Goal: Transaction & Acquisition: Purchase product/service

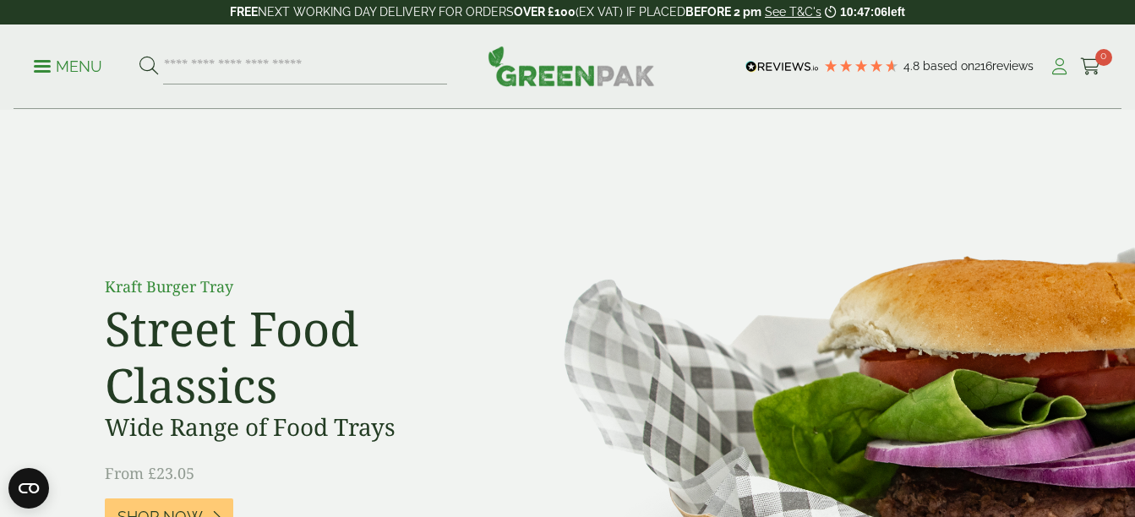
click at [1057, 69] on icon at bounding box center [1058, 66] width 21 height 17
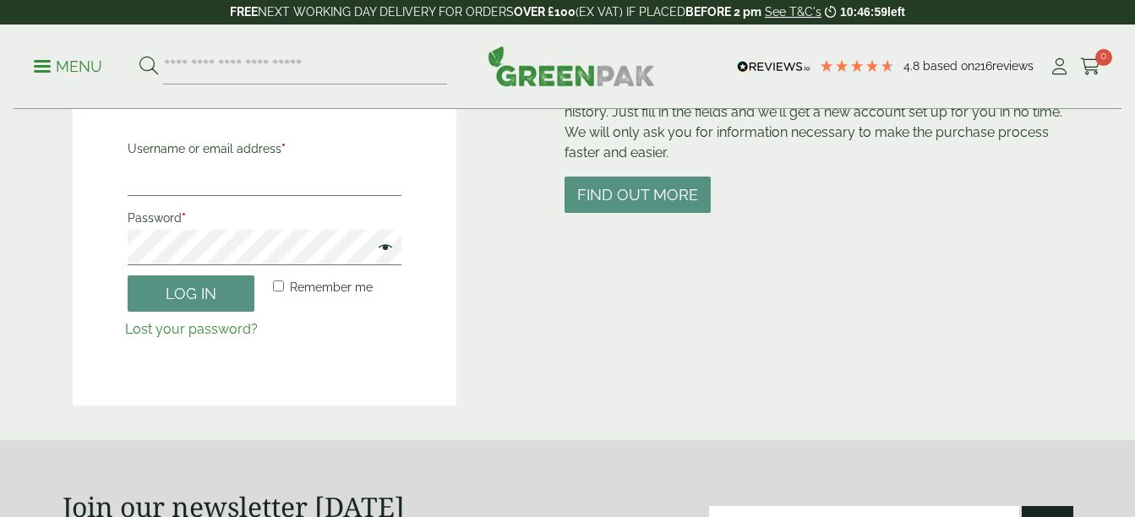
scroll to position [220, 0]
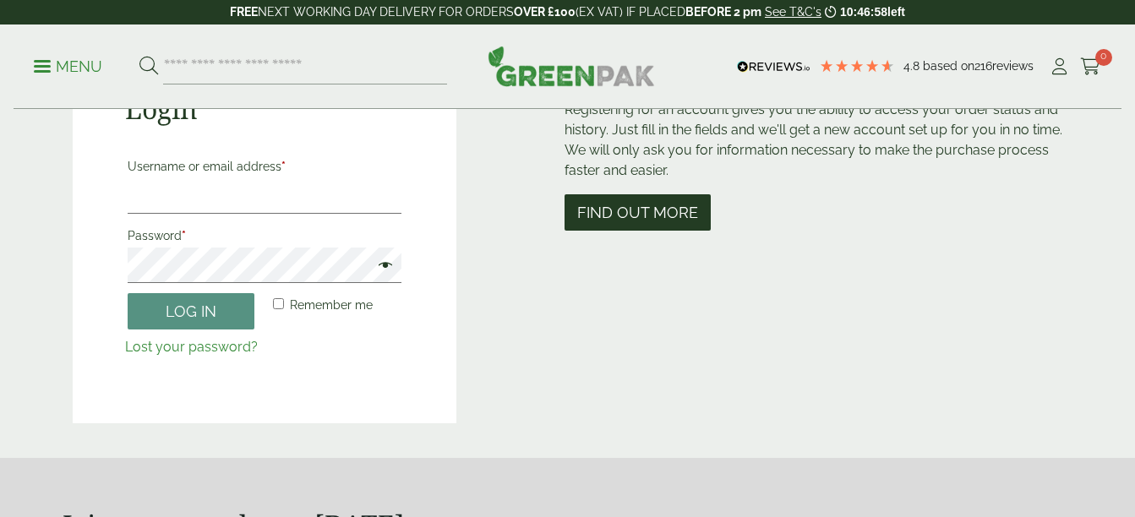
click at [661, 206] on button "Find out more" at bounding box center [637, 212] width 146 height 36
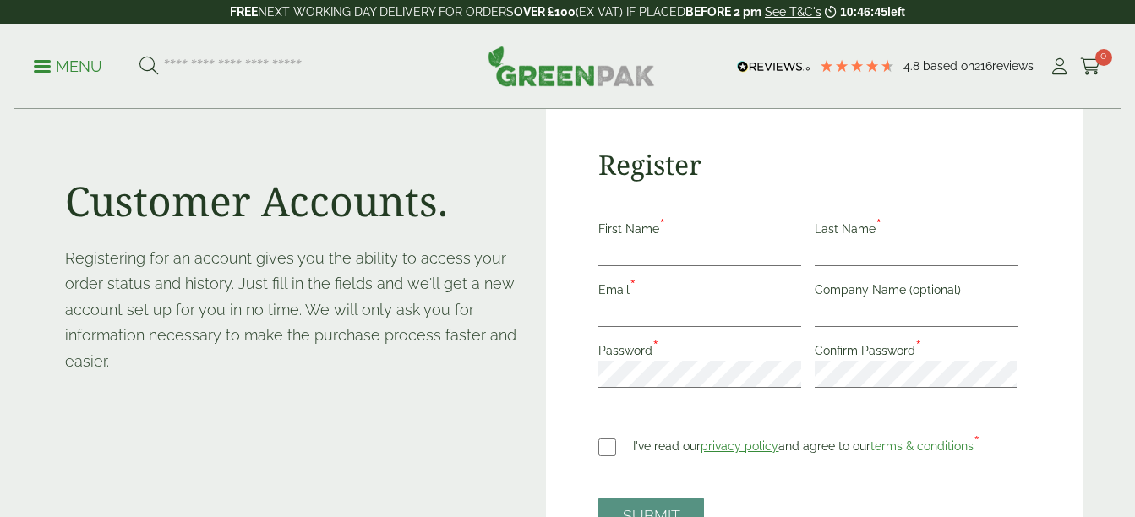
scroll to position [137, 0]
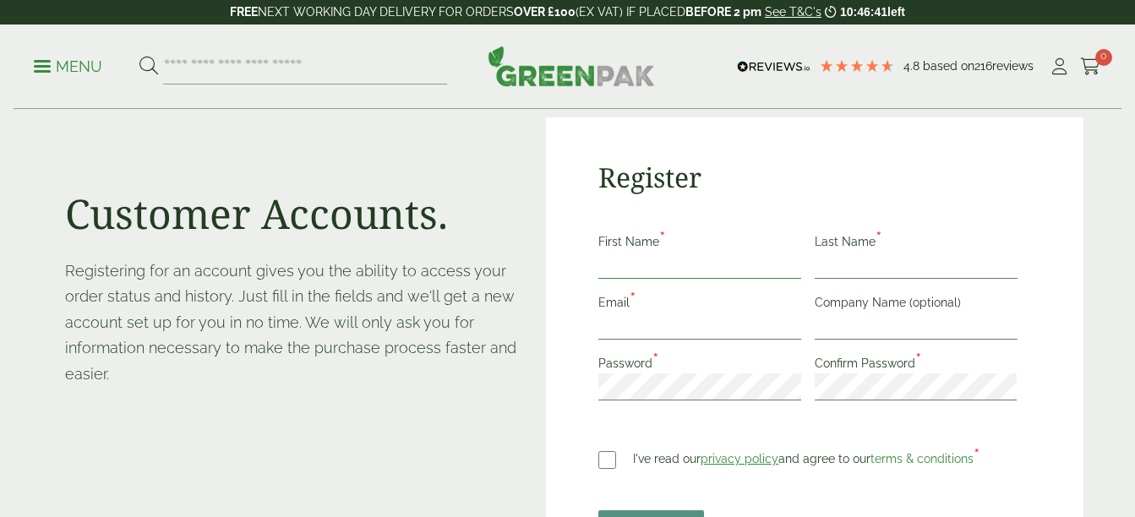
click at [628, 261] on input "First Name *" at bounding box center [699, 265] width 203 height 27
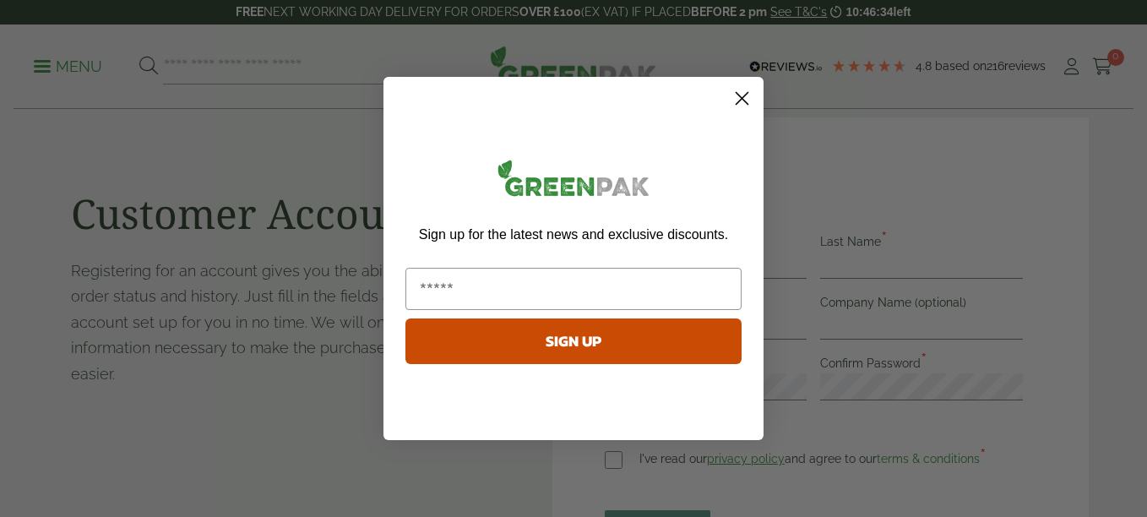
click at [739, 99] on circle "Close dialog" at bounding box center [742, 98] width 28 height 28
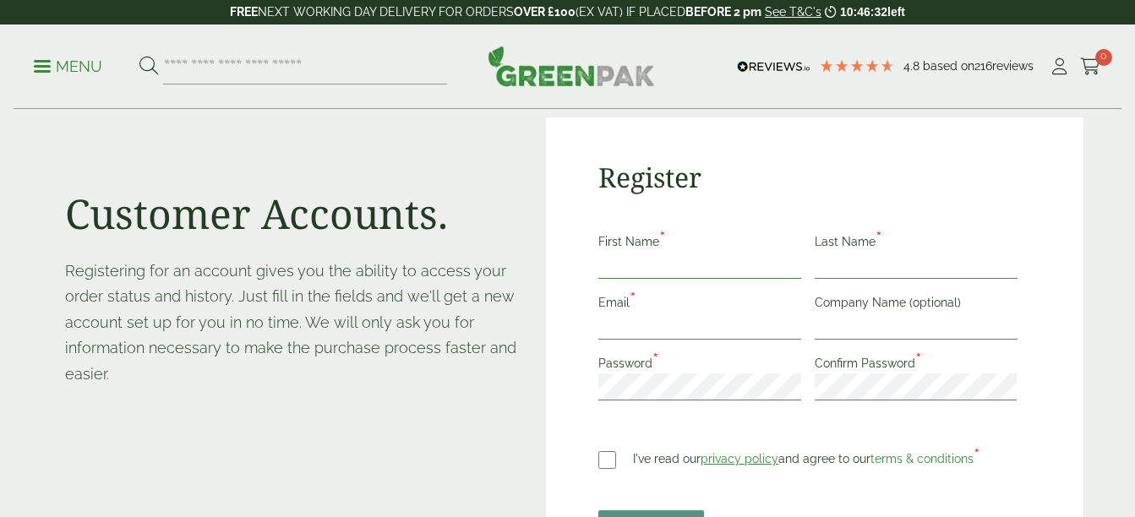
click at [656, 263] on input "First Name *" at bounding box center [699, 265] width 203 height 27
type input "*****"
type input "****"
type input "**********"
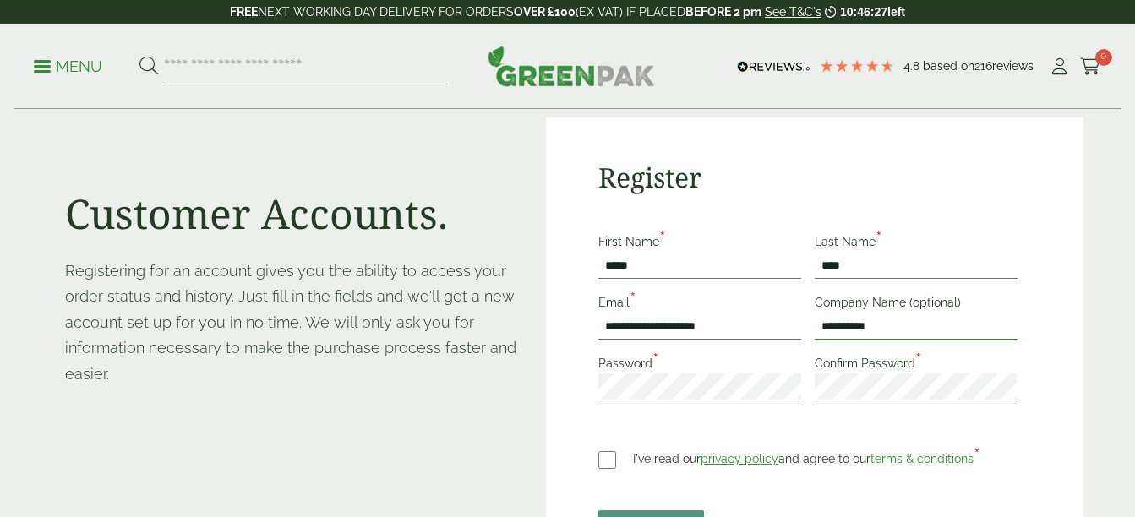
click at [895, 327] on input "**********" at bounding box center [915, 326] width 203 height 27
click at [1032, 257] on div "**********" at bounding box center [814, 358] width 536 height 482
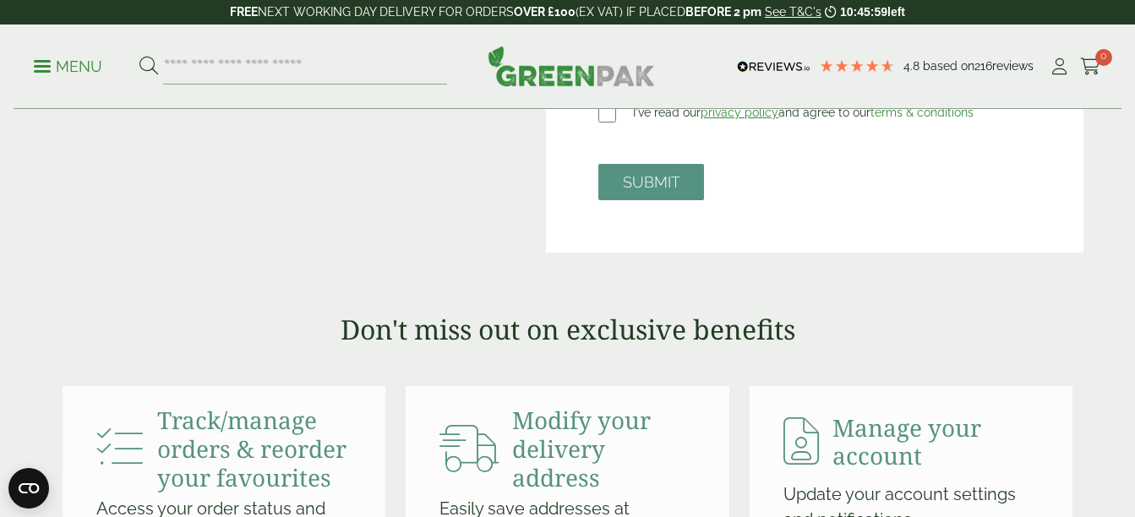
scroll to position [476, 0]
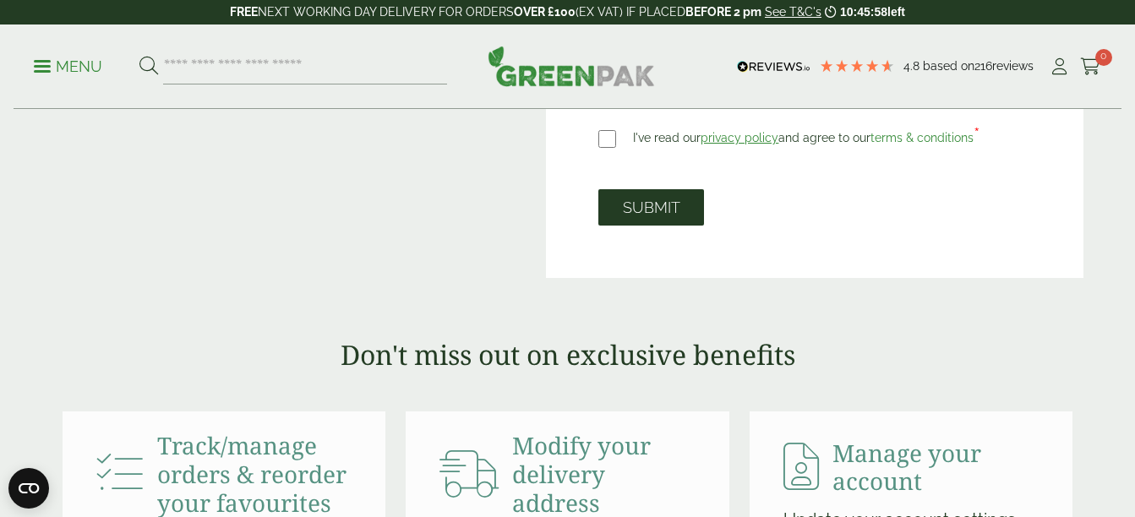
click at [656, 205] on button "SUBMIT" at bounding box center [651, 207] width 106 height 36
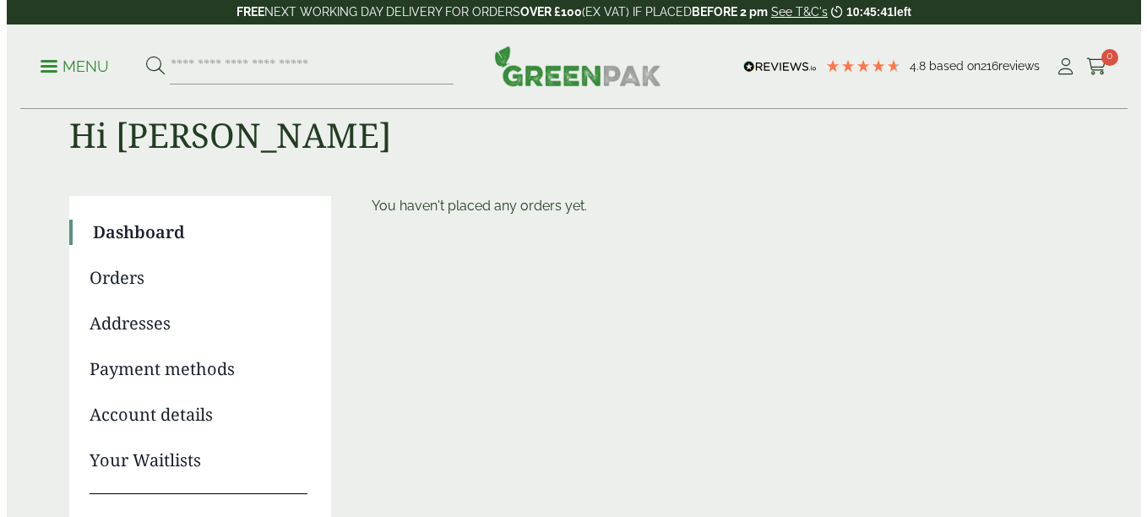
scroll to position [45, 0]
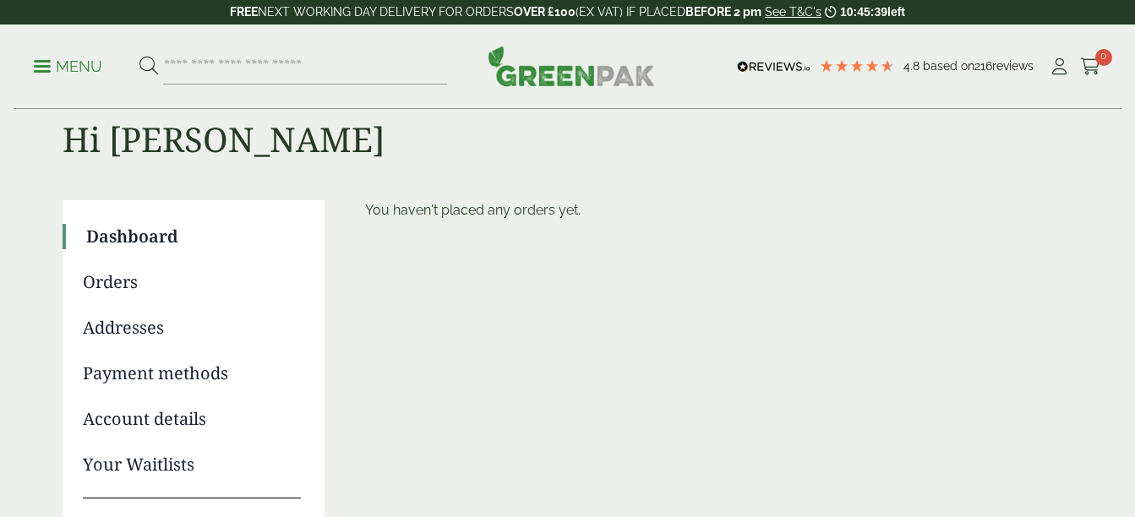
click at [45, 65] on span at bounding box center [42, 66] width 17 height 3
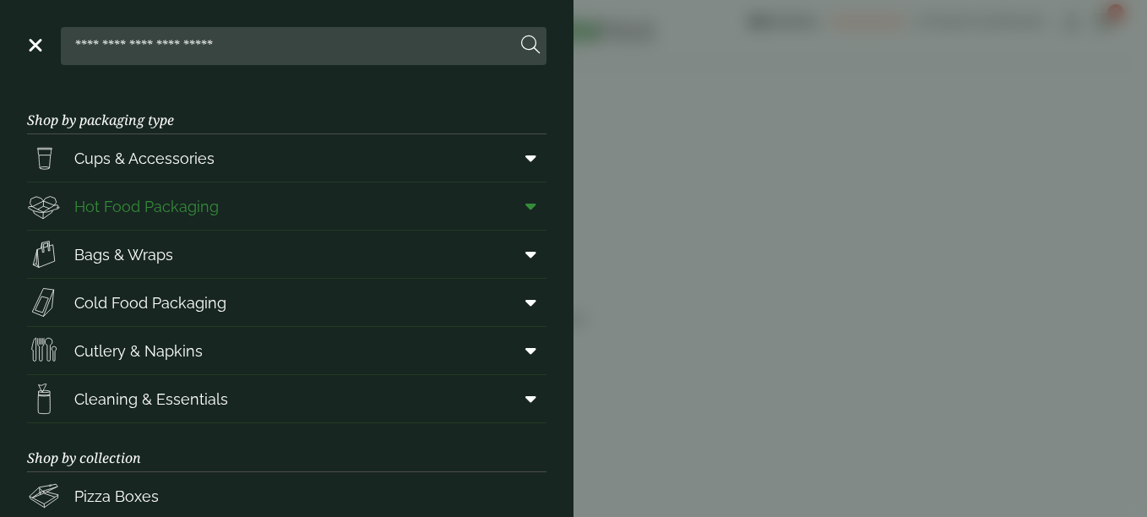
click at [524, 208] on span at bounding box center [528, 206] width 38 height 32
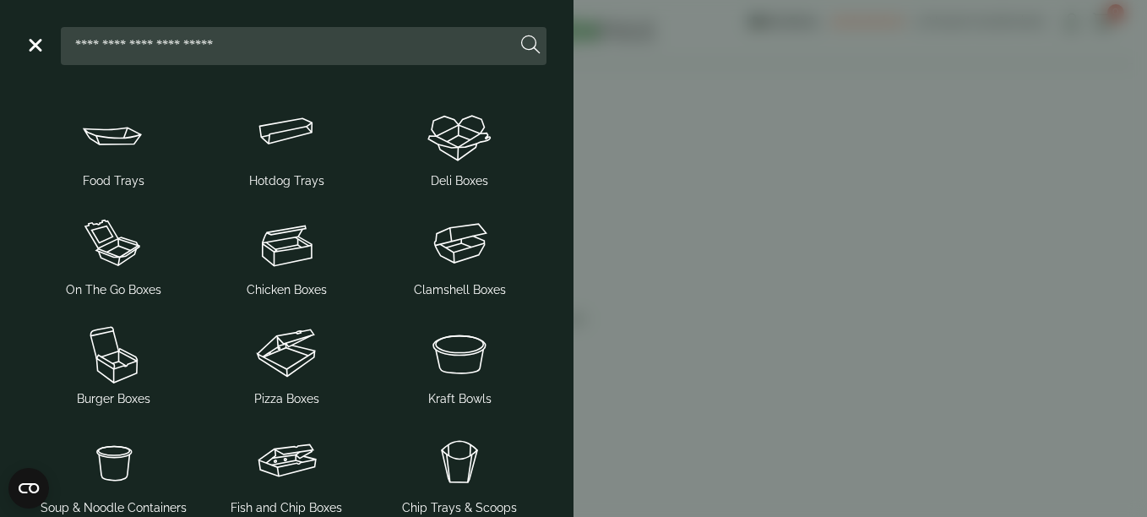
scroll to position [0, 0]
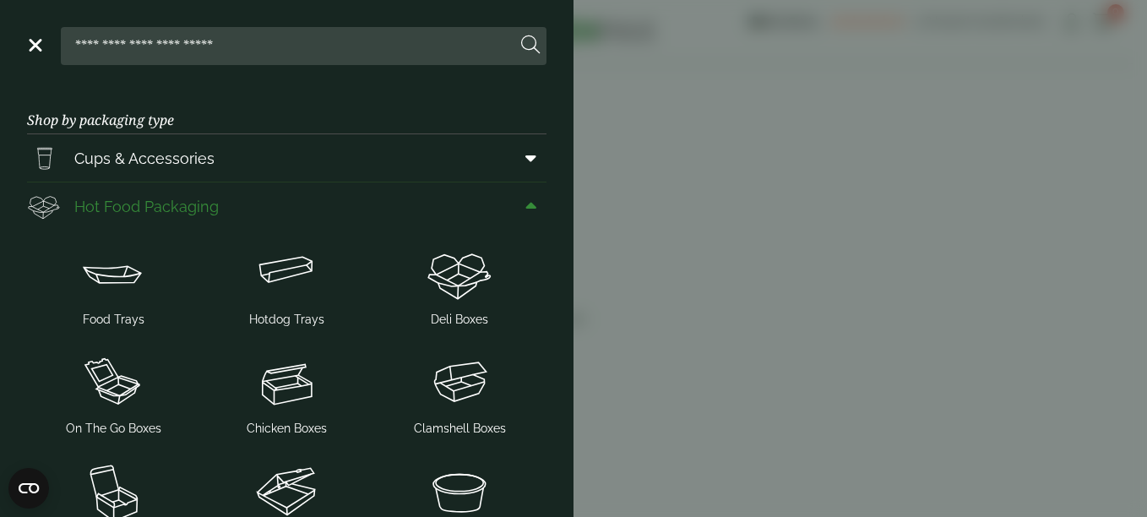
click at [525, 201] on icon at bounding box center [530, 206] width 11 height 17
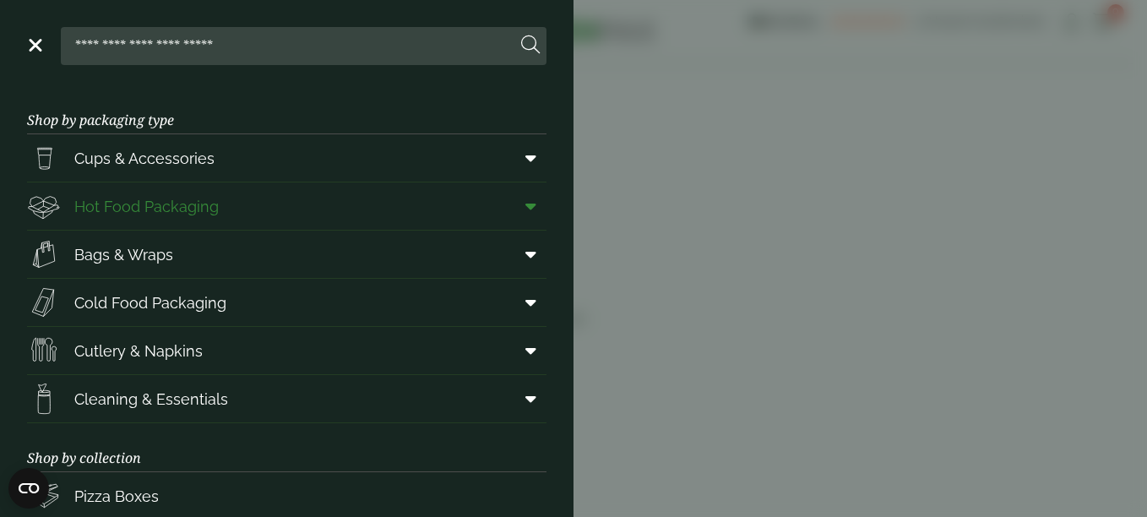
click at [525, 204] on icon at bounding box center [530, 206] width 11 height 17
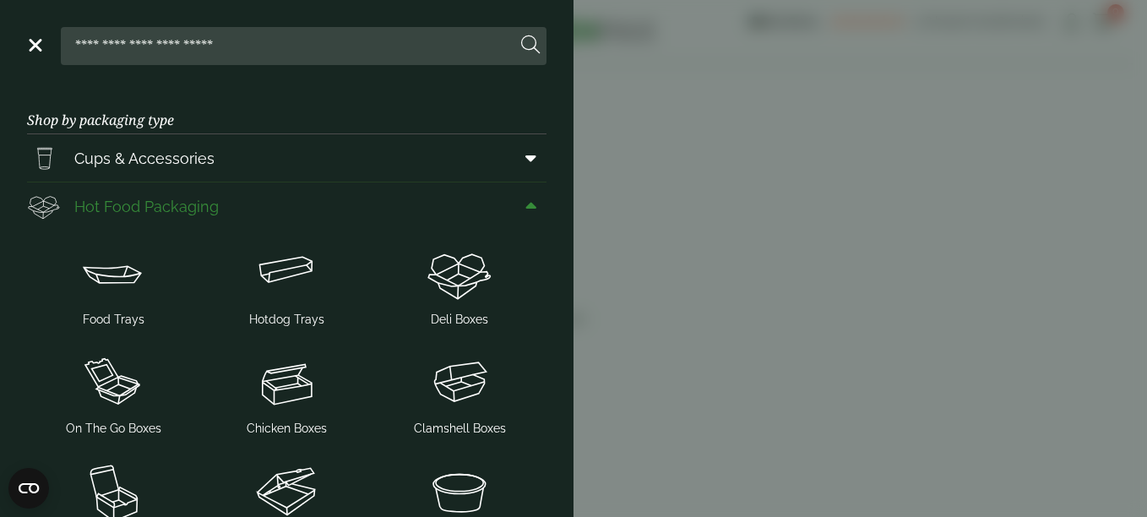
click at [525, 204] on icon at bounding box center [530, 206] width 11 height 17
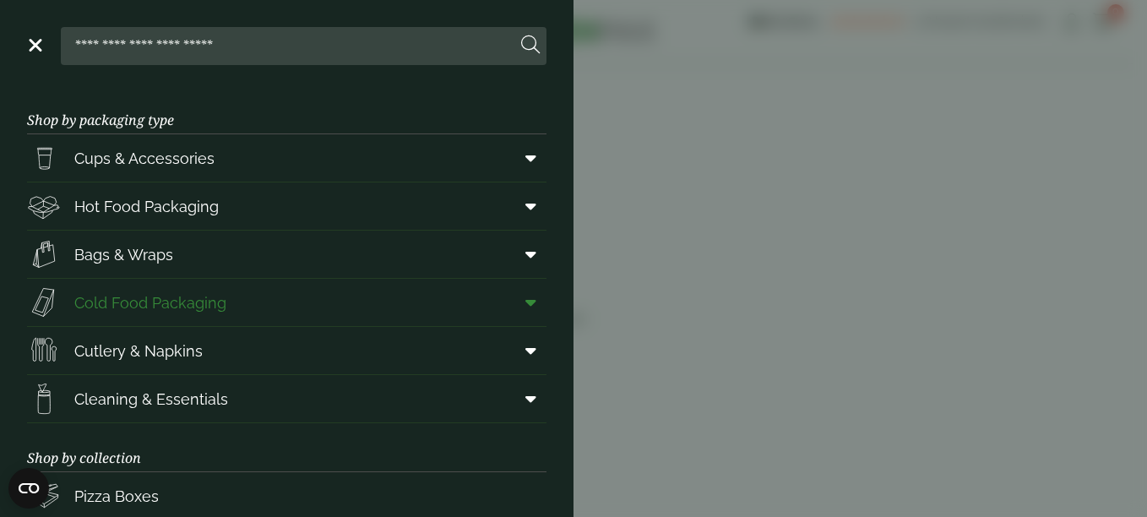
click at [525, 305] on icon at bounding box center [530, 302] width 11 height 17
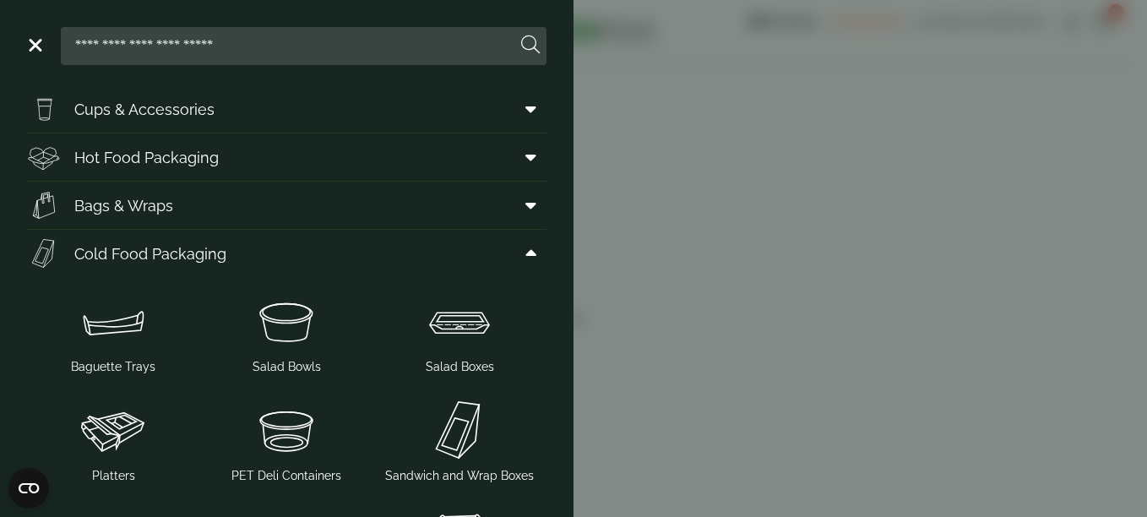
scroll to position [14, 0]
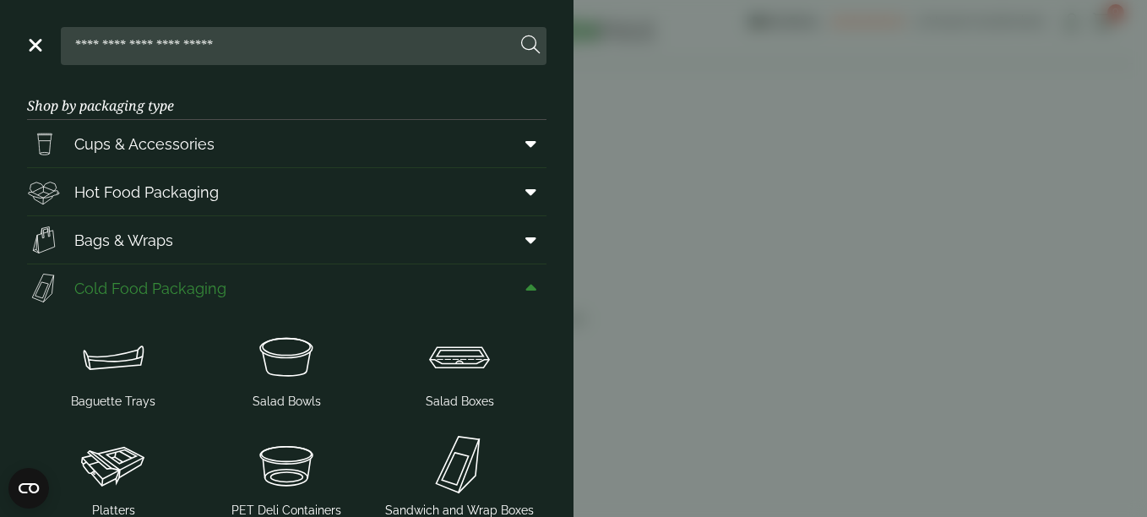
click at [525, 286] on icon at bounding box center [530, 288] width 11 height 17
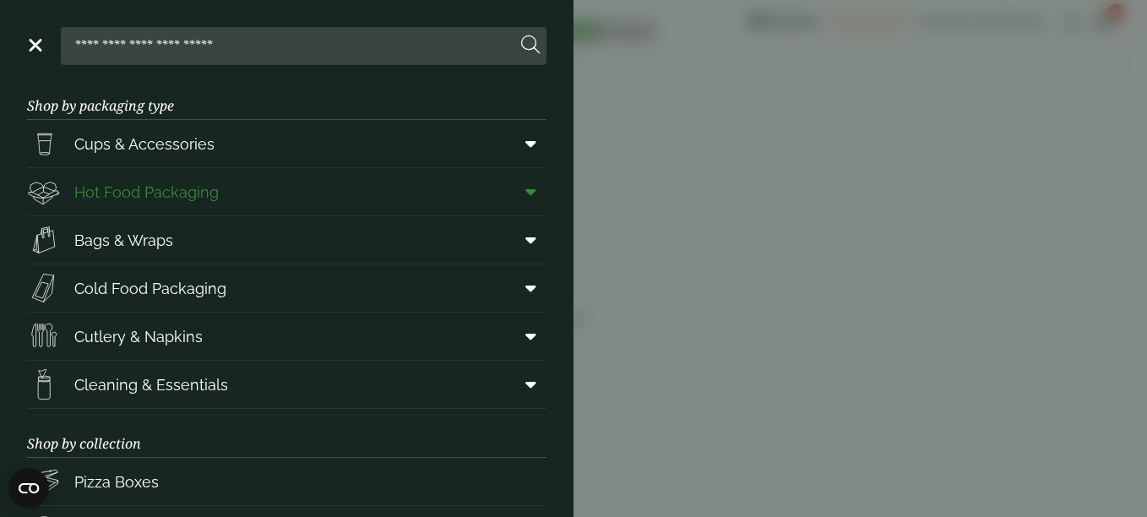
click at [525, 193] on icon at bounding box center [530, 191] width 11 height 17
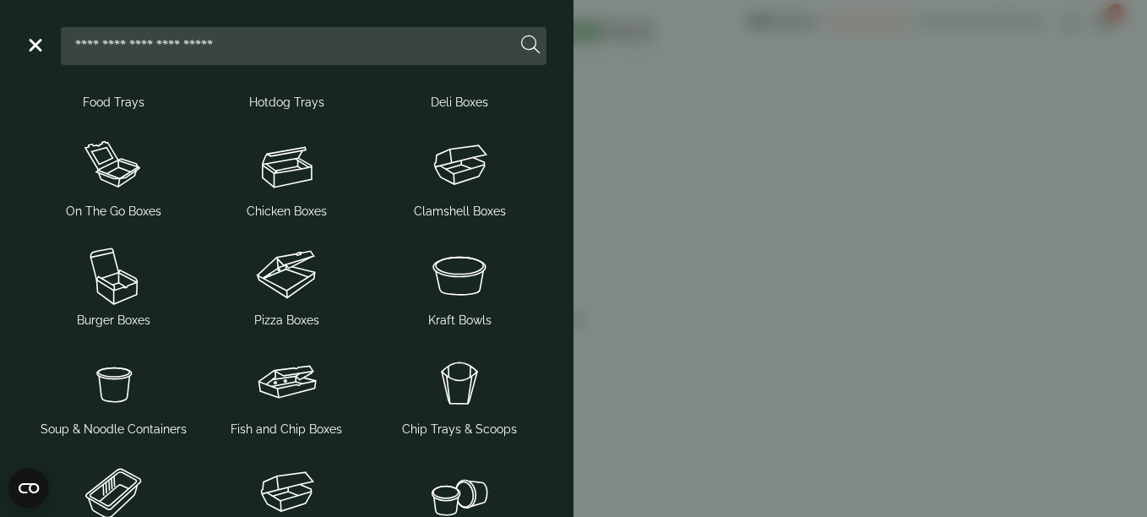
scroll to position [220, 0]
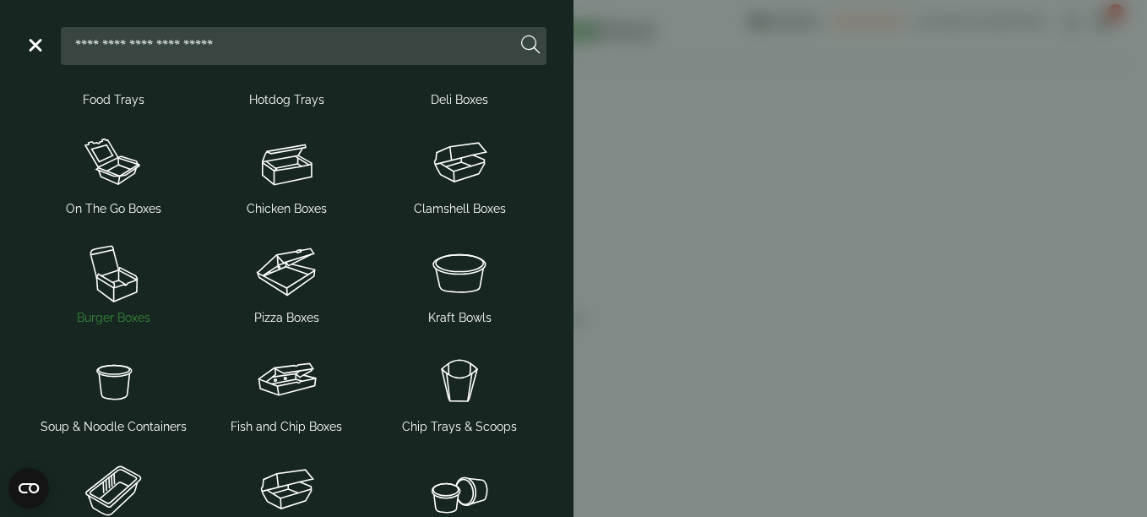
click at [101, 294] on img at bounding box center [114, 272] width 160 height 68
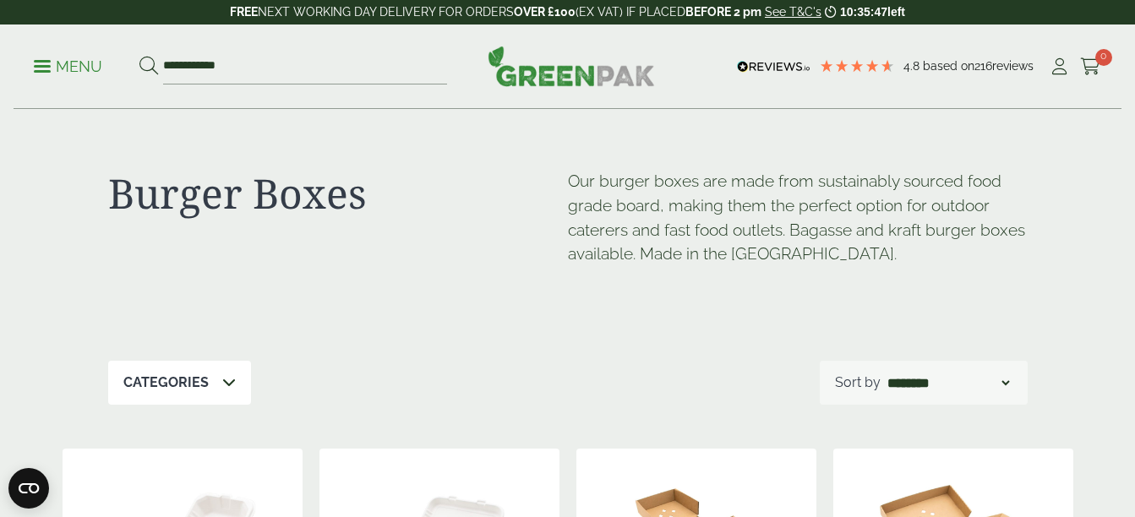
click at [44, 72] on link "Menu" at bounding box center [68, 65] width 68 height 17
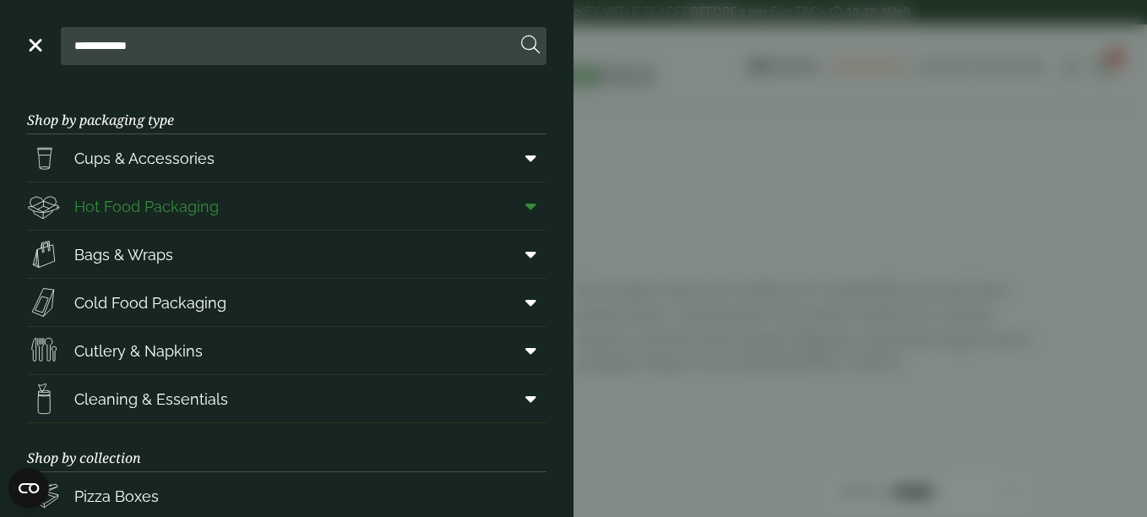
click at [525, 198] on icon at bounding box center [530, 206] width 11 height 17
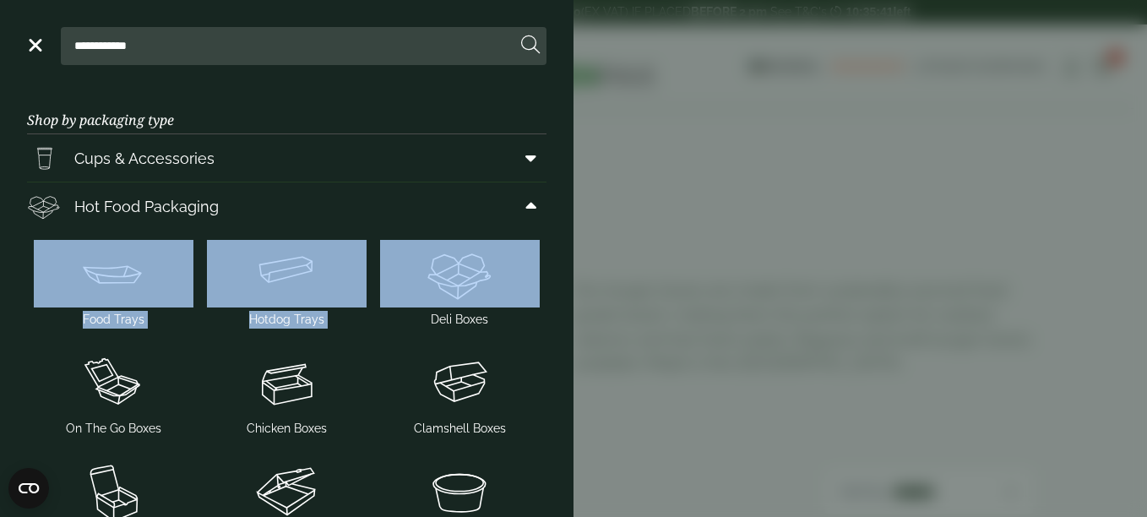
drag, startPoint x: 560, startPoint y: 203, endPoint x: 560, endPoint y: 240, distance: 37.2
click at [560, 240] on main "Shop by packaging type Cups & Accessories Hot Drink Paper Cups Smoothie Cups Pi…" at bounding box center [287, 301] width 574 height 432
copy li "Food Trays Hotdog Trays"
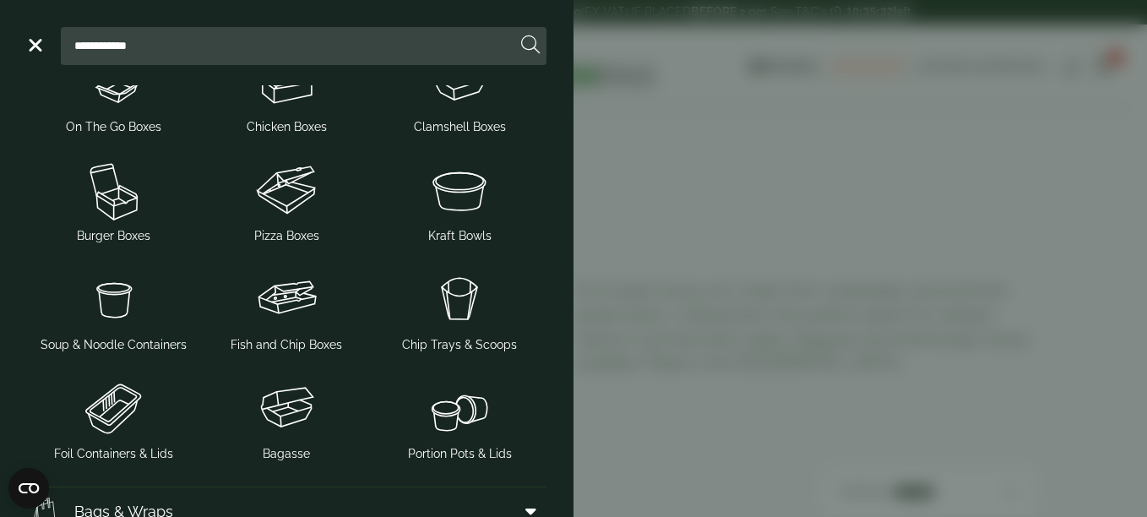
scroll to position [333, 0]
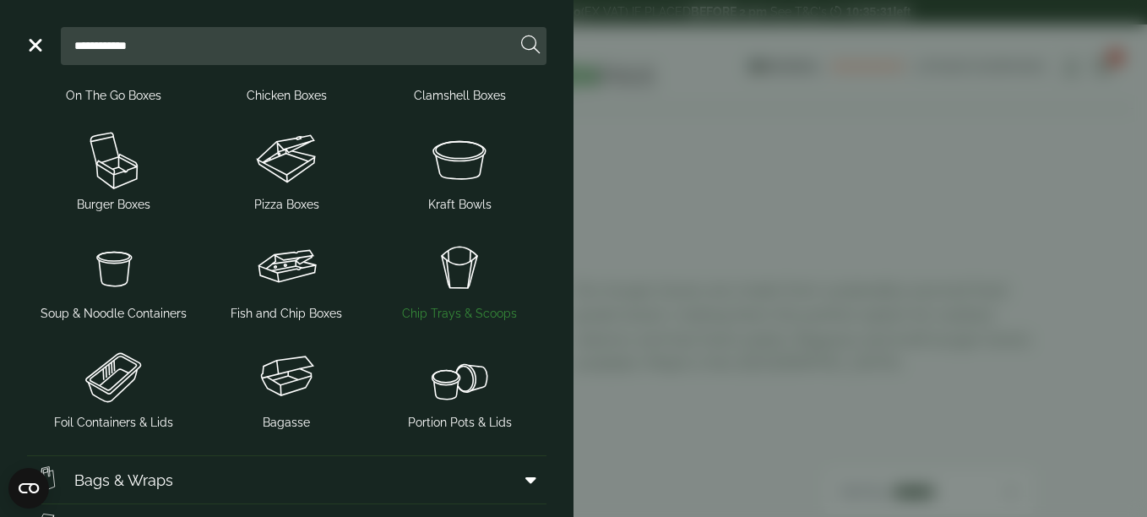
click at [464, 307] on span "Chip Trays & Scoops" at bounding box center [459, 314] width 115 height 18
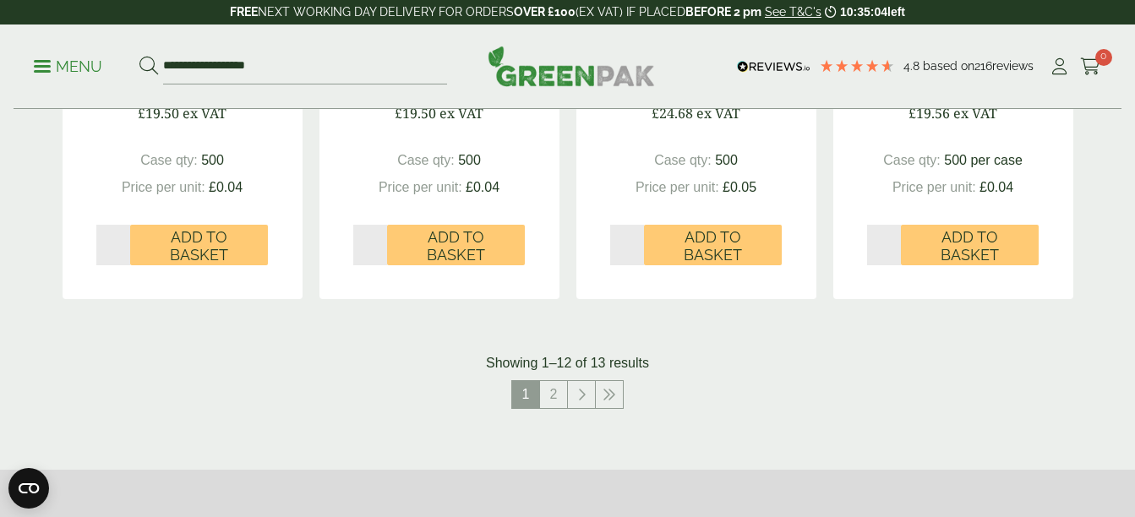
scroll to position [1957, 0]
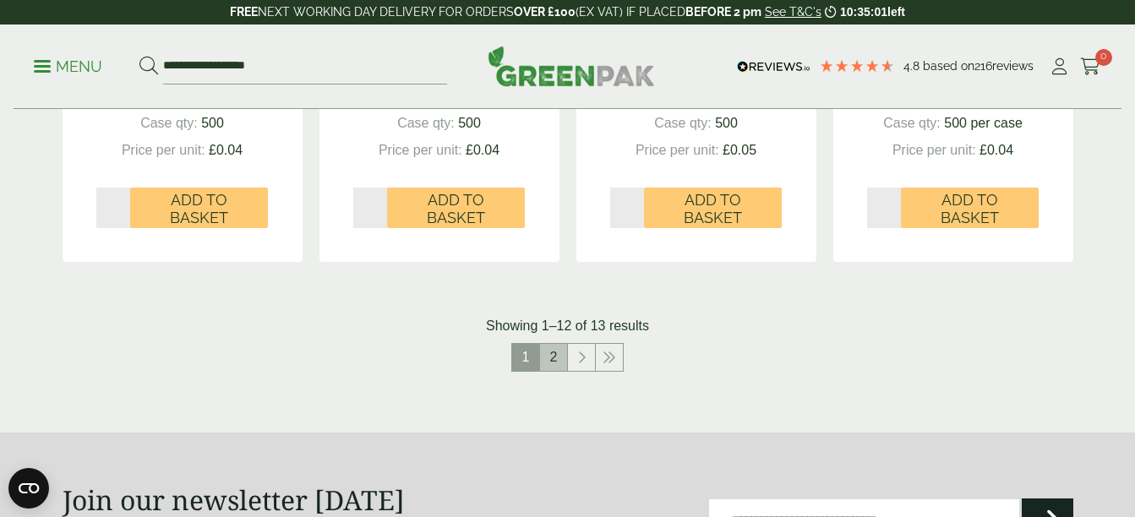
click at [555, 355] on link "2" at bounding box center [553, 357] width 27 height 27
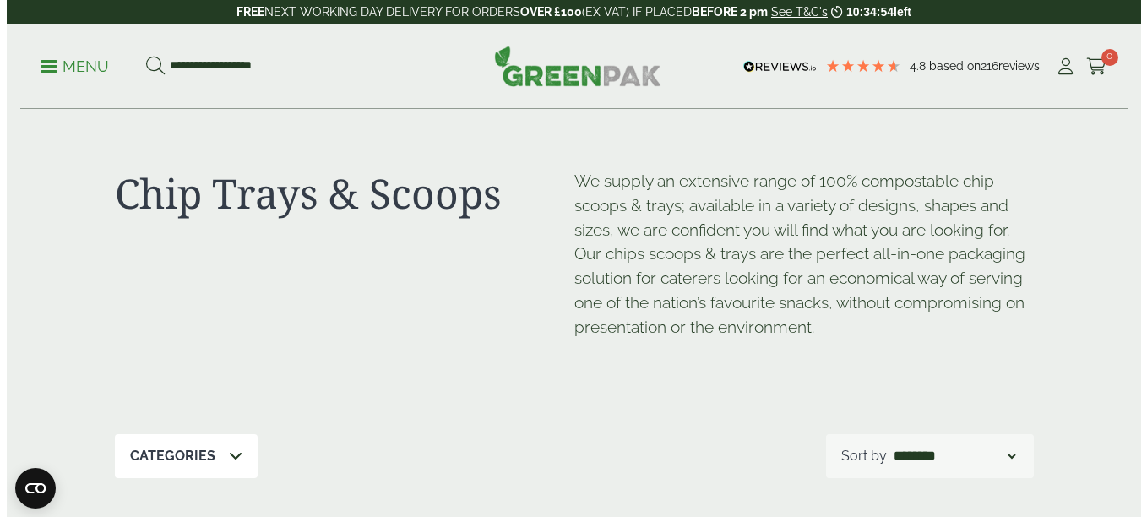
scroll to position [42, 0]
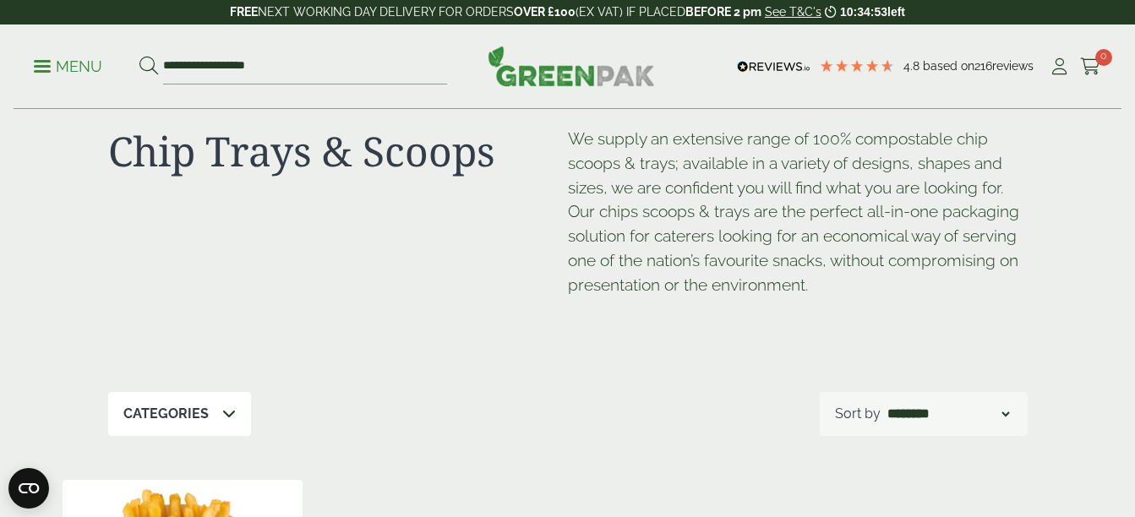
click at [60, 72] on p "Menu" at bounding box center [68, 67] width 68 height 20
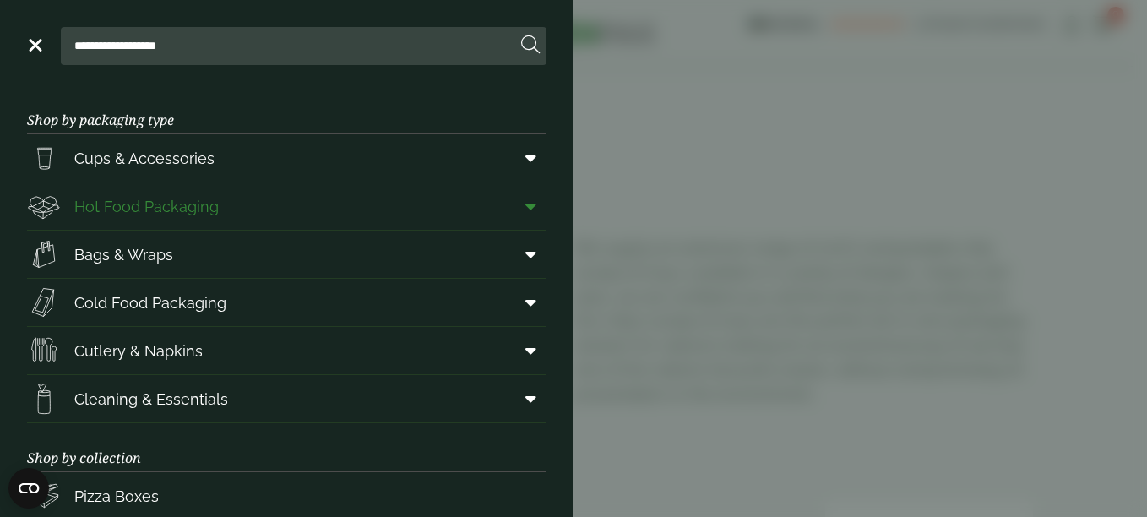
click at [524, 204] on span at bounding box center [528, 206] width 38 height 32
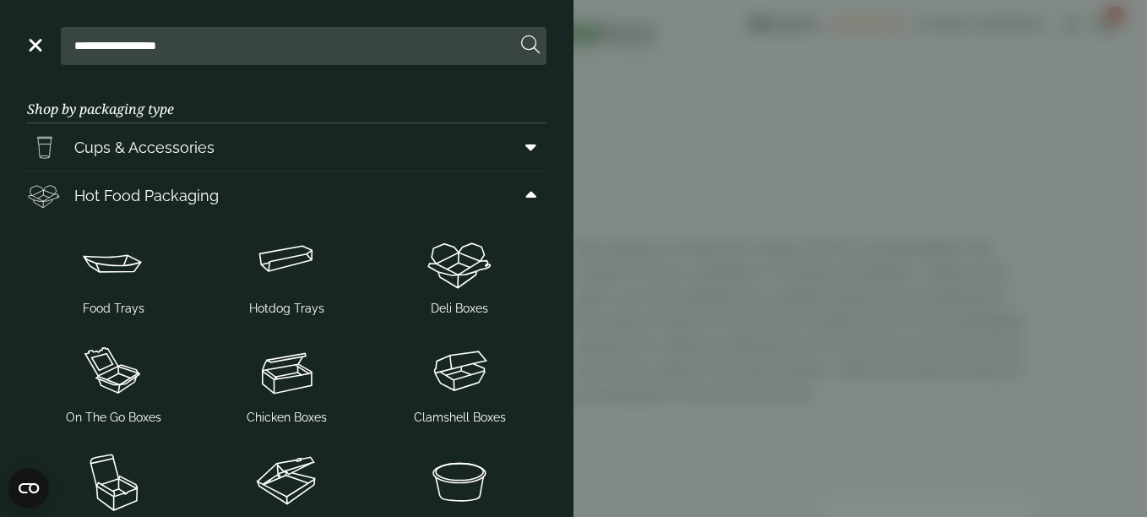
scroll to position [0, 0]
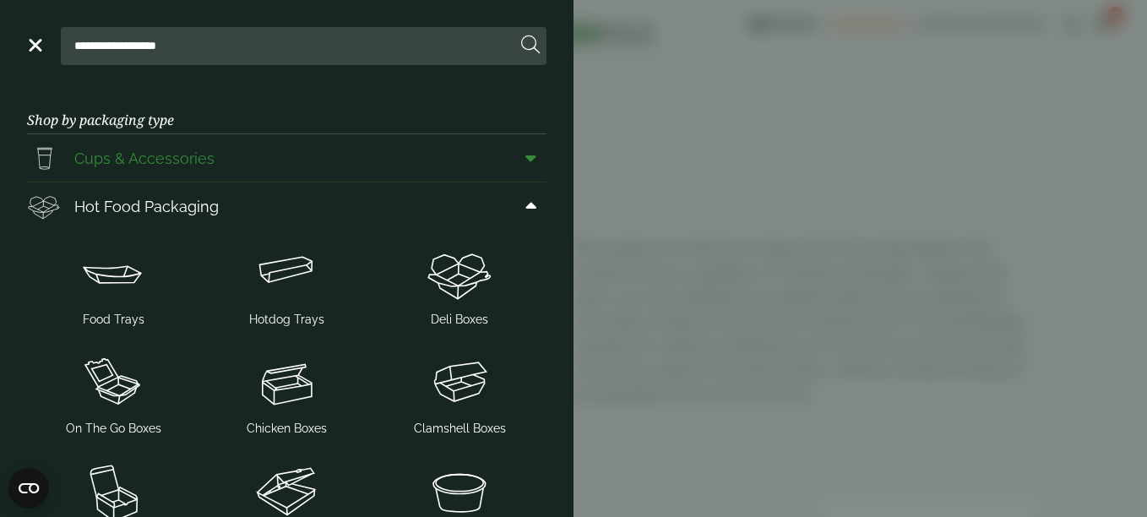
click at [525, 161] on icon at bounding box center [530, 158] width 11 height 17
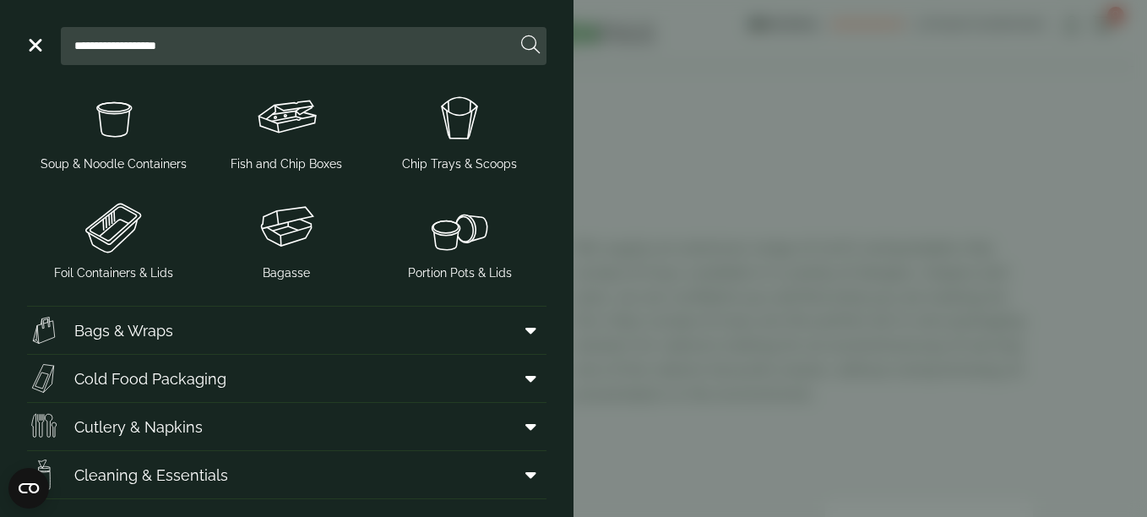
scroll to position [959, 0]
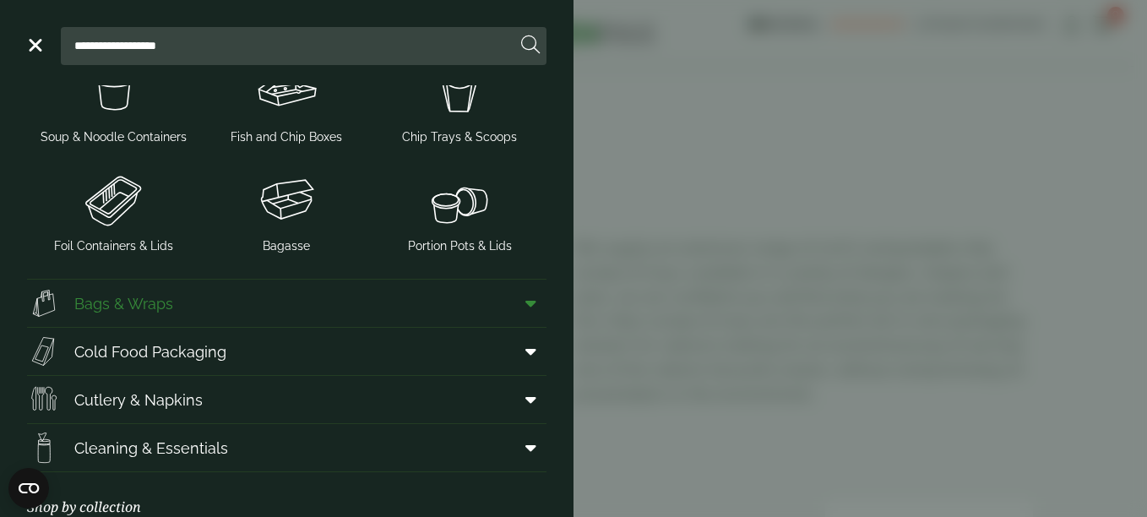
click at [524, 310] on span at bounding box center [528, 303] width 38 height 32
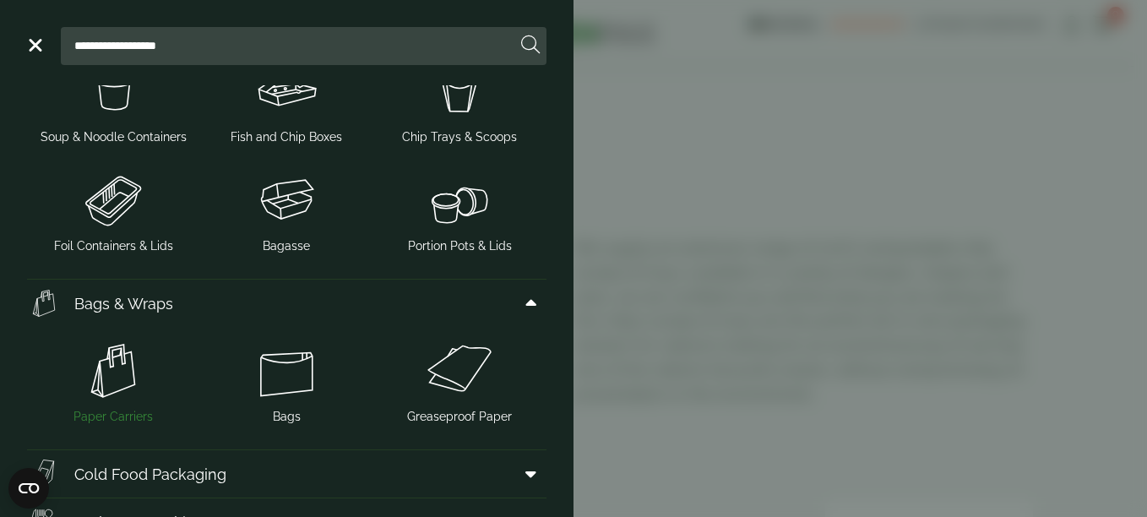
click at [110, 397] on img at bounding box center [114, 371] width 160 height 68
click at [118, 412] on span "Paper Carriers" at bounding box center [112, 417] width 79 height 18
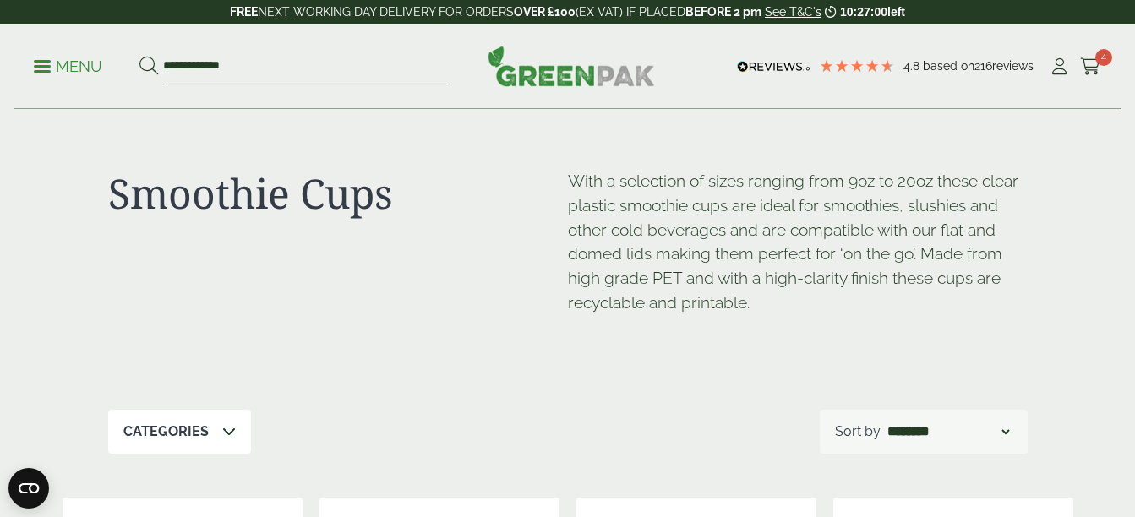
click at [39, 68] on p "Menu" at bounding box center [68, 67] width 68 height 20
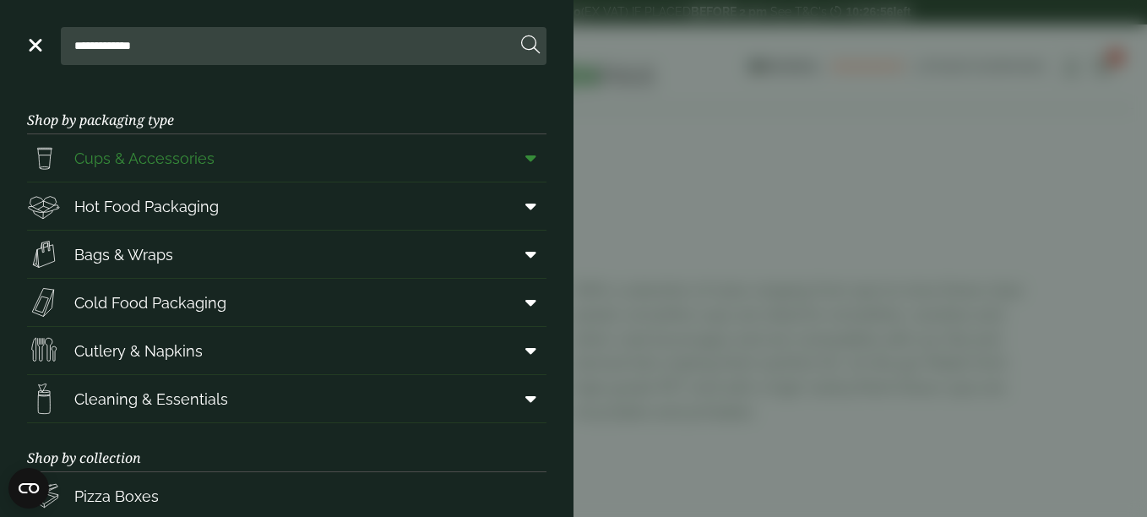
click at [525, 156] on icon at bounding box center [530, 158] width 11 height 17
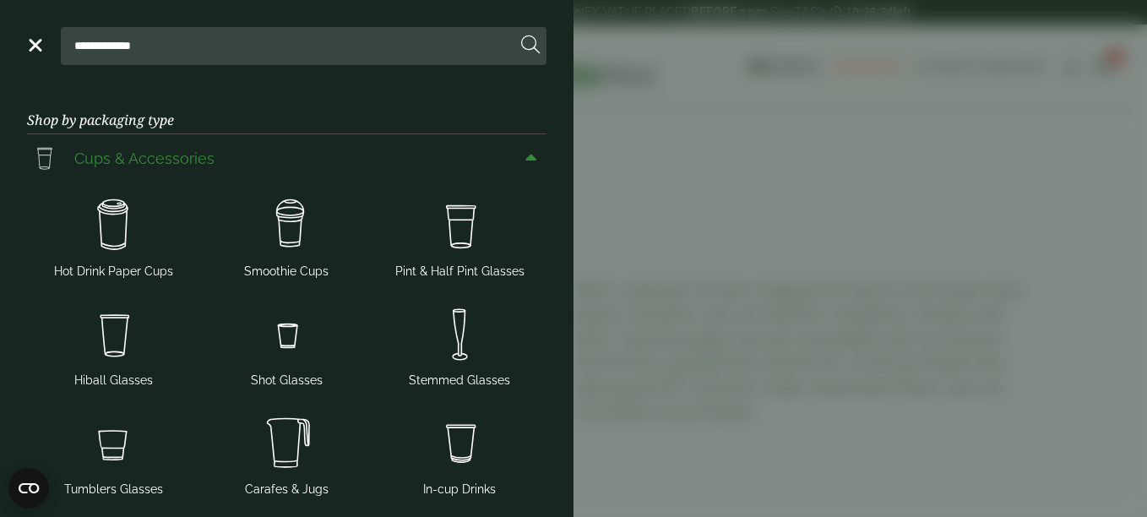
click at [525, 161] on icon at bounding box center [530, 158] width 11 height 17
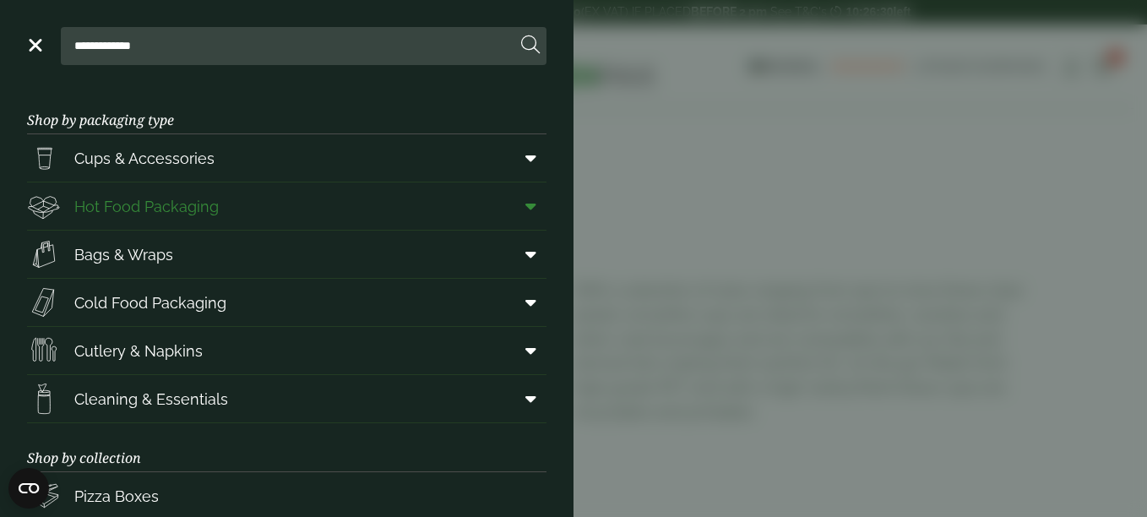
click at [528, 204] on span at bounding box center [528, 206] width 38 height 32
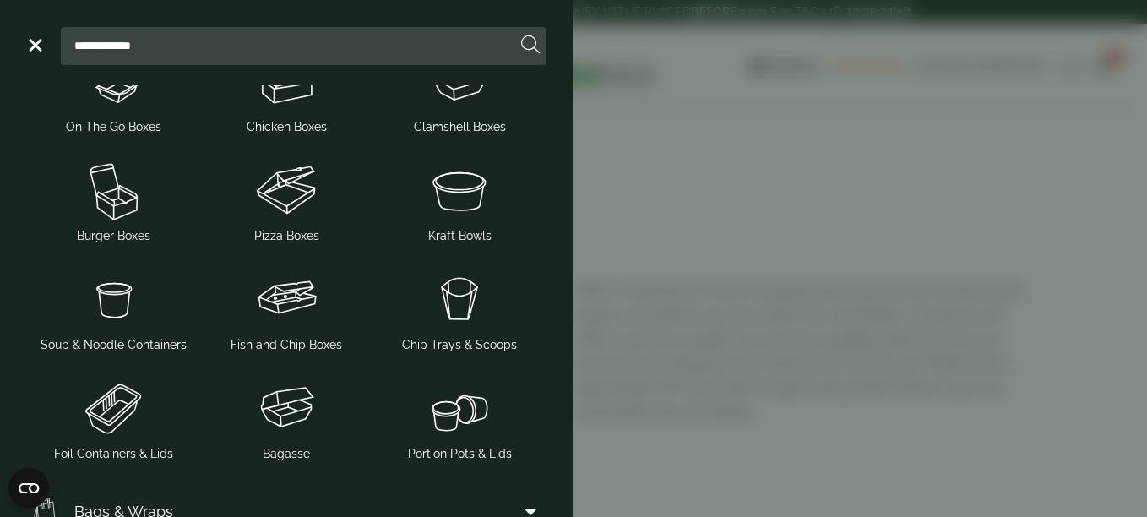
scroll to position [310, 0]
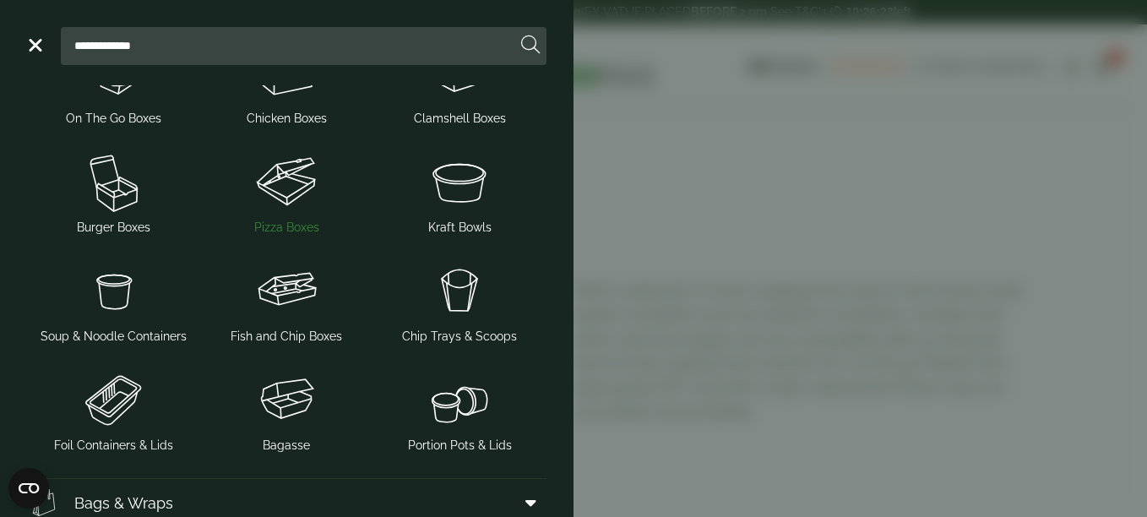
click at [294, 223] on span "Pizza Boxes" at bounding box center [286, 228] width 65 height 18
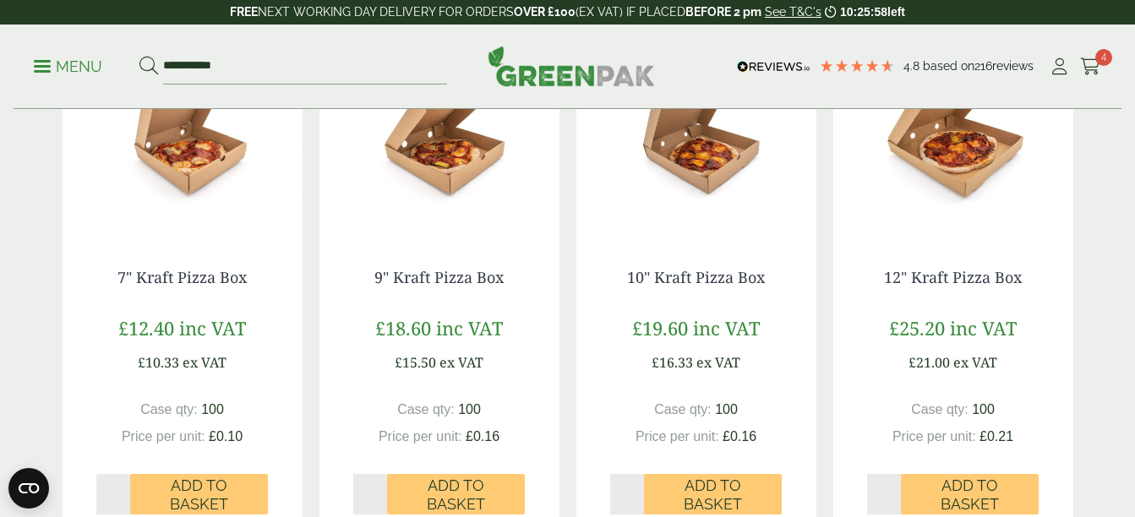
scroll to position [482, 0]
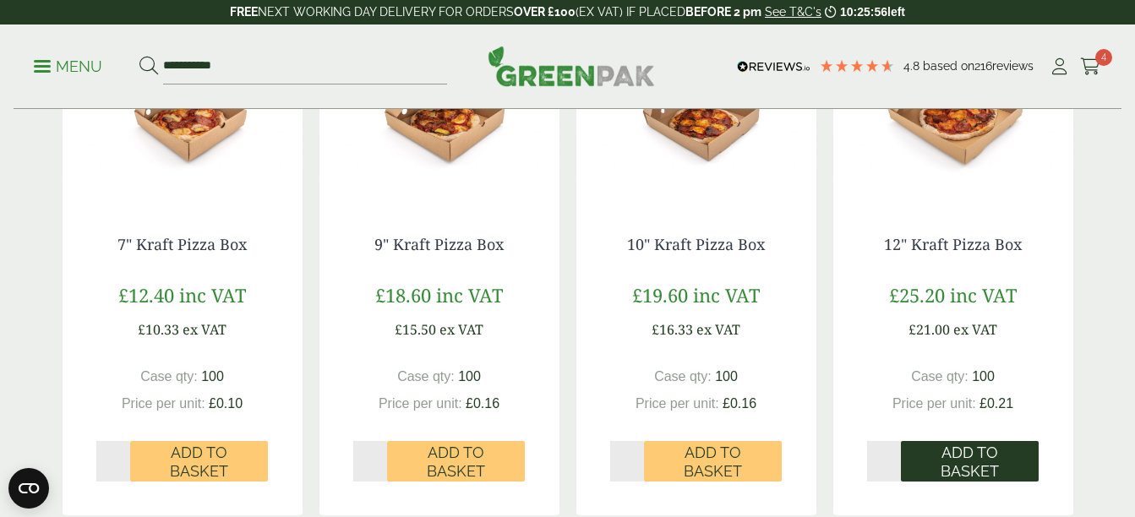
click at [972, 458] on span "Add to Basket" at bounding box center [969, 462] width 114 height 36
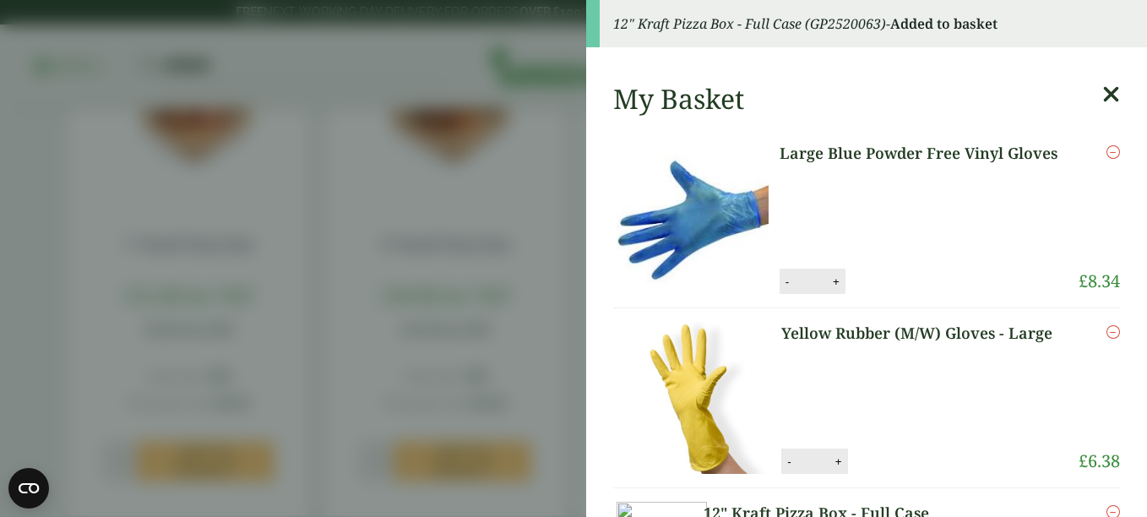
click at [1102, 100] on icon at bounding box center [1111, 95] width 18 height 24
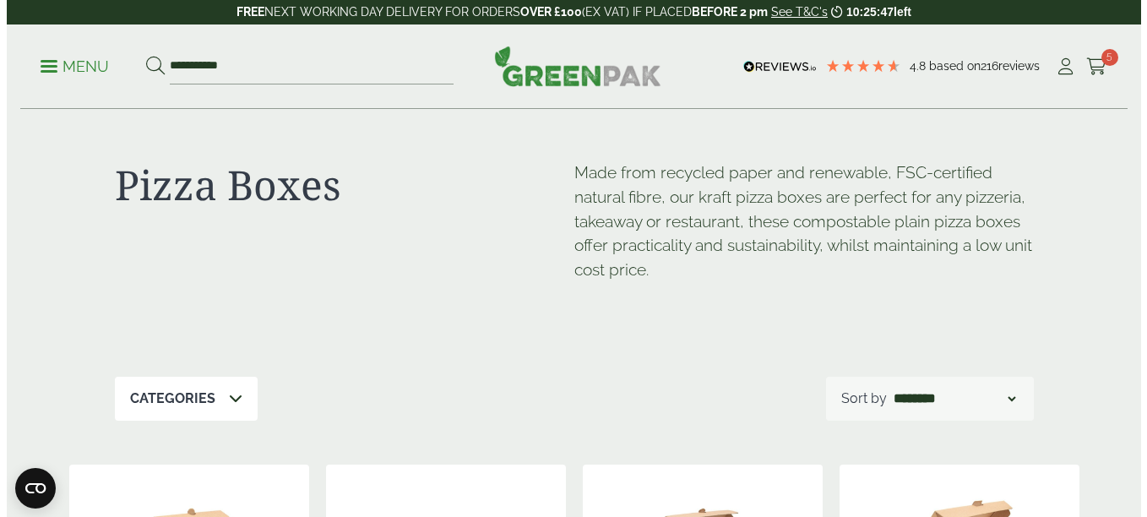
scroll to position [0, 0]
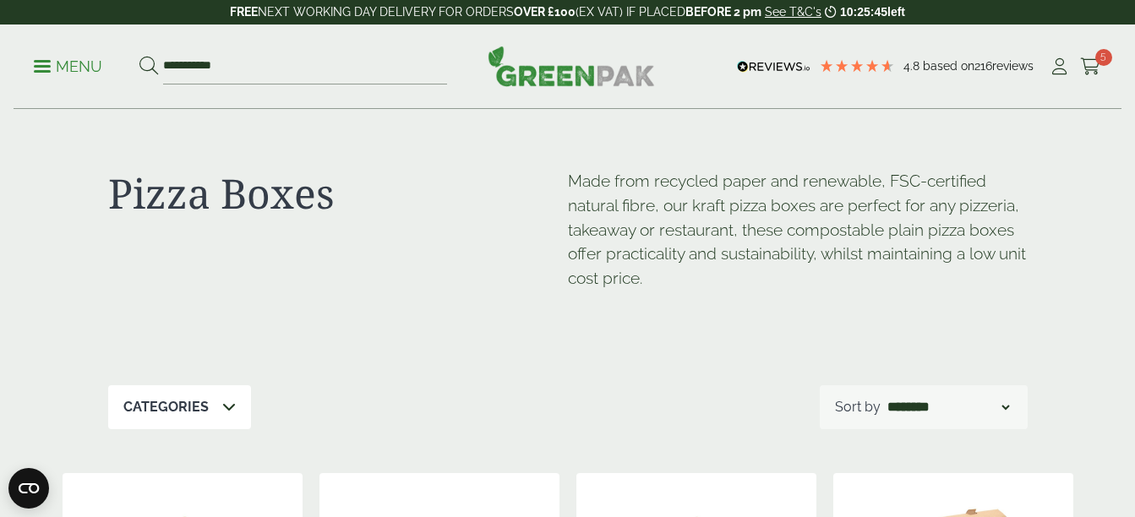
click at [43, 68] on p "Menu" at bounding box center [68, 67] width 68 height 20
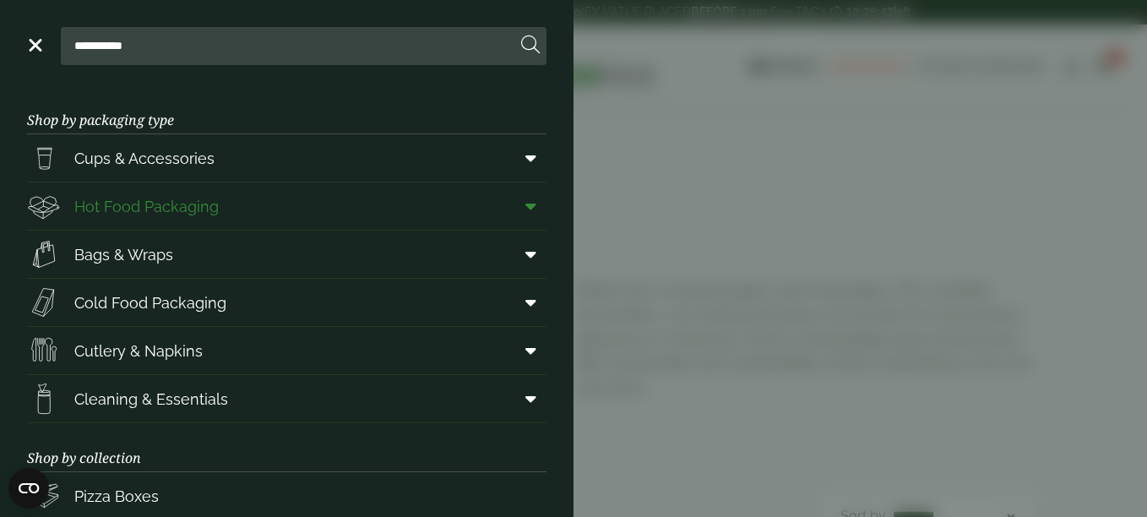
click at [525, 211] on span at bounding box center [528, 206] width 38 height 32
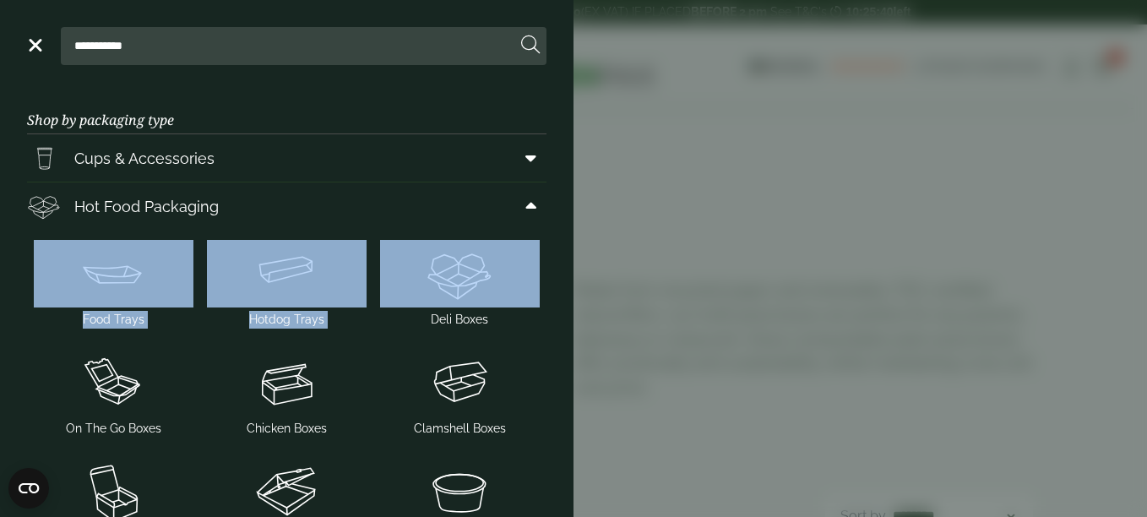
drag, startPoint x: 577, startPoint y: 219, endPoint x: 575, endPoint y: 245, distance: 26.2
click at [575, 245] on aside "**********" at bounding box center [573, 258] width 1147 height 517
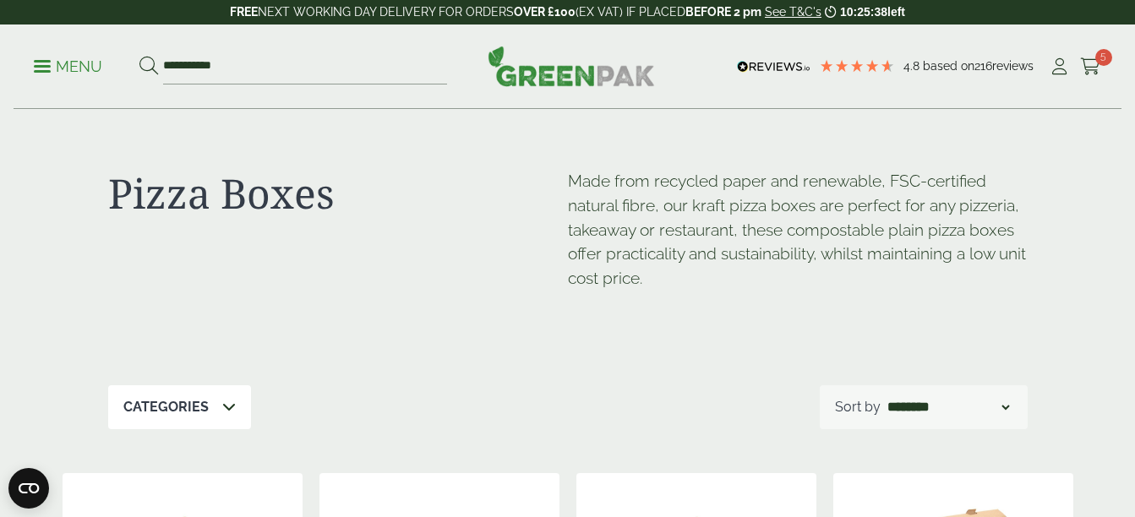
click at [69, 80] on ul "**********" at bounding box center [240, 66] width 413 height 35
click at [47, 71] on link "Menu" at bounding box center [68, 65] width 68 height 17
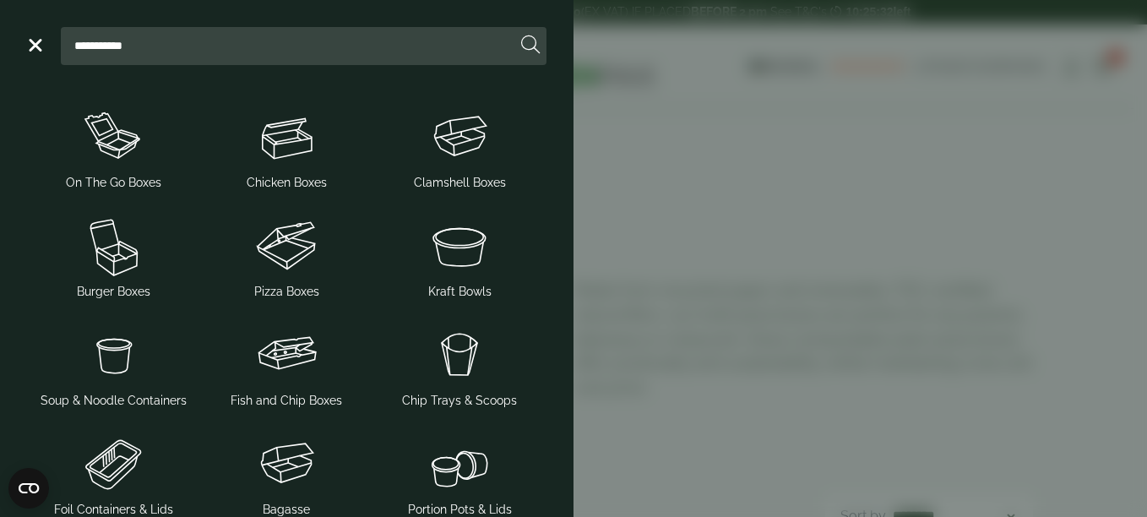
scroll to position [305, 0]
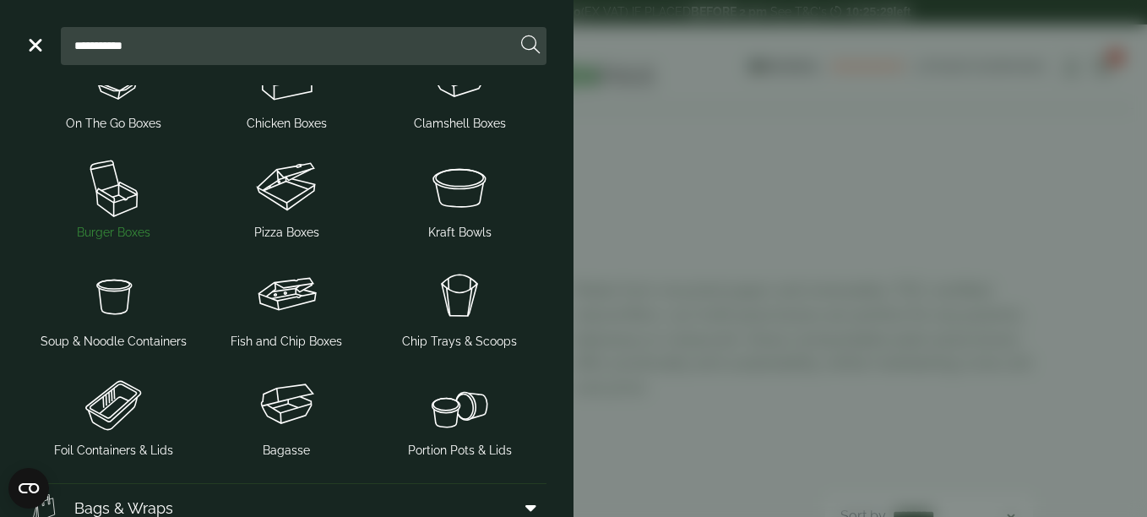
click at [121, 199] on img at bounding box center [114, 187] width 160 height 68
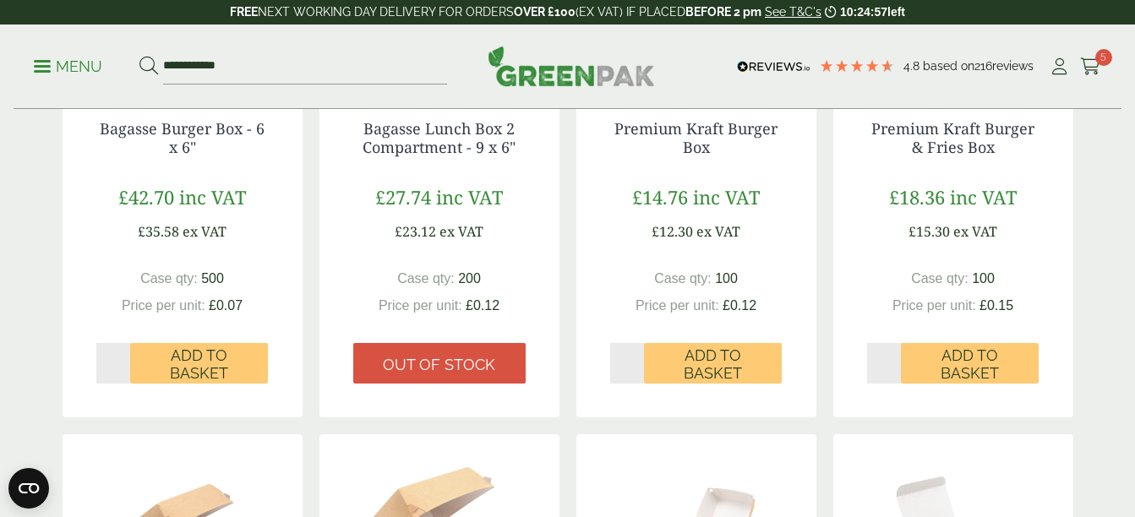
scroll to position [596, 0]
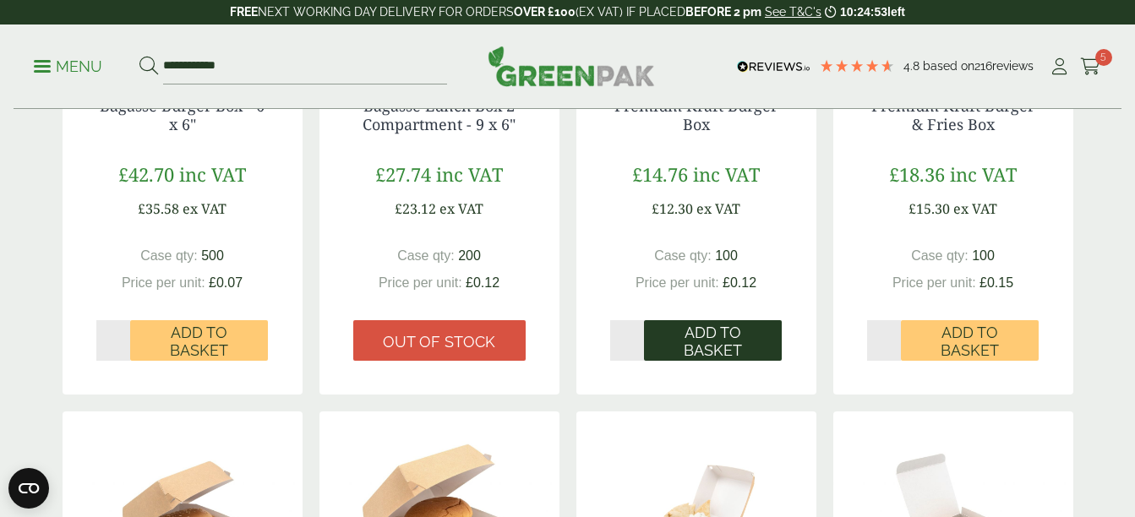
click at [750, 335] on span "Add to Basket" at bounding box center [713, 342] width 114 height 36
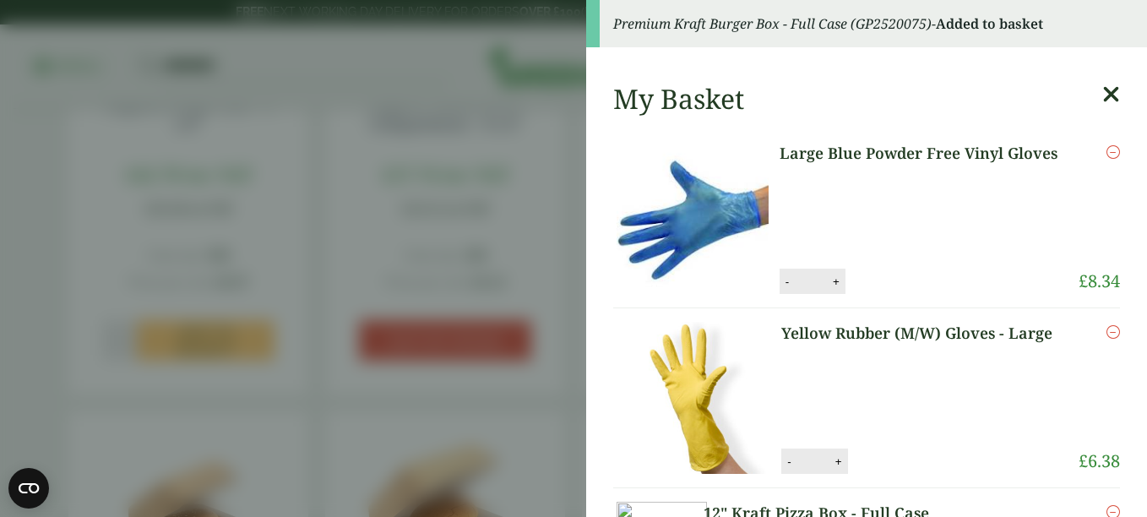
click at [1102, 98] on icon at bounding box center [1111, 95] width 18 height 24
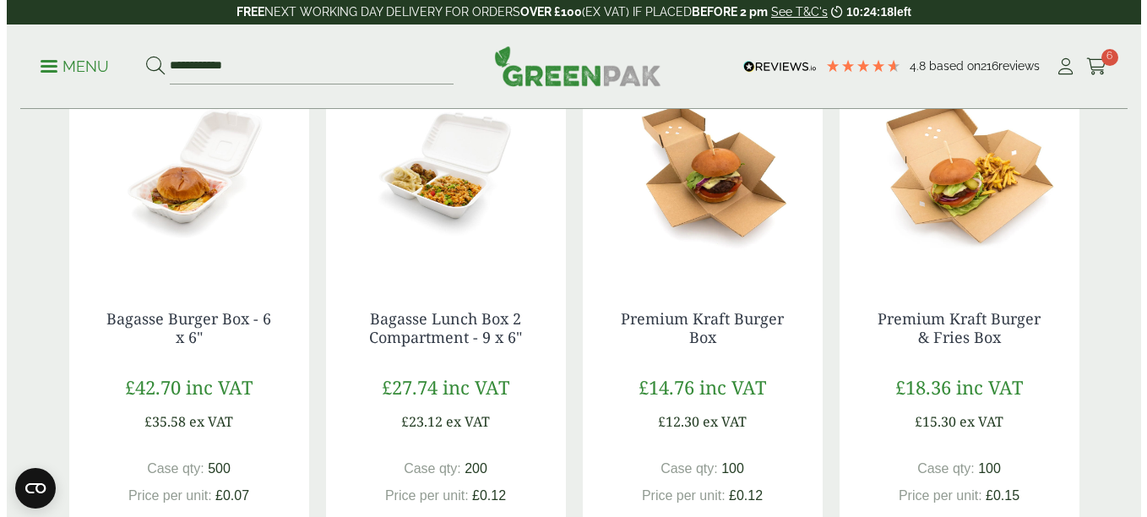
scroll to position [395, 0]
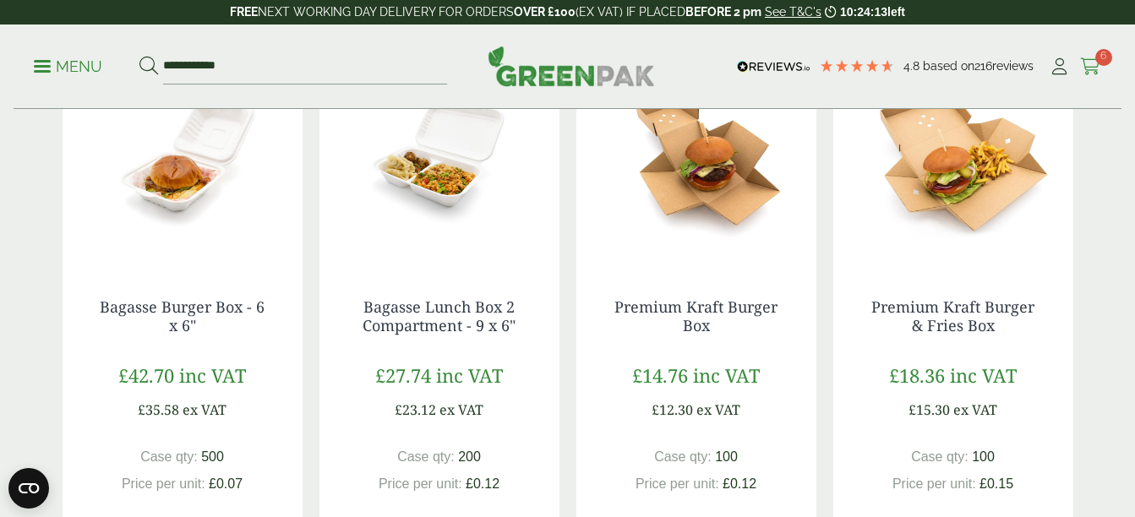
click at [1093, 63] on icon at bounding box center [1090, 66] width 21 height 17
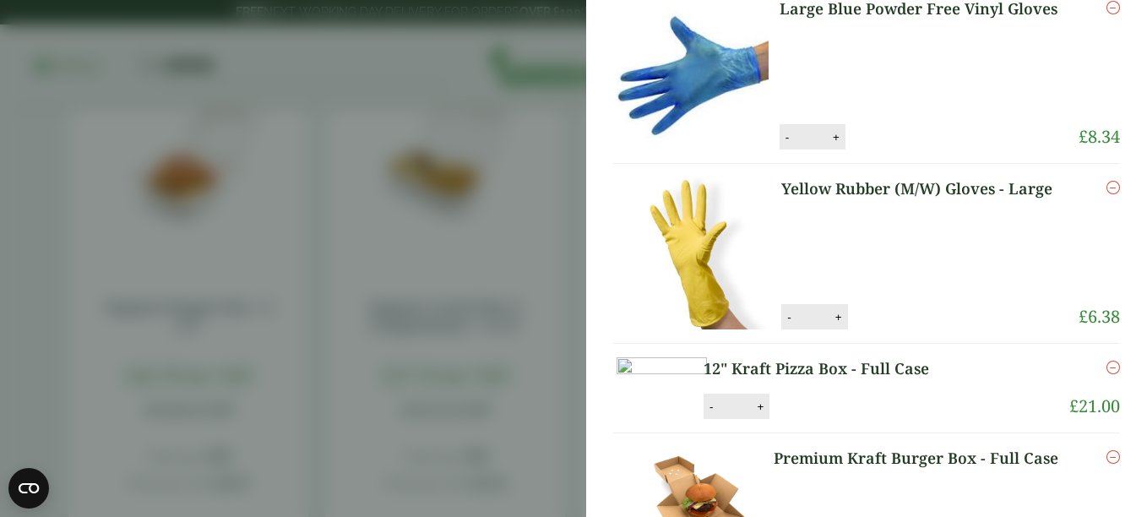
scroll to position [0, 0]
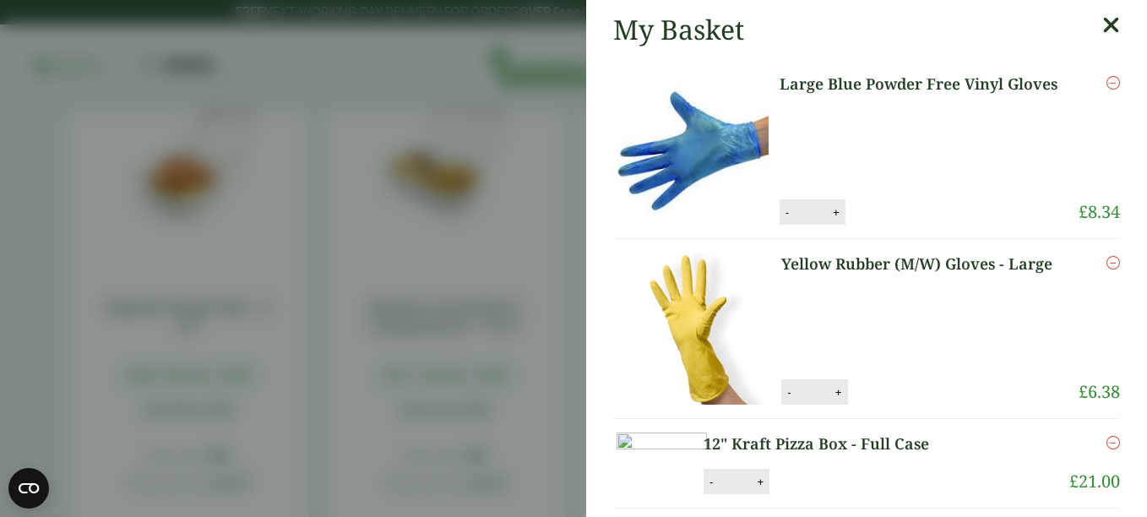
click at [781, 214] on button "-" at bounding box center [788, 212] width 14 height 14
type input "*"
click at [892, 208] on button "Update" at bounding box center [891, 212] width 84 height 25
click at [1084, 102] on div "Remove" at bounding box center [1094, 136] width 52 height 127
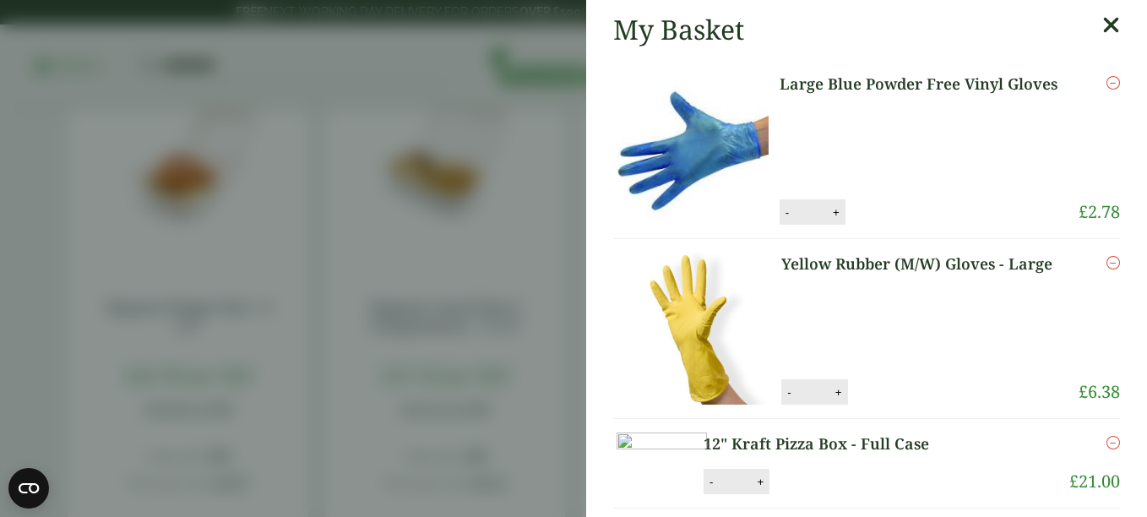
click at [1102, 18] on icon at bounding box center [1111, 26] width 18 height 24
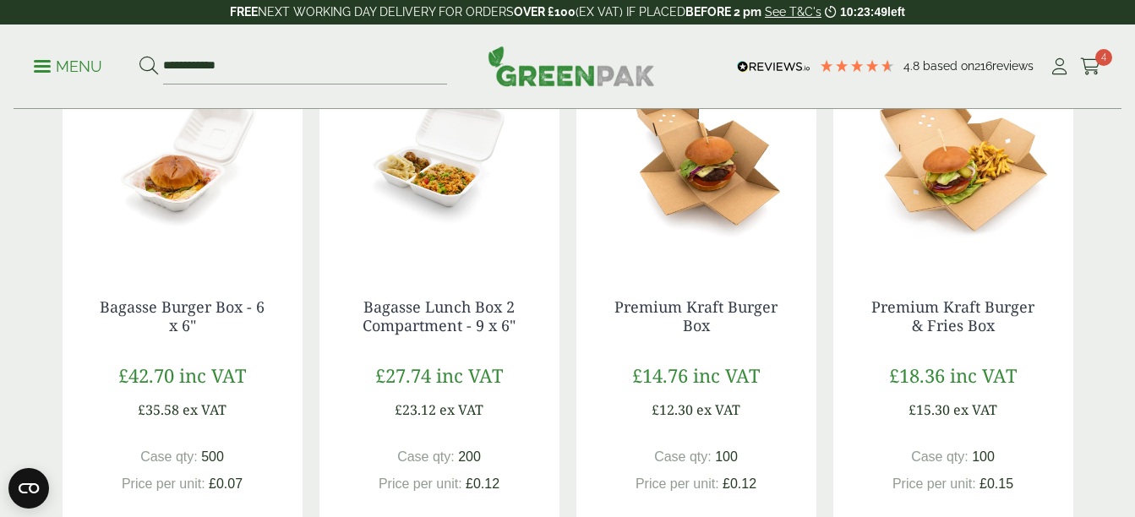
click at [40, 57] on p "Menu" at bounding box center [68, 67] width 68 height 20
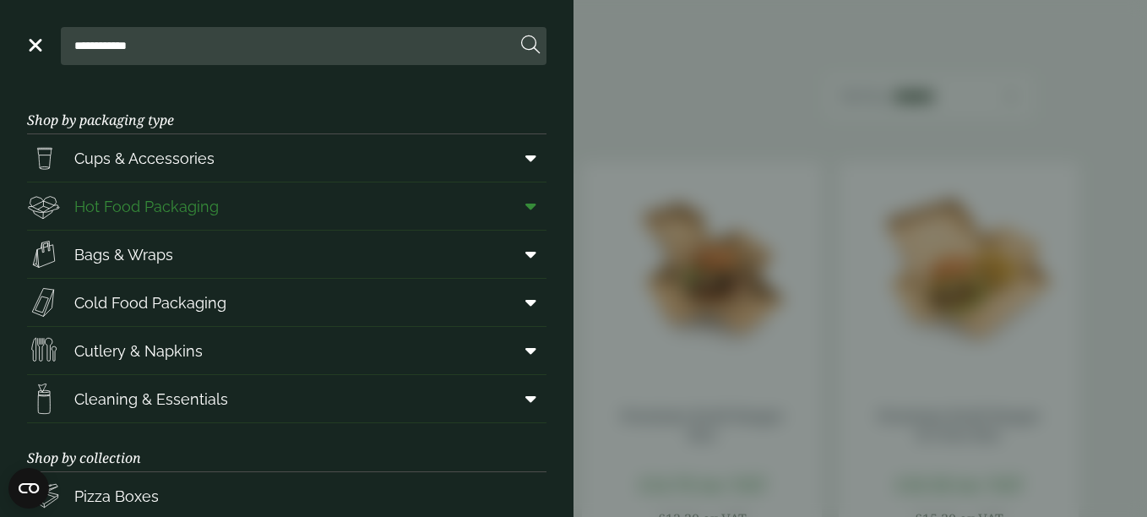
click at [525, 210] on icon at bounding box center [530, 206] width 11 height 17
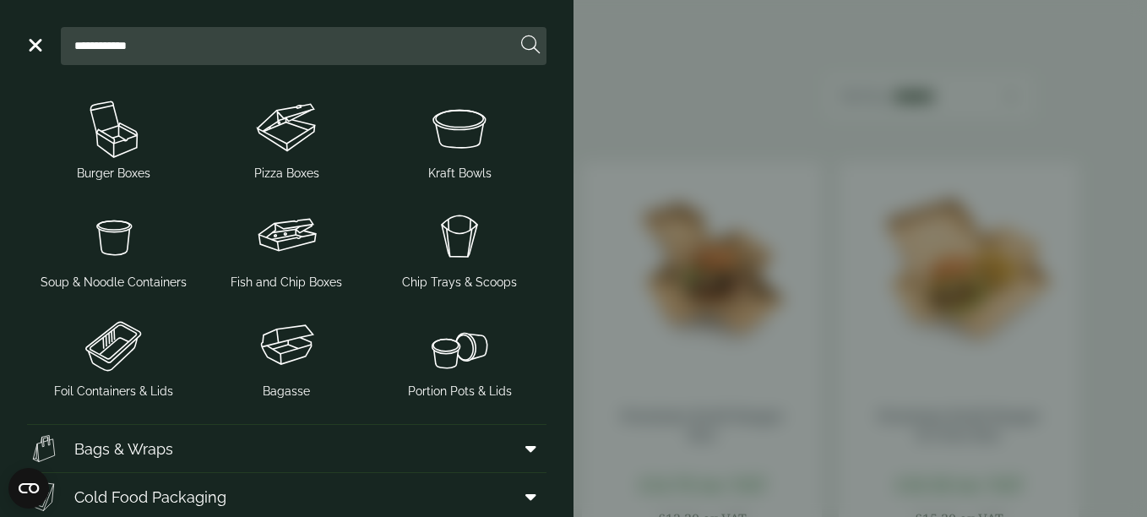
scroll to position [356, 0]
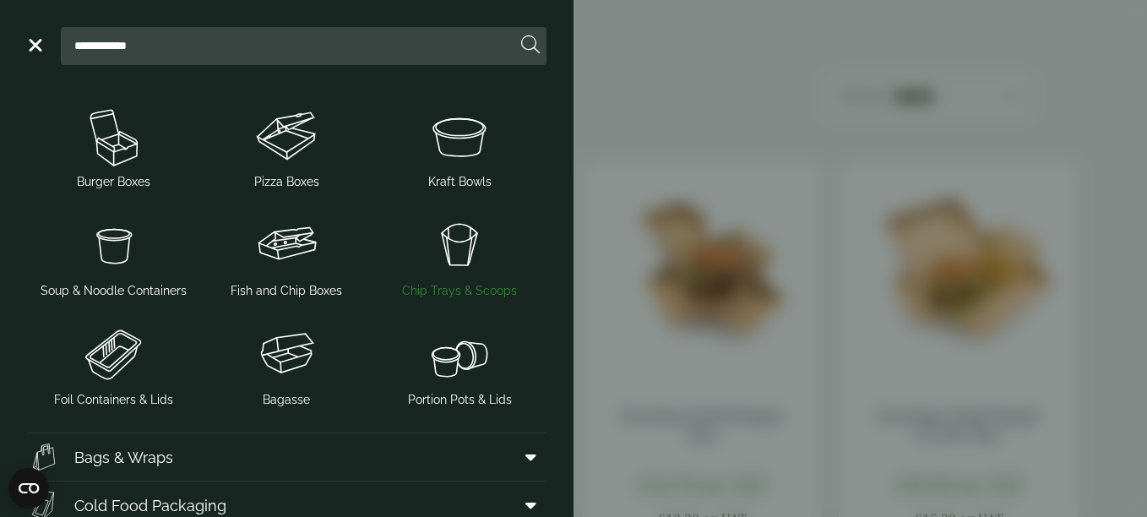
click at [444, 259] on img at bounding box center [460, 245] width 160 height 68
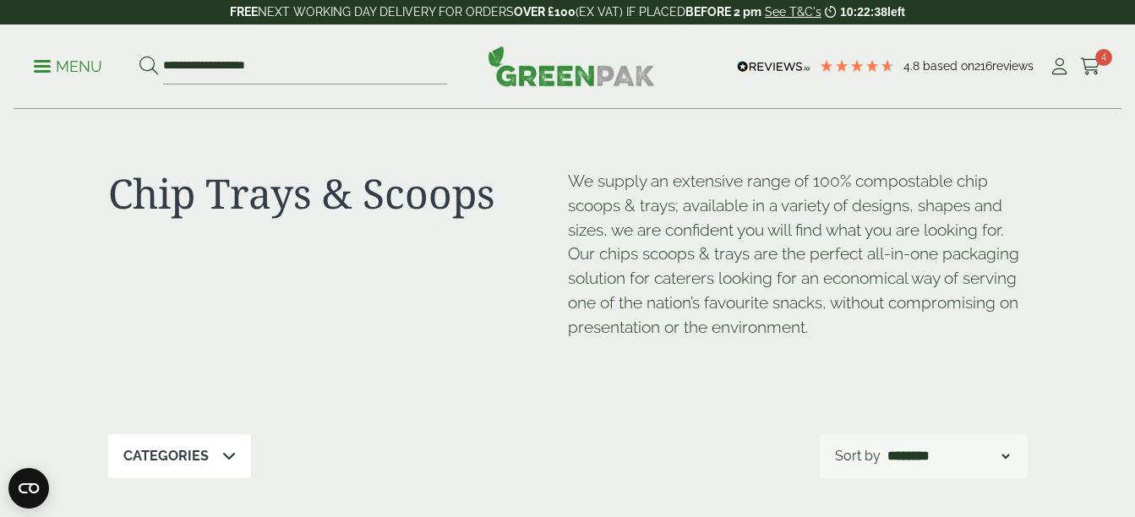
click at [58, 64] on p "Menu" at bounding box center [68, 67] width 68 height 20
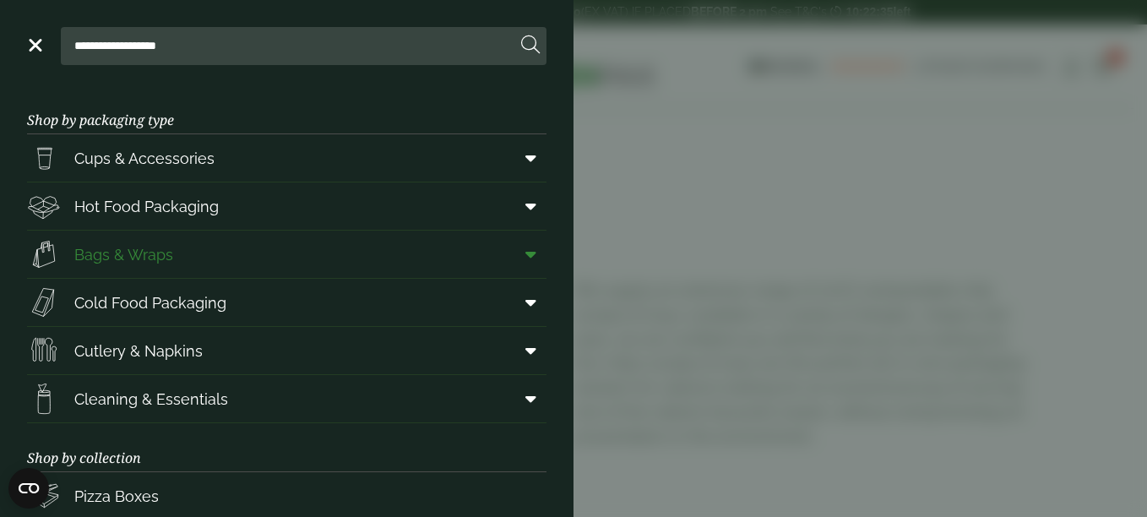
click at [150, 261] on span "Bags & Wraps" at bounding box center [123, 254] width 99 height 23
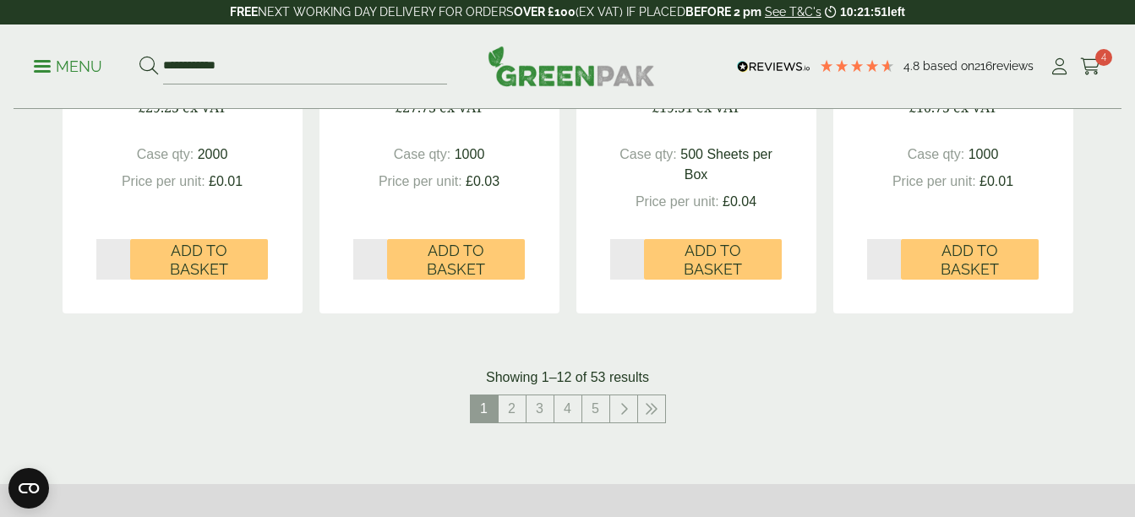
scroll to position [1842, 0]
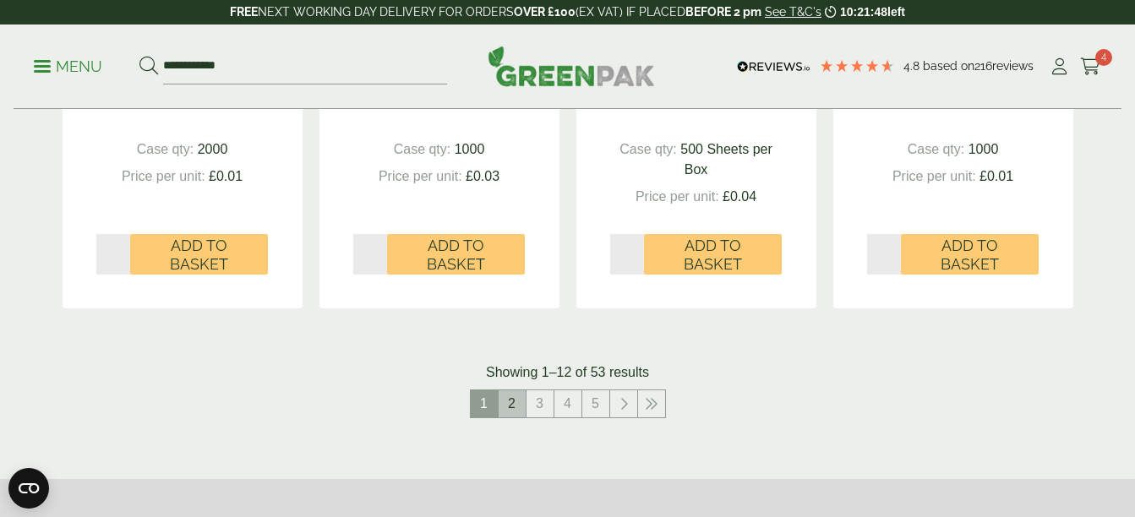
click at [511, 411] on link "2" at bounding box center [511, 403] width 27 height 27
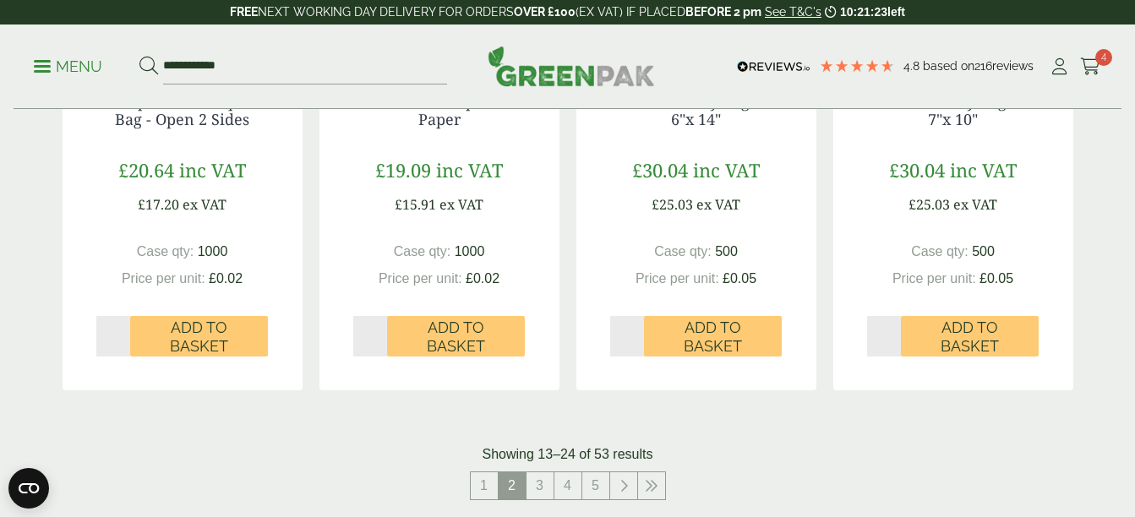
scroll to position [1735, 0]
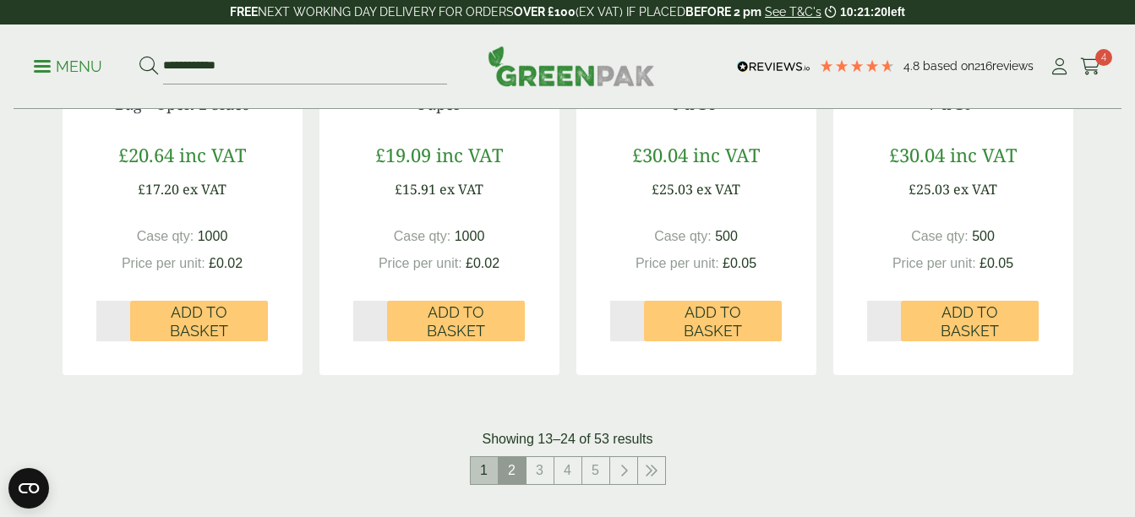
click at [485, 468] on link "1" at bounding box center [484, 470] width 27 height 27
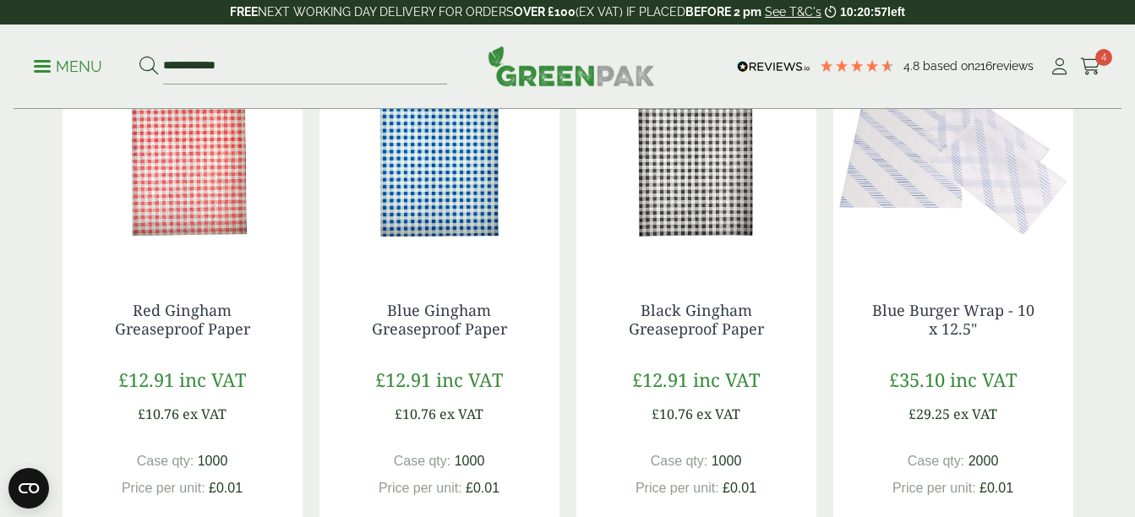
scroll to position [1008, 0]
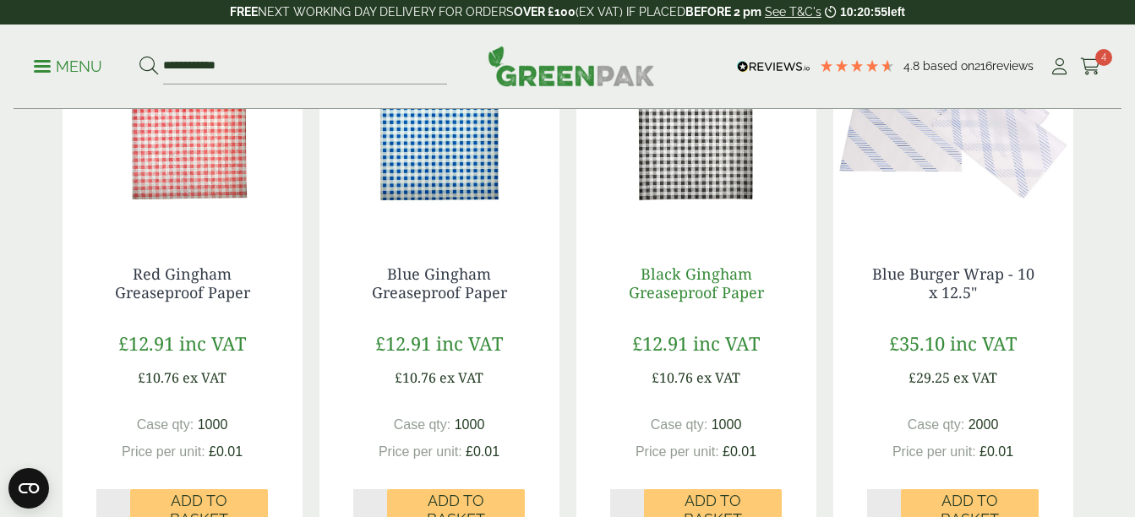
click at [705, 295] on link "Black Gingham Greaseproof Paper" at bounding box center [696, 283] width 135 height 39
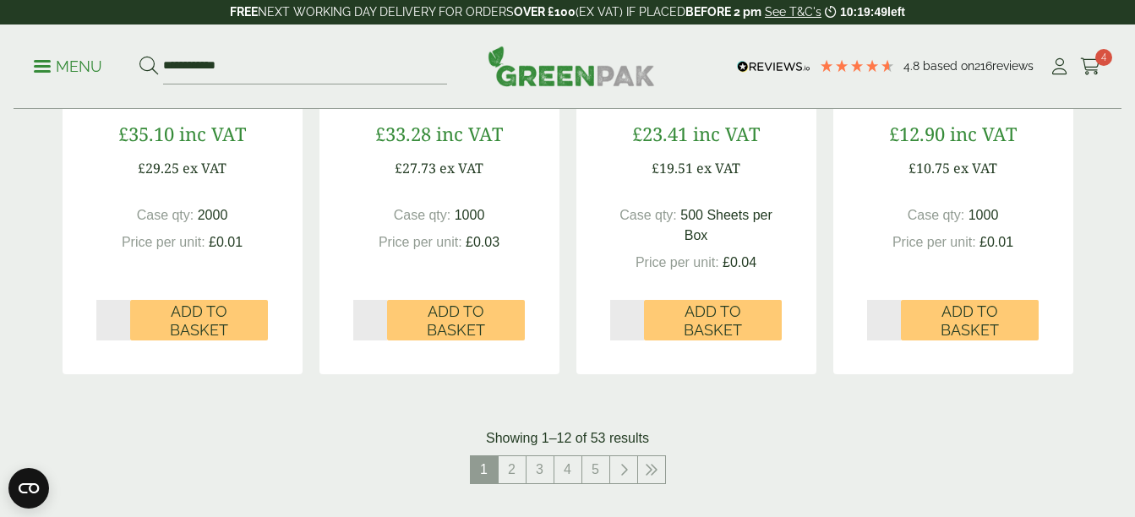
scroll to position [1823, 0]
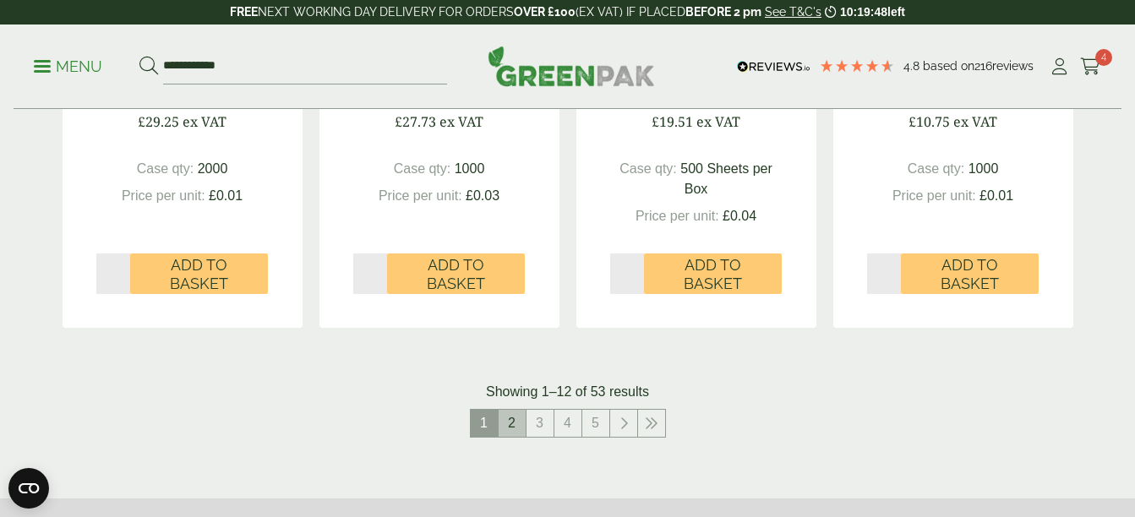
click at [513, 422] on link "2" at bounding box center [511, 423] width 27 height 27
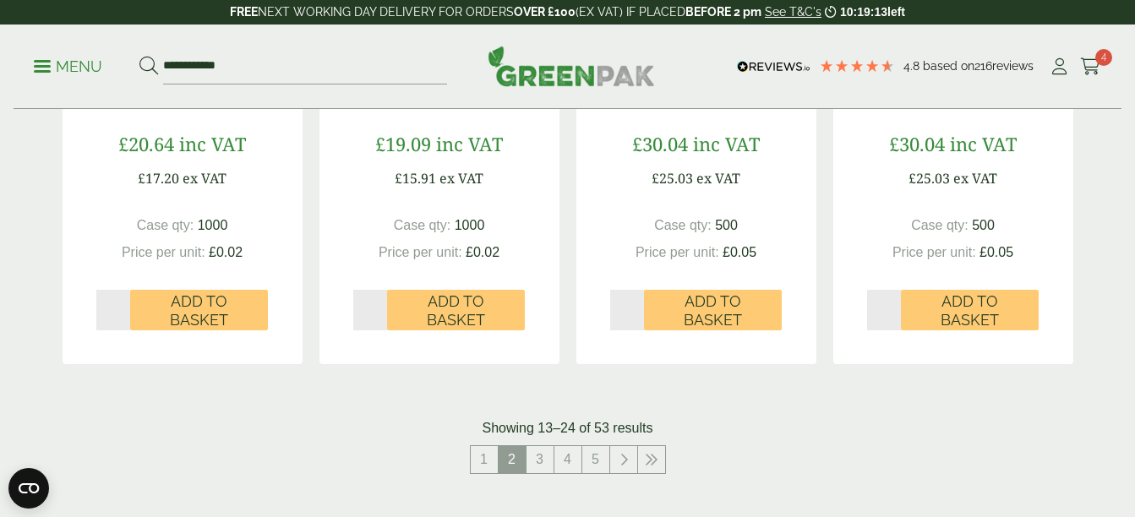
scroll to position [1751, 0]
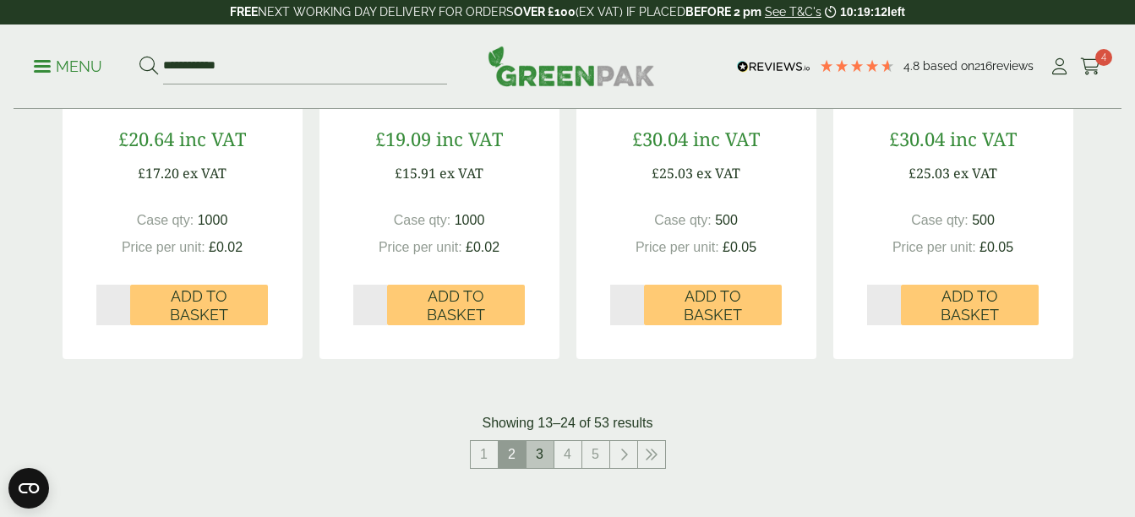
click at [539, 459] on link "3" at bounding box center [539, 454] width 27 height 27
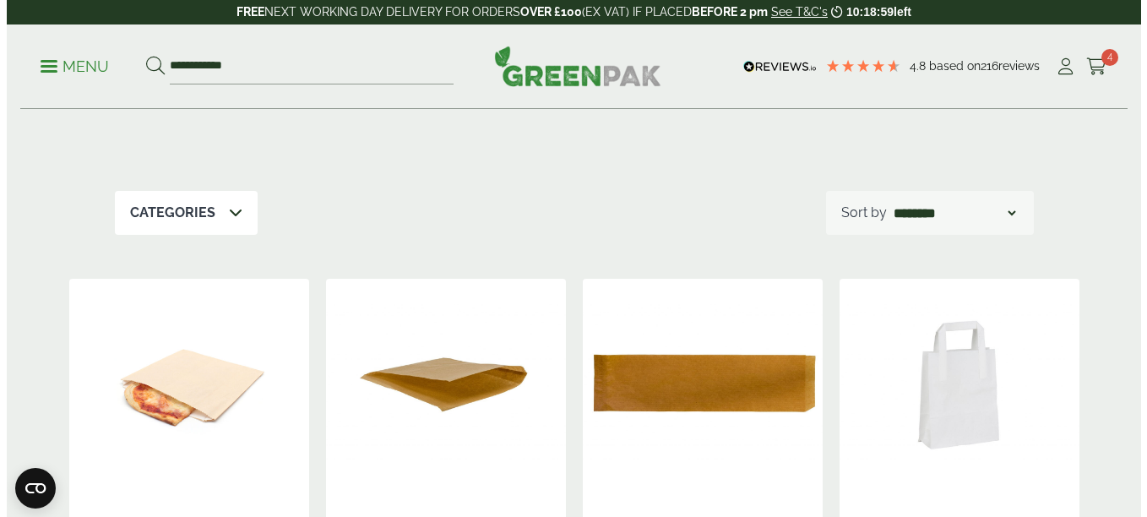
scroll to position [585, 0]
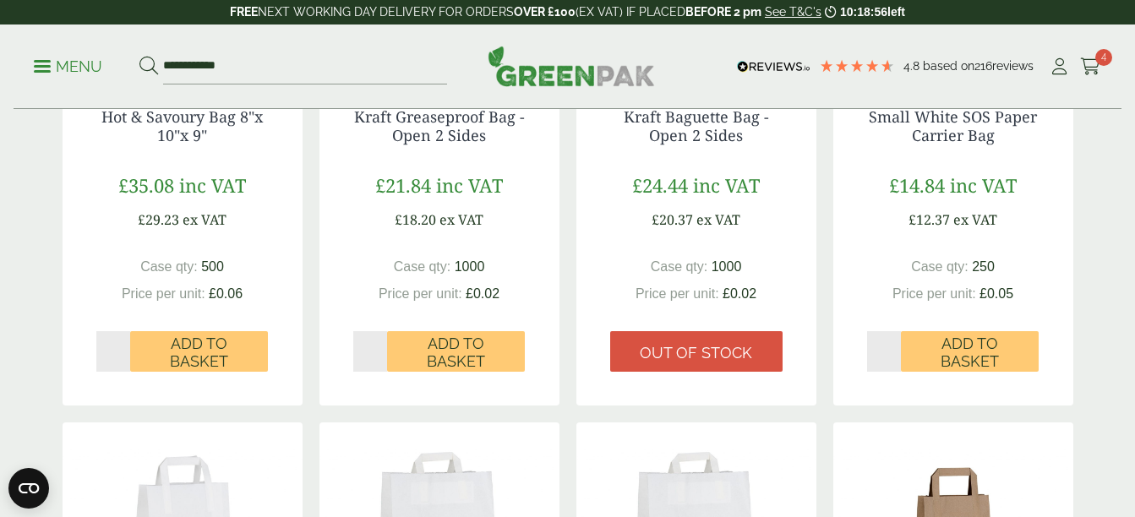
drag, startPoint x: 46, startPoint y: 71, endPoint x: 35, endPoint y: 84, distance: 17.4
click at [46, 71] on link "Menu" at bounding box center [68, 65] width 68 height 17
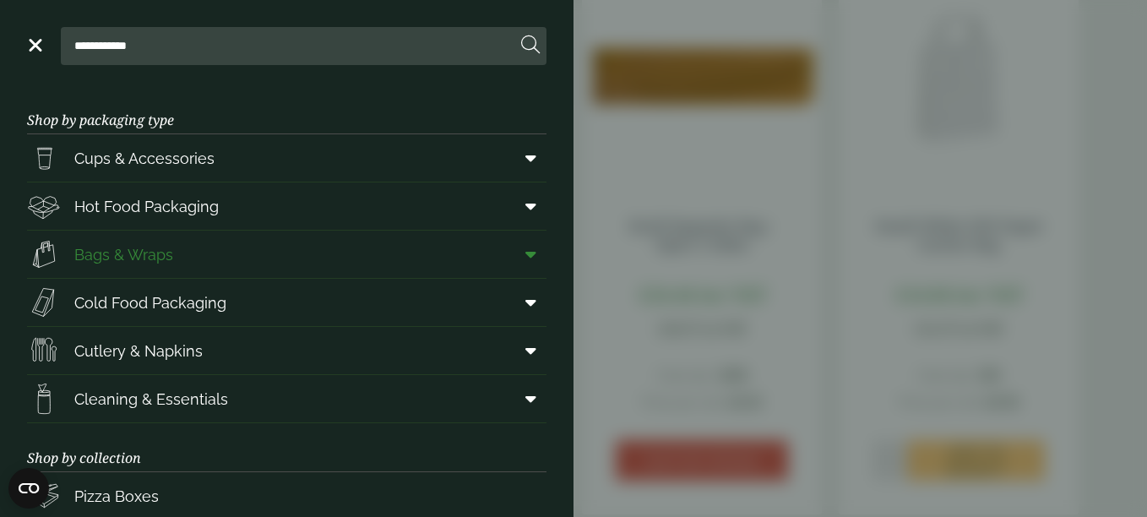
click at [525, 258] on icon at bounding box center [530, 254] width 11 height 17
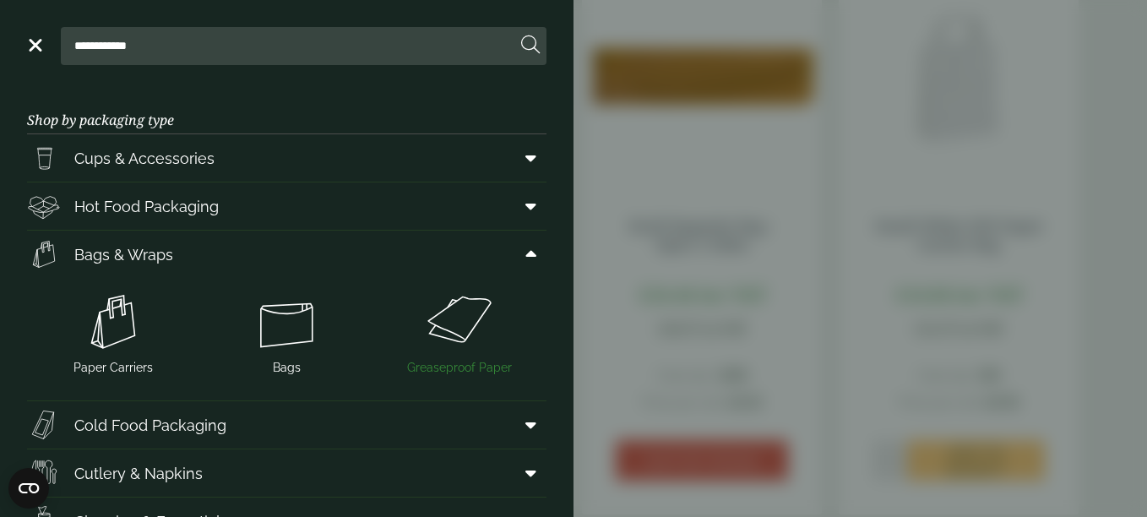
click at [455, 308] on img at bounding box center [460, 322] width 160 height 68
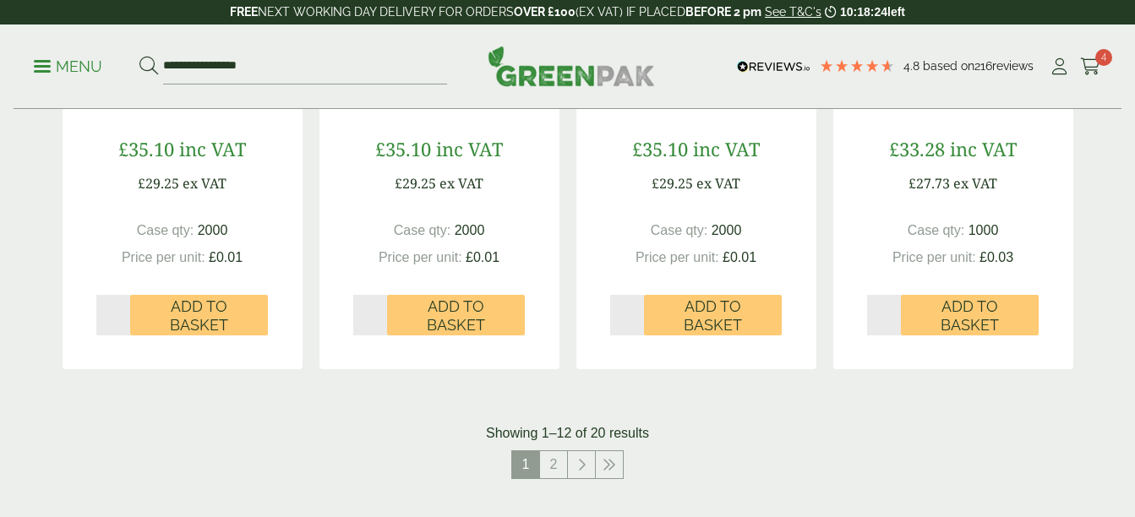
scroll to position [1797, 0]
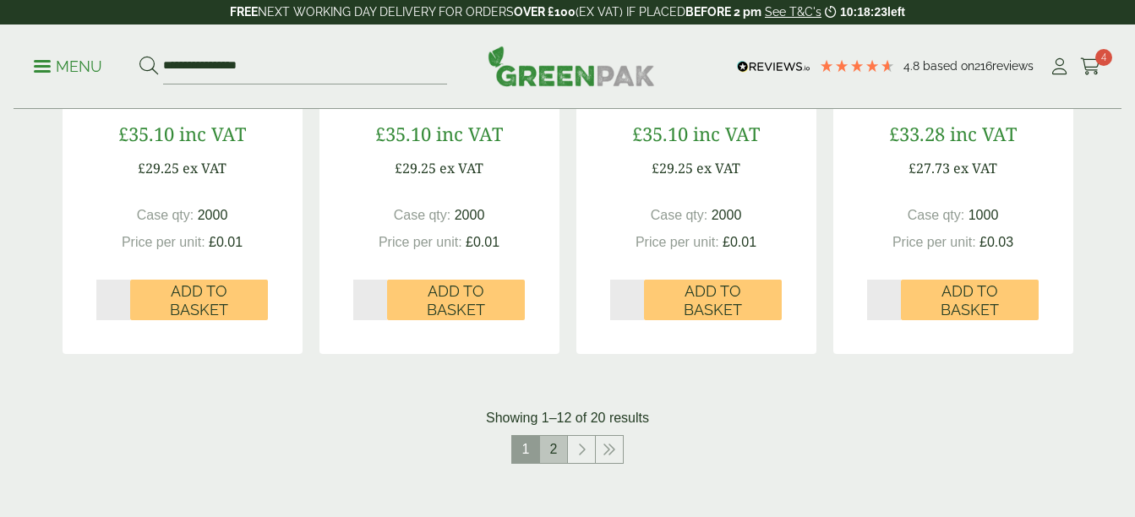
click at [558, 454] on link "2" at bounding box center [553, 449] width 27 height 27
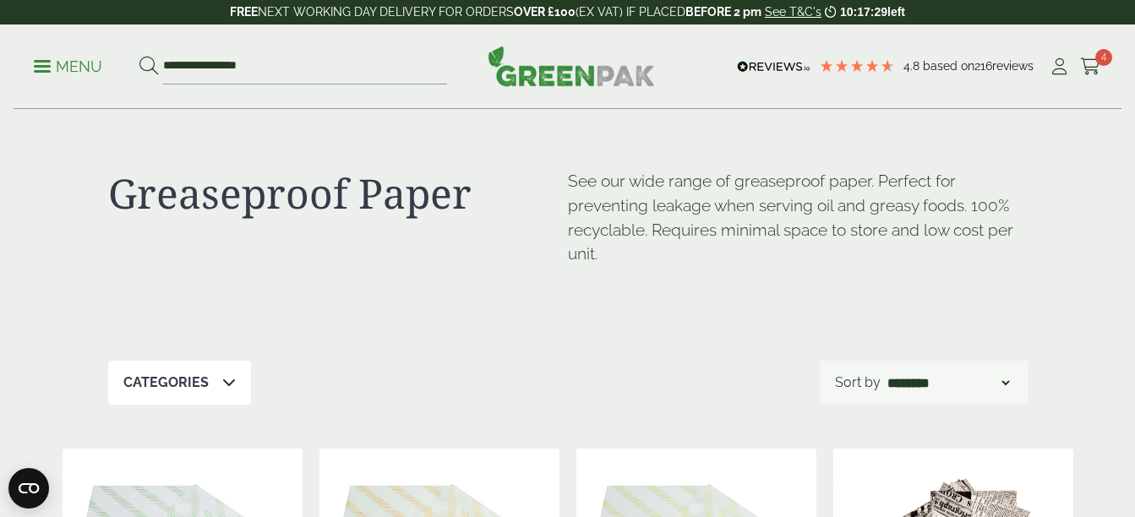
click at [36, 69] on link "Menu" at bounding box center [68, 65] width 68 height 17
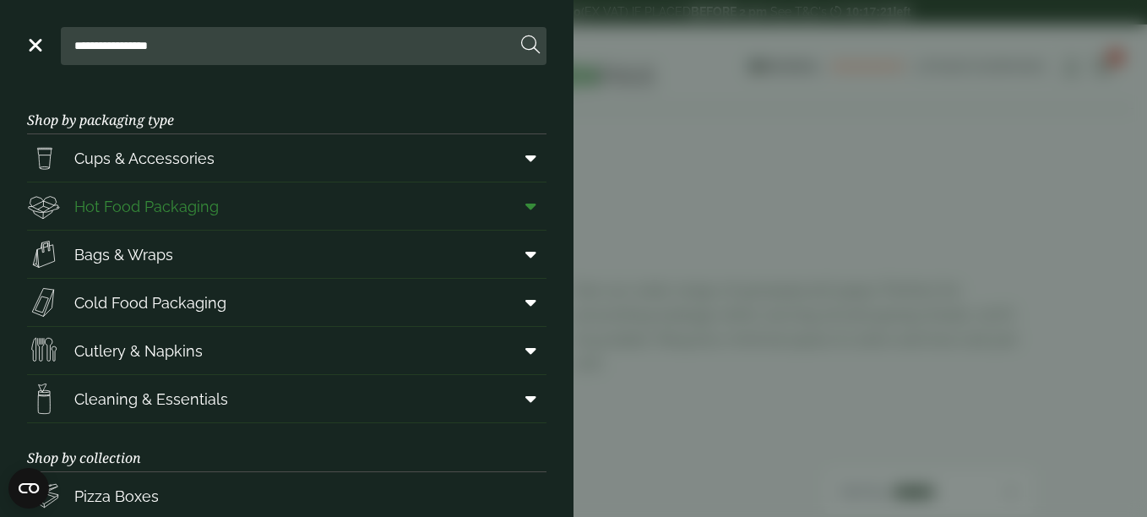
click at [525, 209] on icon at bounding box center [530, 206] width 11 height 17
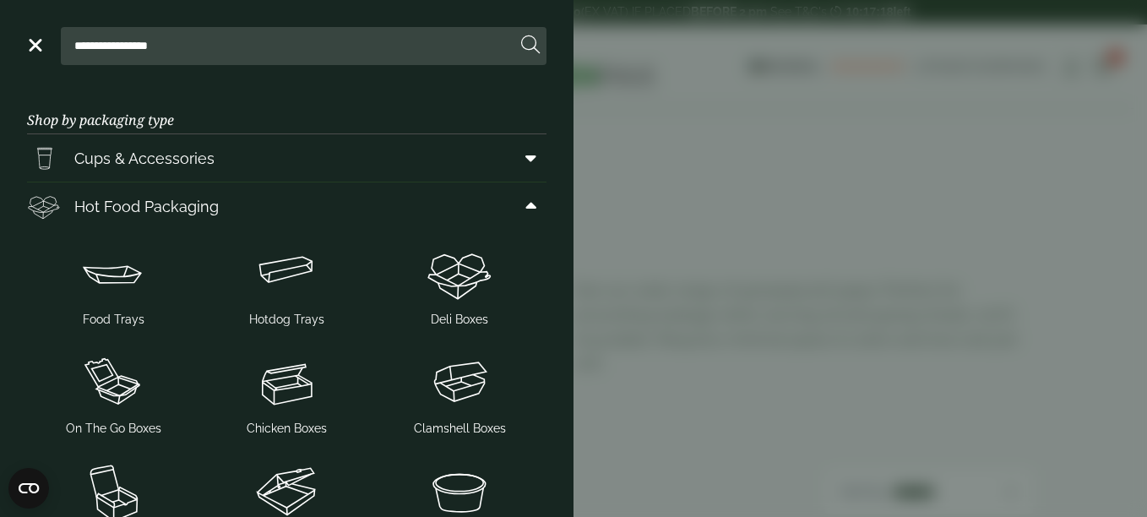
drag, startPoint x: 574, startPoint y: 186, endPoint x: 573, endPoint y: 217, distance: 31.3
click at [573, 217] on aside "**********" at bounding box center [573, 258] width 1147 height 517
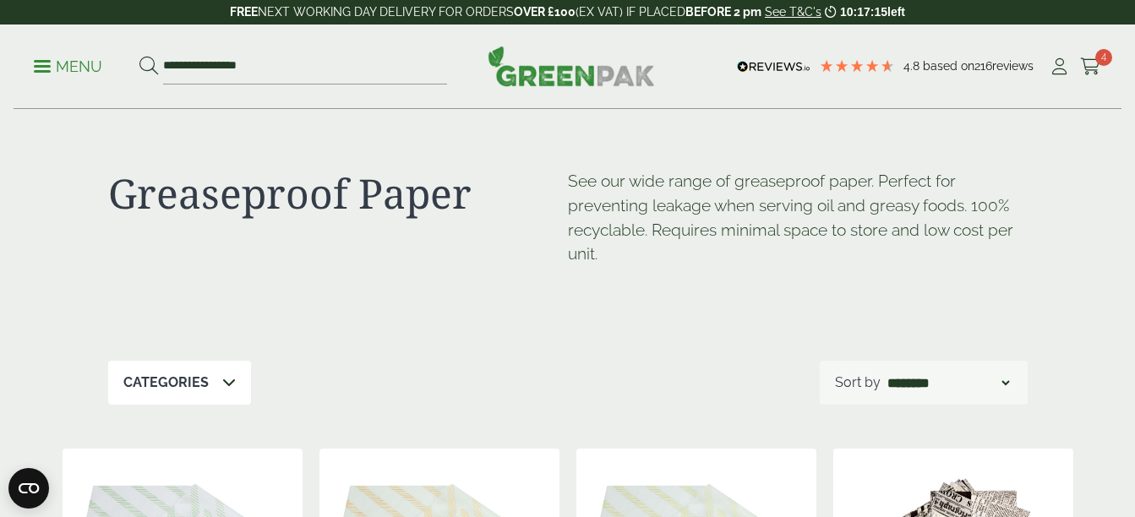
click at [26, 64] on div "**********" at bounding box center [568, 66] width 1108 height 84
click at [47, 73] on p "Menu" at bounding box center [68, 67] width 68 height 20
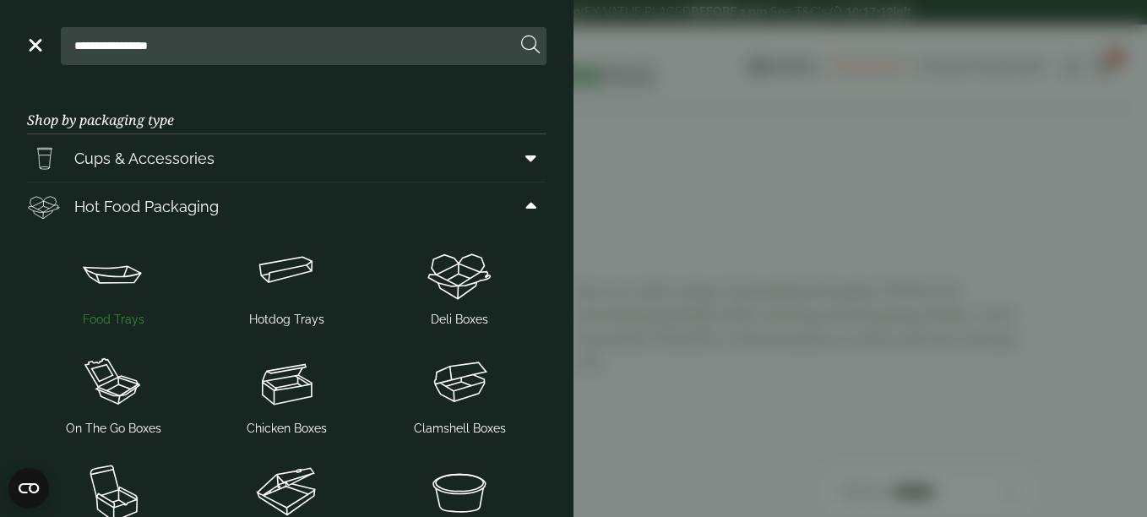
click at [101, 288] on img at bounding box center [114, 274] width 160 height 68
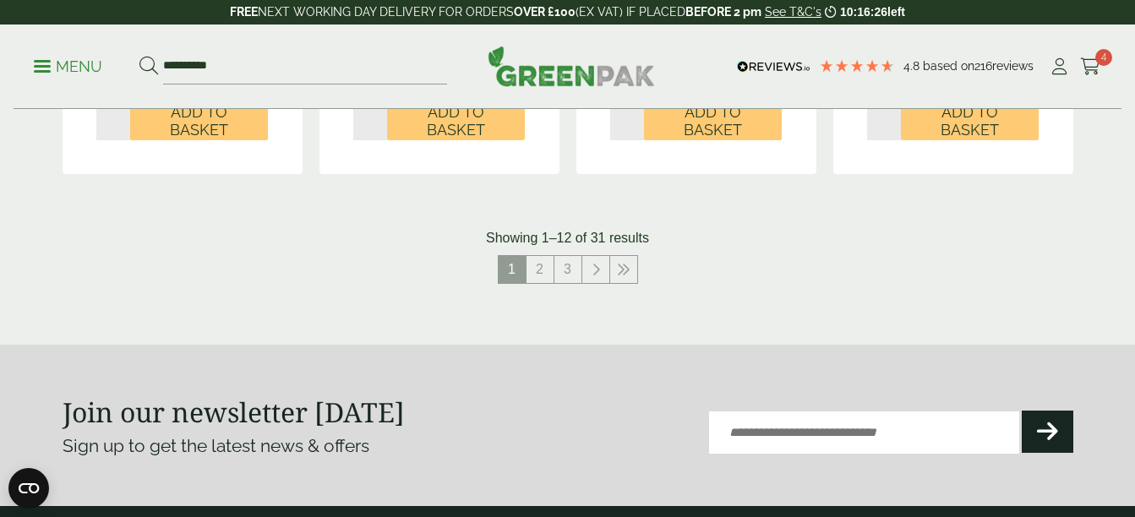
scroll to position [1988, 0]
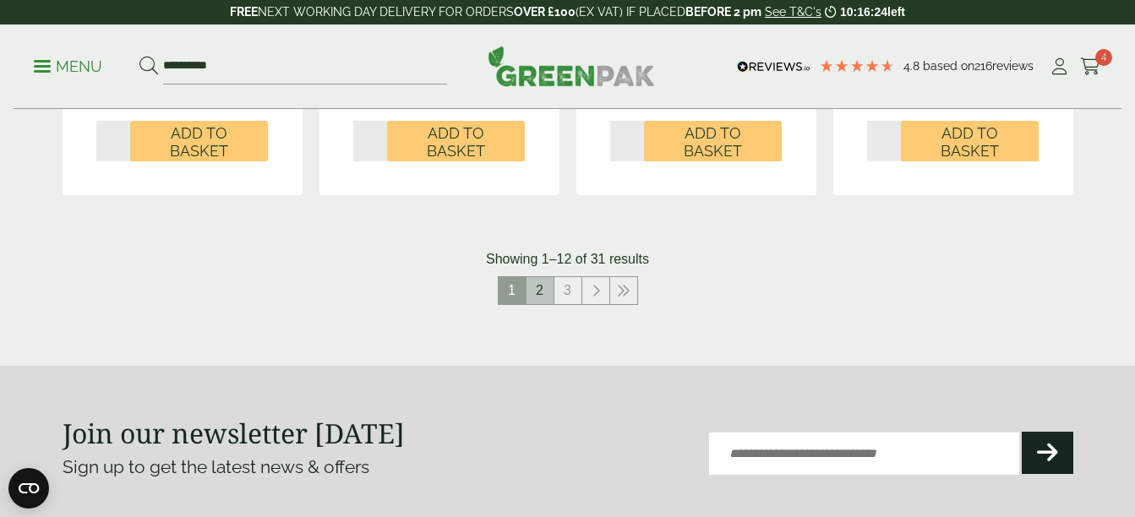
click at [540, 291] on link "2" at bounding box center [539, 290] width 27 height 27
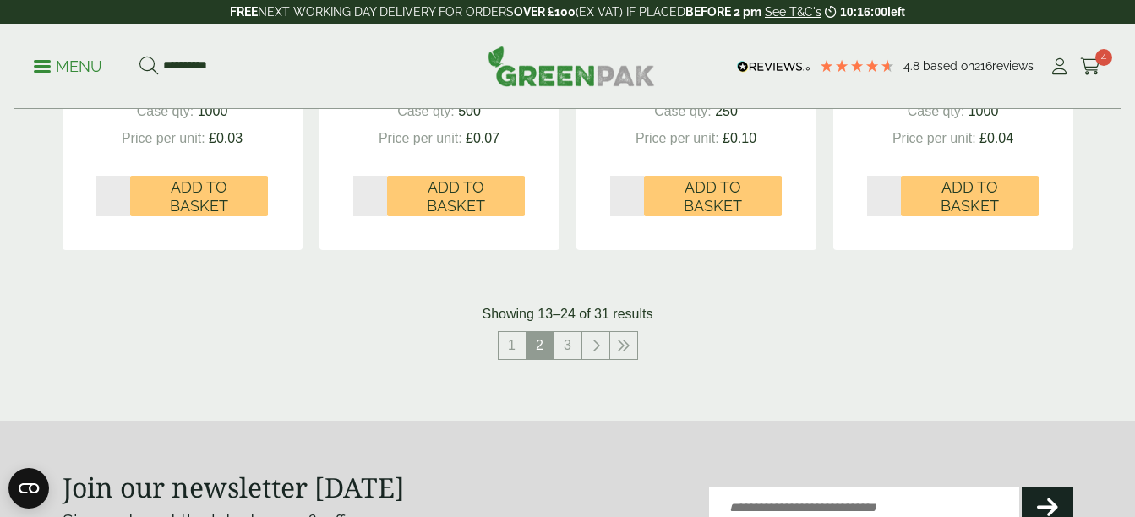
scroll to position [1973, 0]
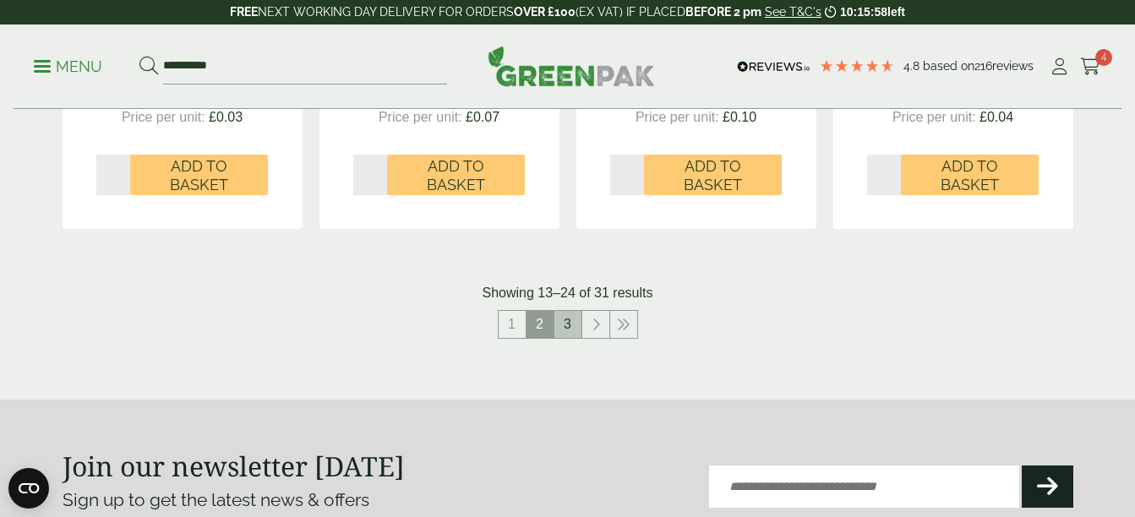
click at [558, 324] on link "3" at bounding box center [567, 324] width 27 height 27
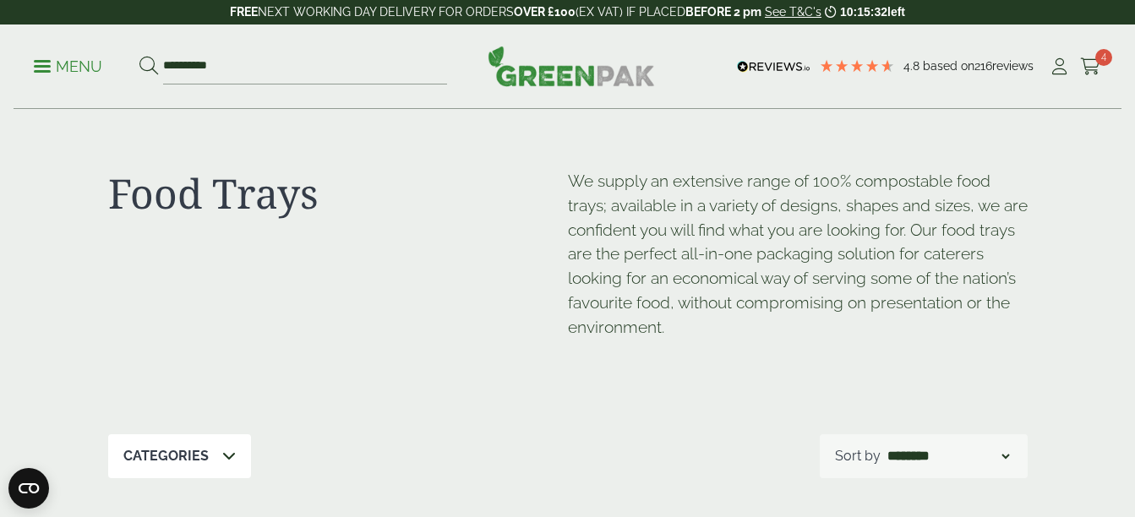
click at [51, 62] on p "Menu" at bounding box center [68, 67] width 68 height 20
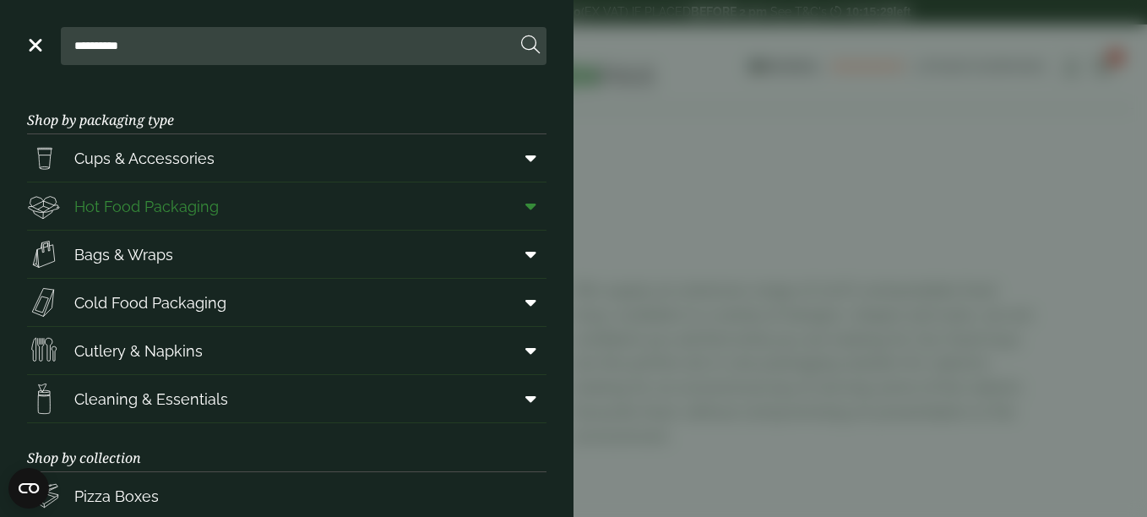
click at [525, 205] on icon at bounding box center [530, 206] width 11 height 17
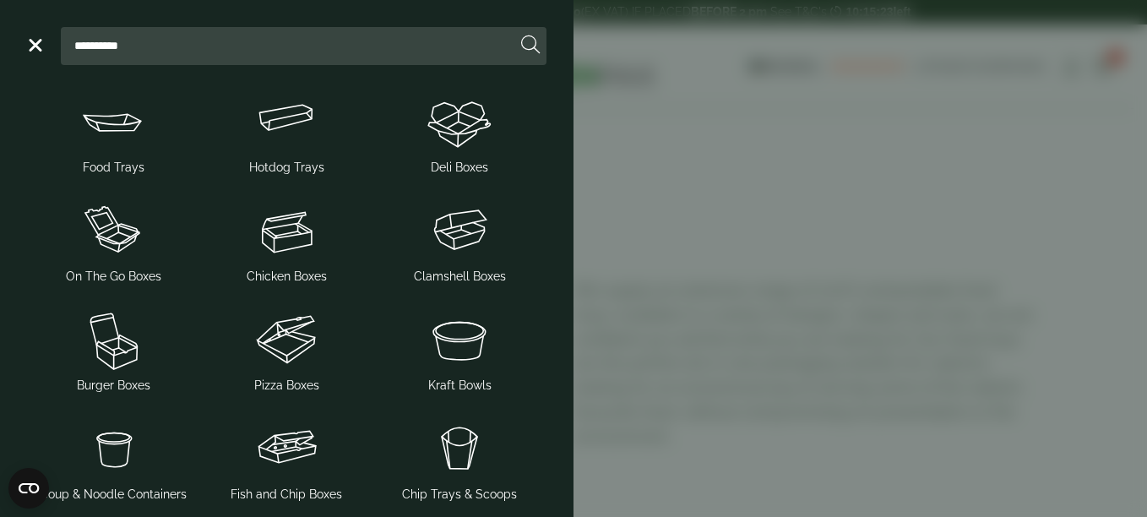
scroll to position [263, 0]
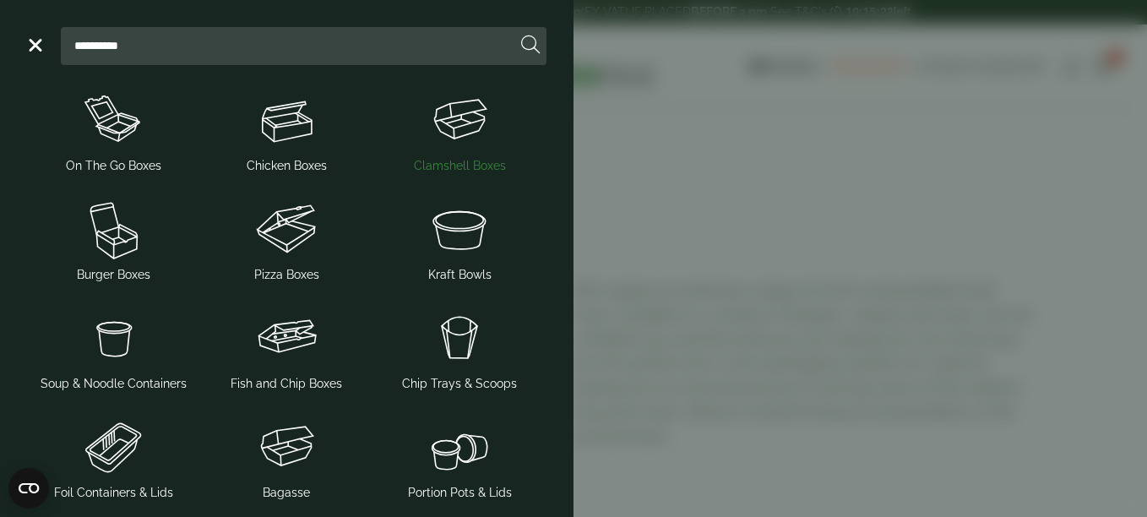
click at [462, 155] on span "Clamshell Boxes" at bounding box center [460, 130] width 160 height 89
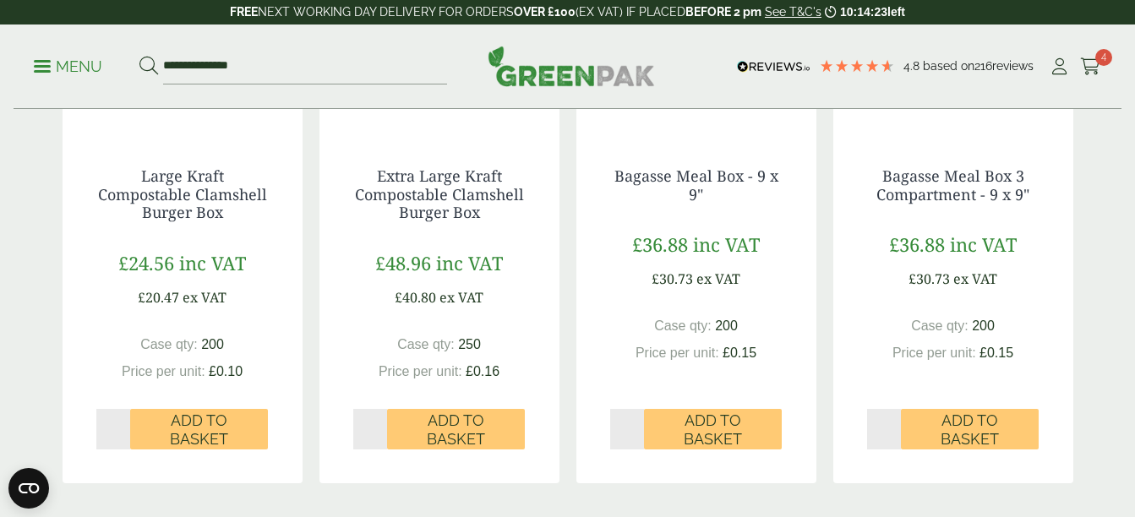
scroll to position [1698, 0]
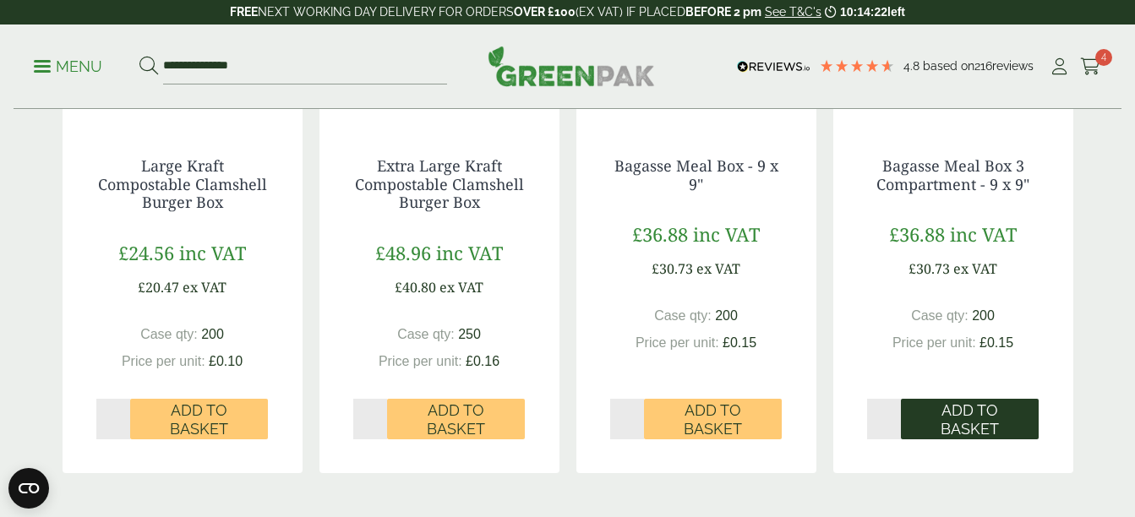
click at [1001, 418] on span "Add to Basket" at bounding box center [969, 419] width 114 height 36
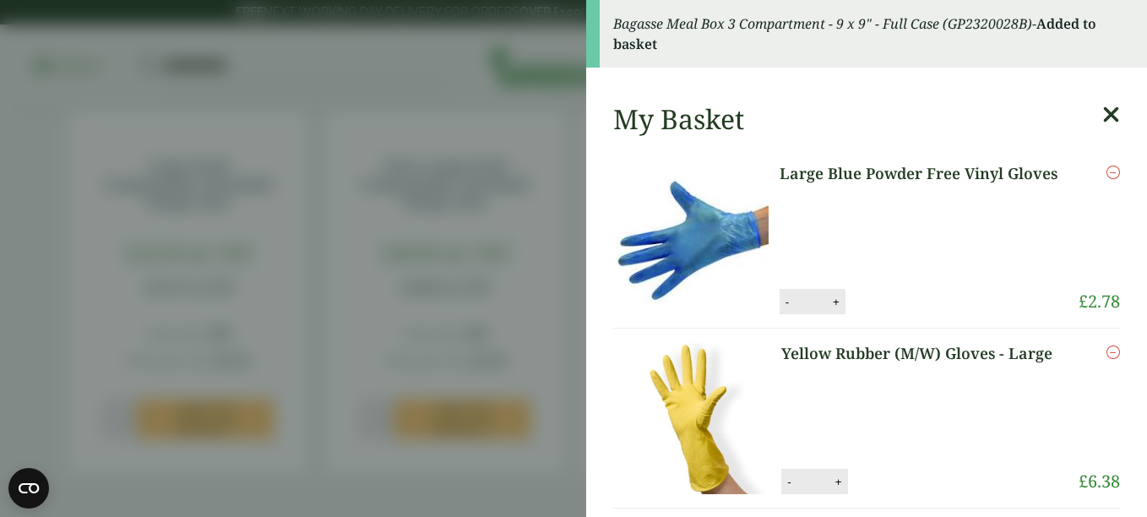
click at [1102, 115] on icon at bounding box center [1111, 115] width 18 height 24
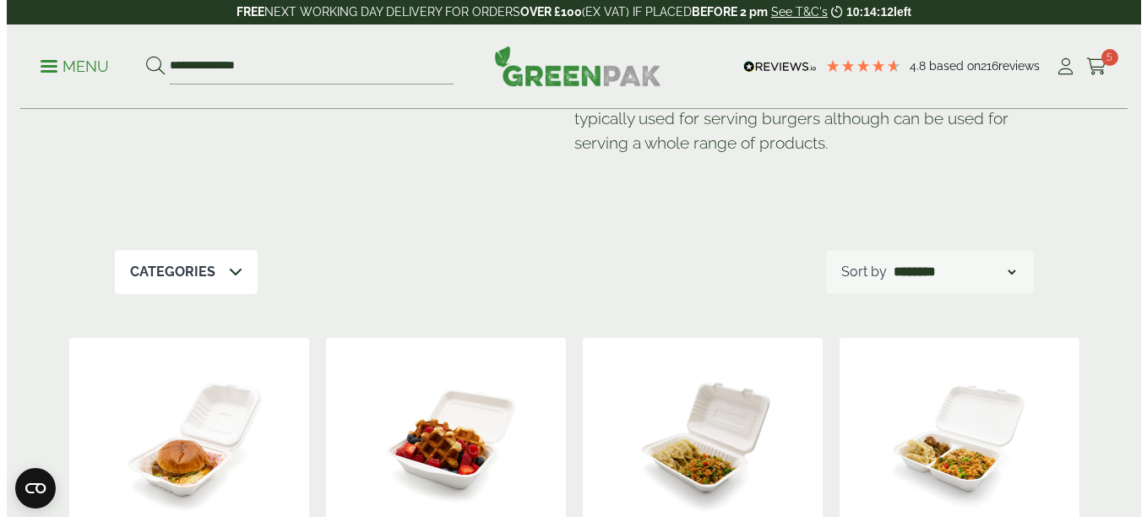
scroll to position [155, 0]
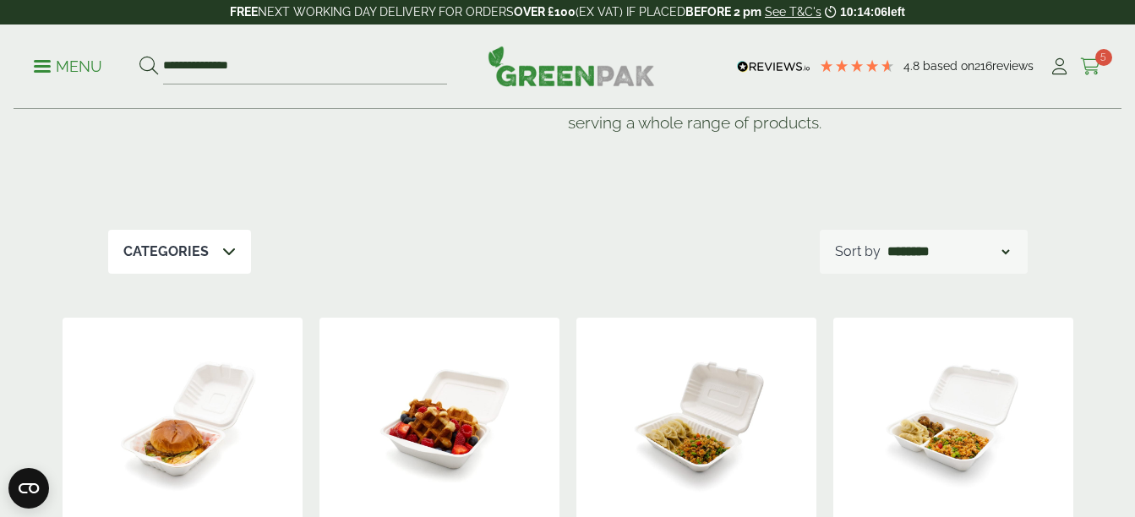
click at [1093, 63] on icon at bounding box center [1090, 66] width 21 height 17
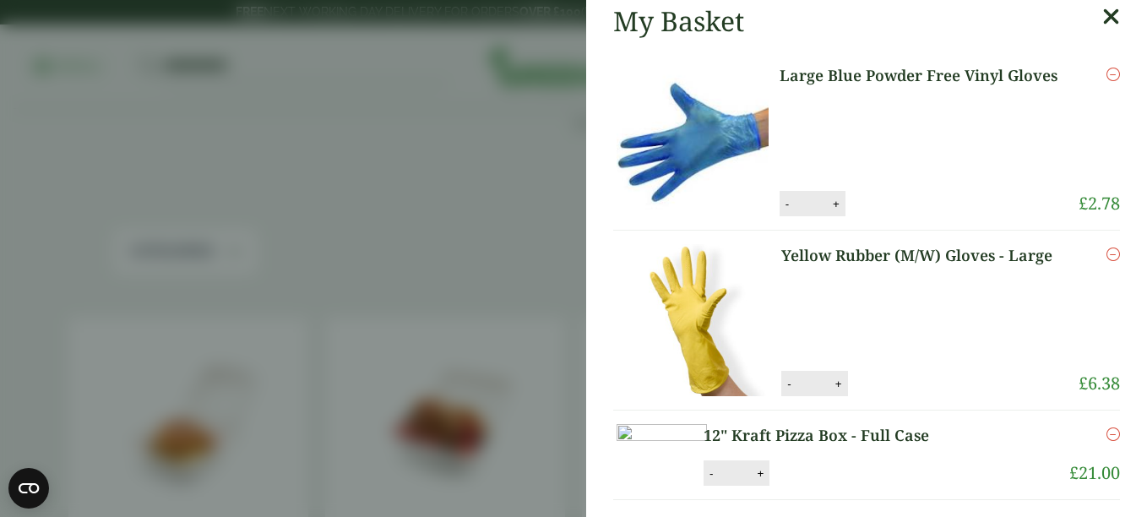
scroll to position [0, 0]
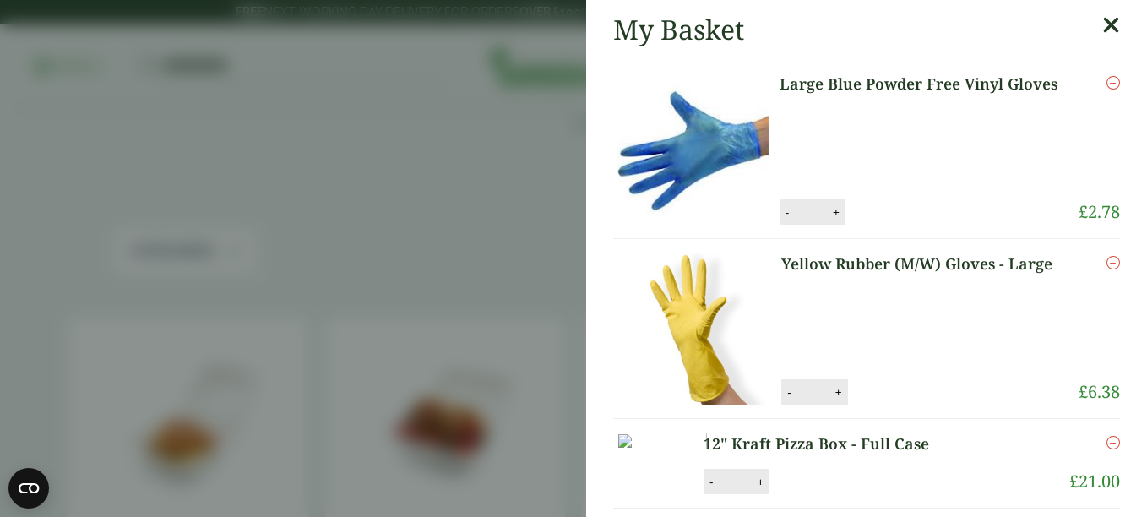
click at [1102, 19] on icon at bounding box center [1111, 26] width 18 height 24
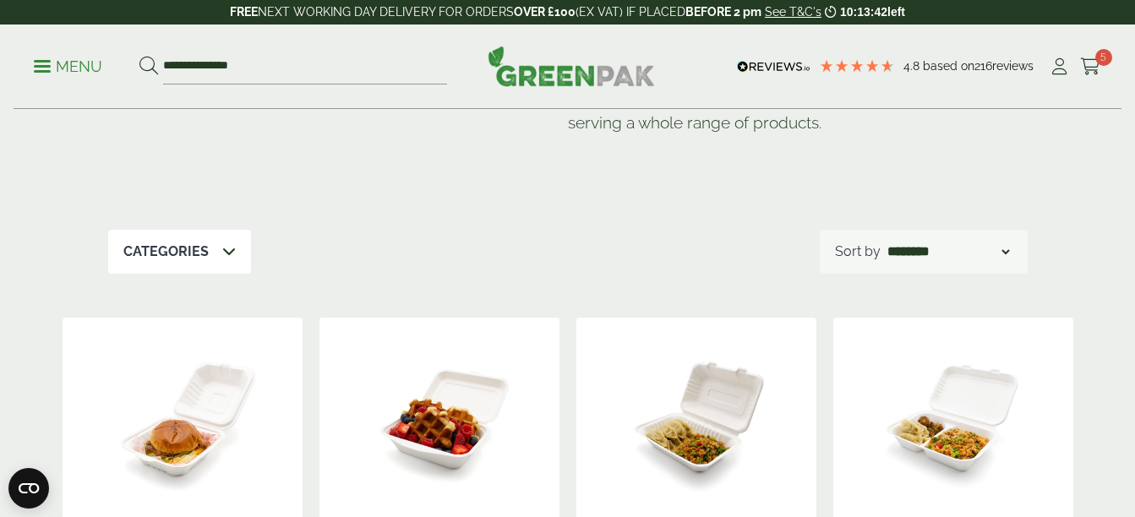
click at [46, 65] on span at bounding box center [42, 66] width 17 height 3
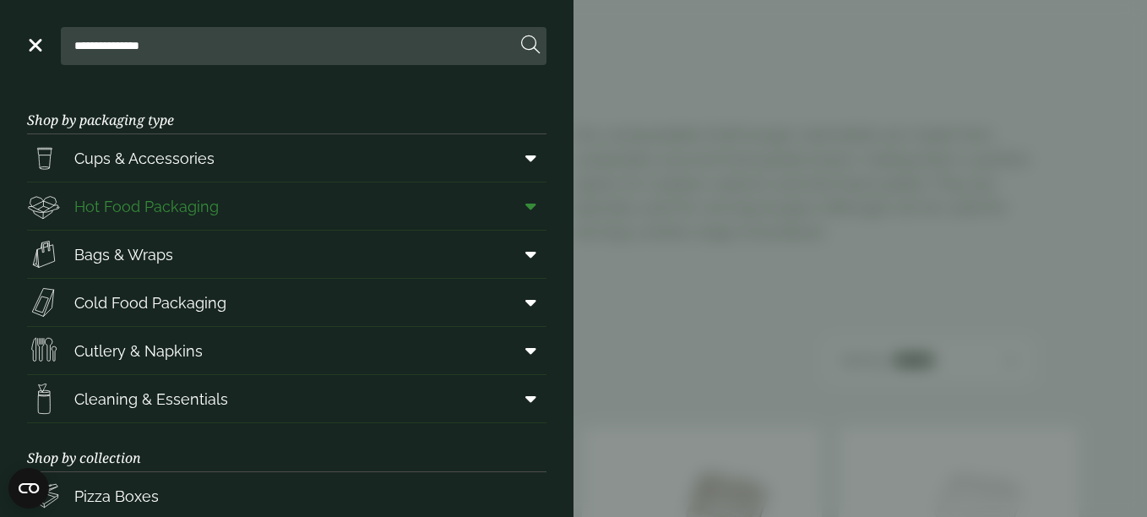
click at [525, 203] on span at bounding box center [528, 206] width 38 height 32
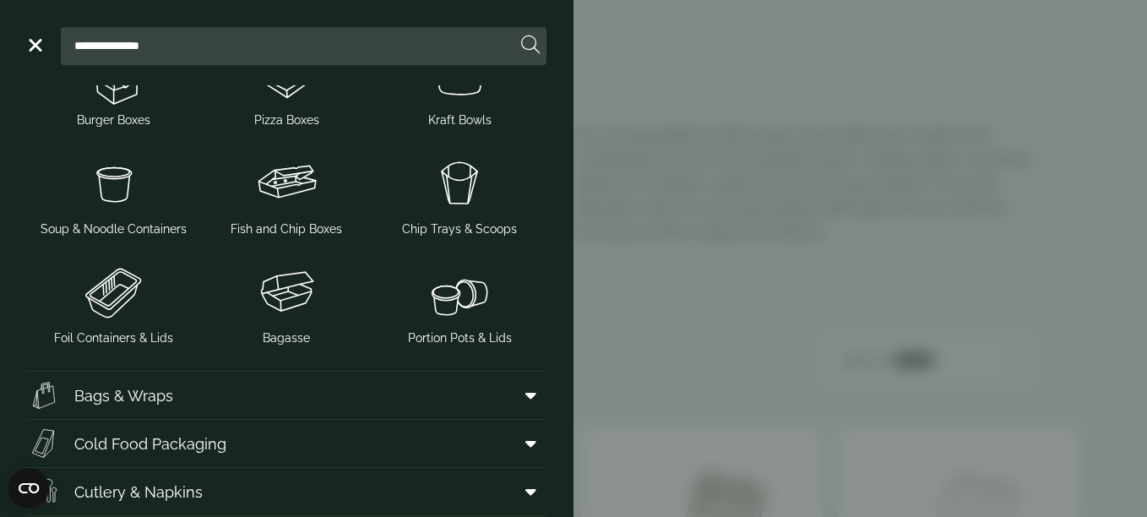
scroll to position [429, 0]
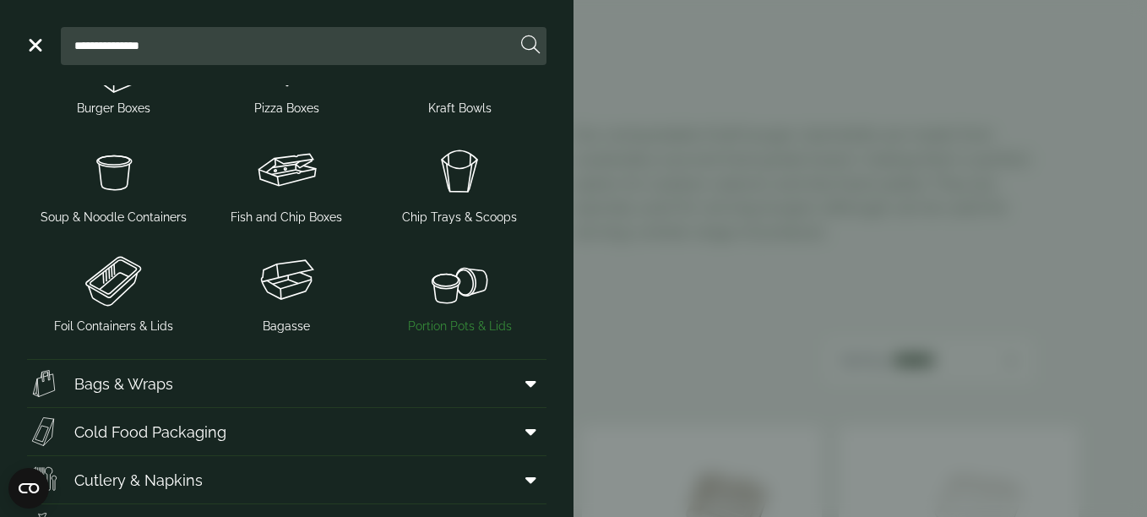
click at [470, 321] on span "Portion Pots & Lids" at bounding box center [460, 327] width 104 height 18
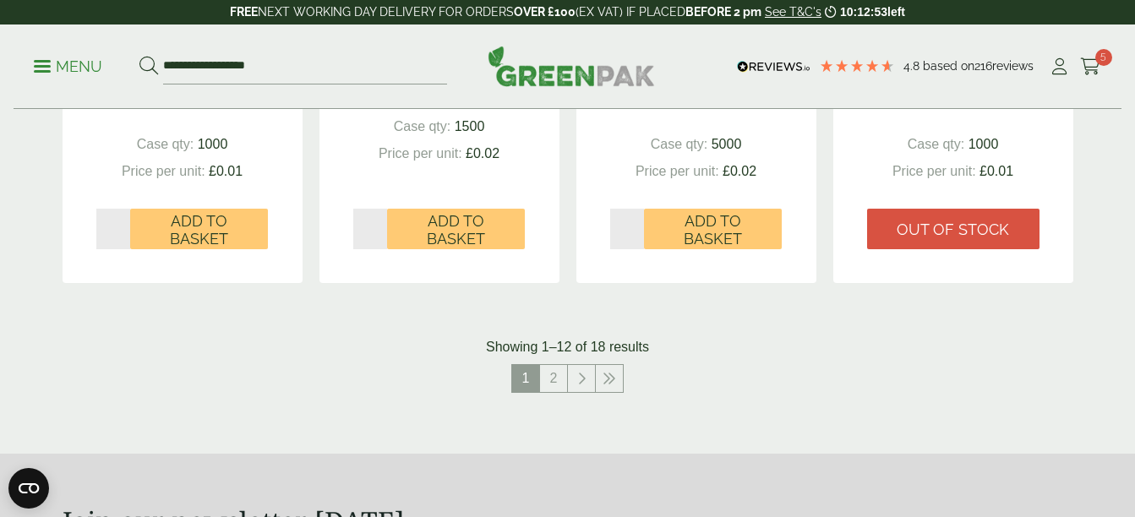
scroll to position [1844, 0]
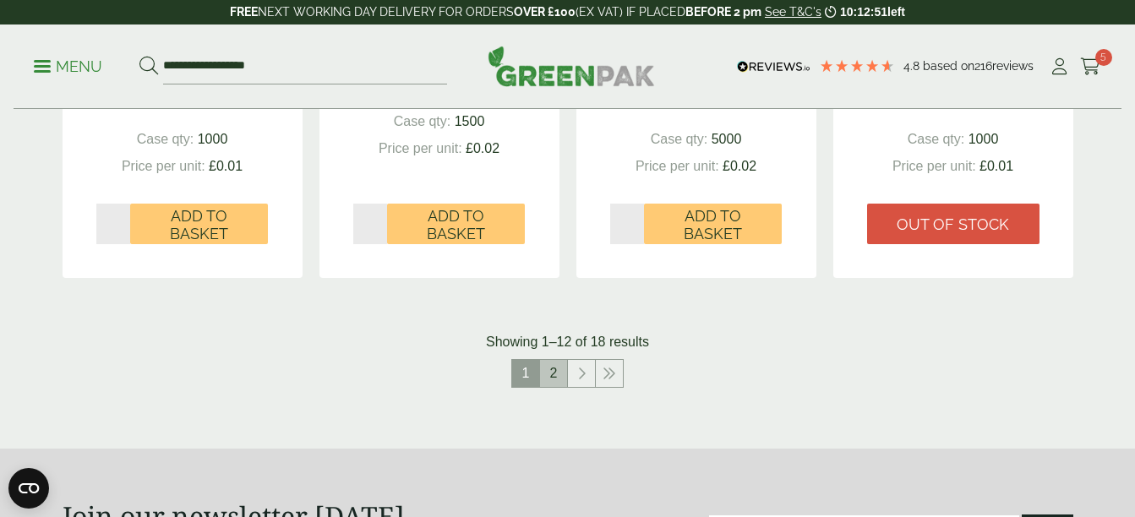
click at [550, 378] on link "2" at bounding box center [553, 373] width 27 height 27
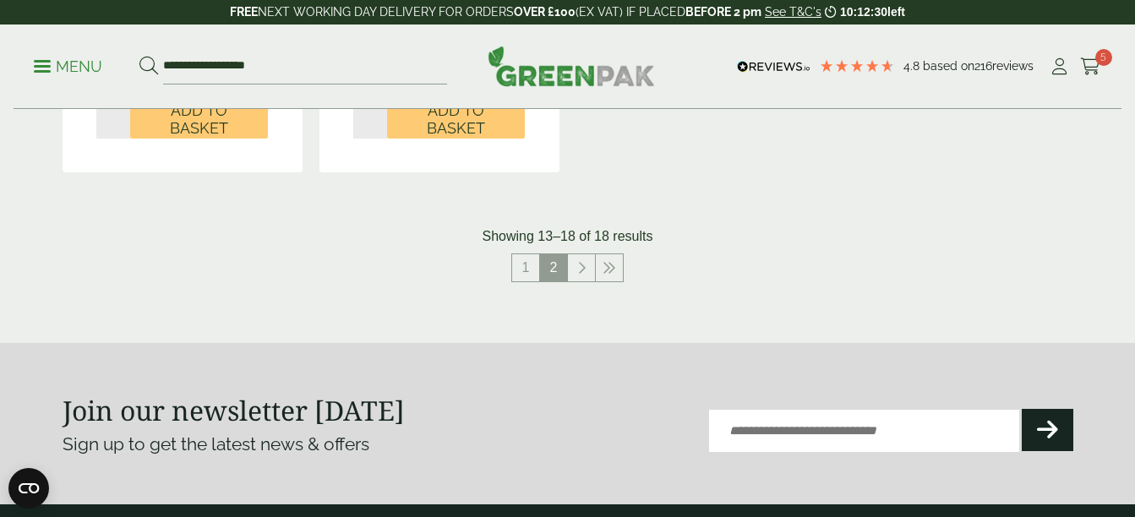
scroll to position [1363, 0]
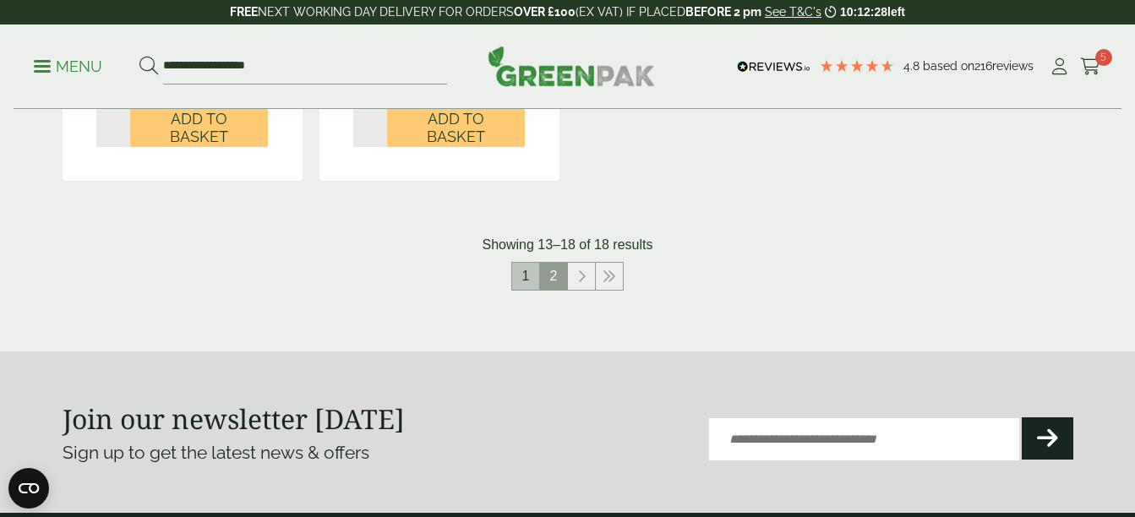
click at [535, 282] on link "1" at bounding box center [525, 276] width 27 height 27
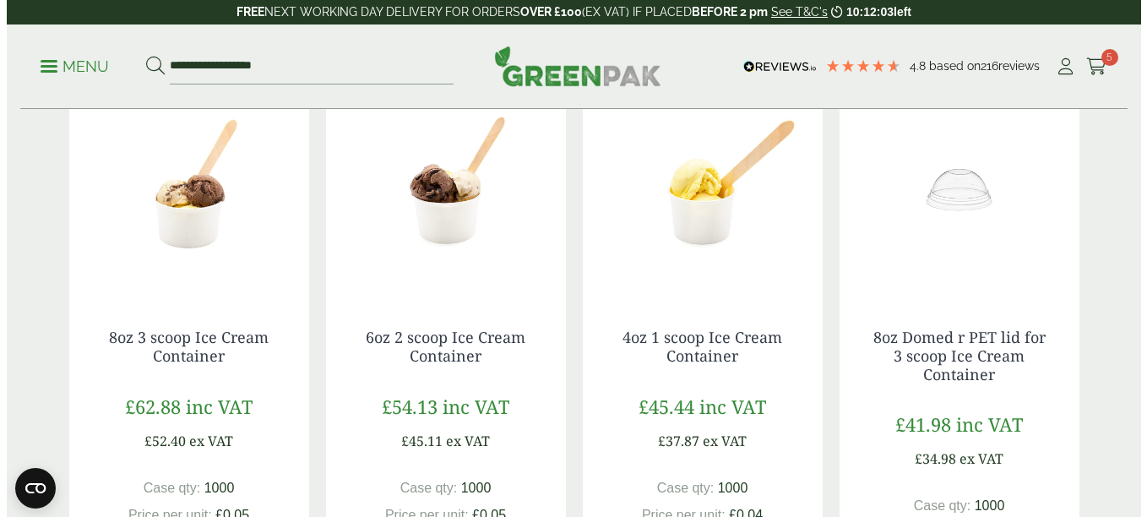
scroll to position [346, 0]
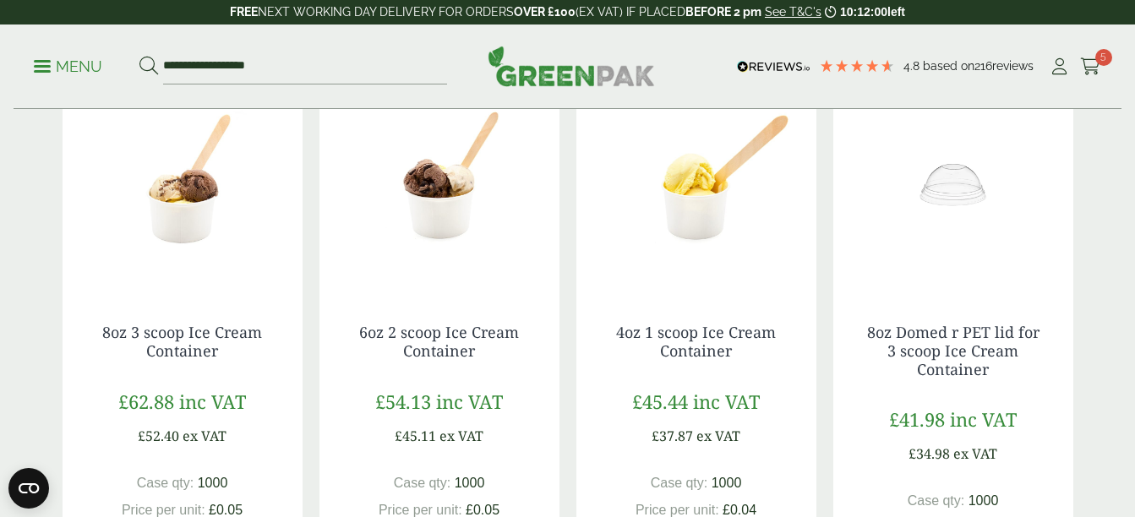
click at [41, 66] on span at bounding box center [42, 66] width 17 height 3
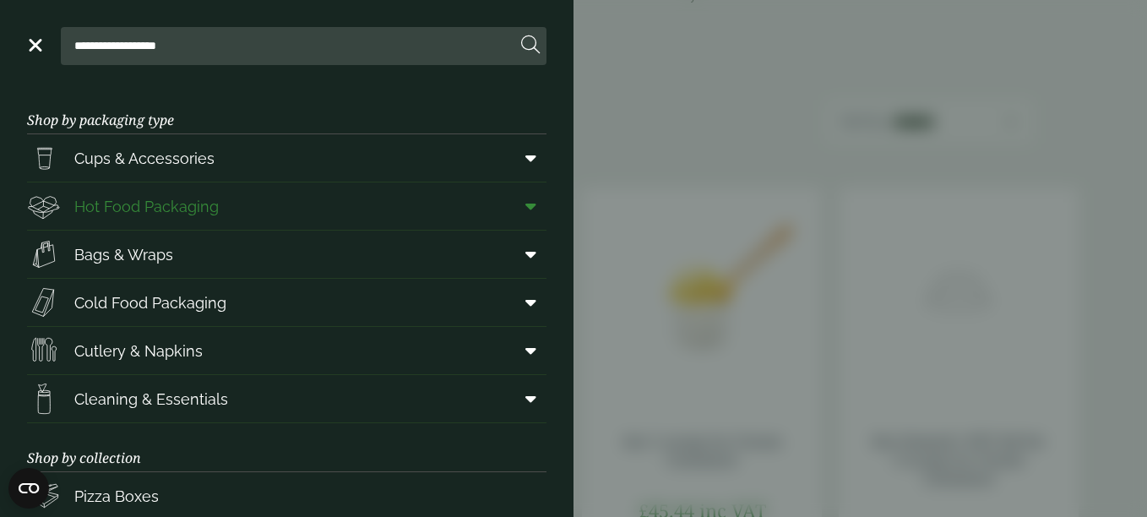
click at [525, 210] on icon at bounding box center [530, 206] width 11 height 17
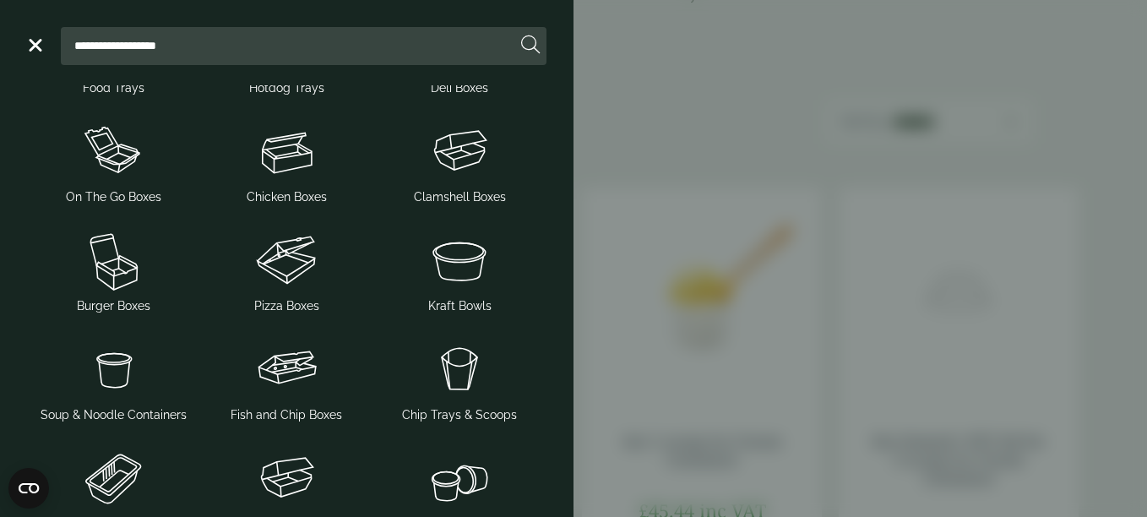
scroll to position [101, 0]
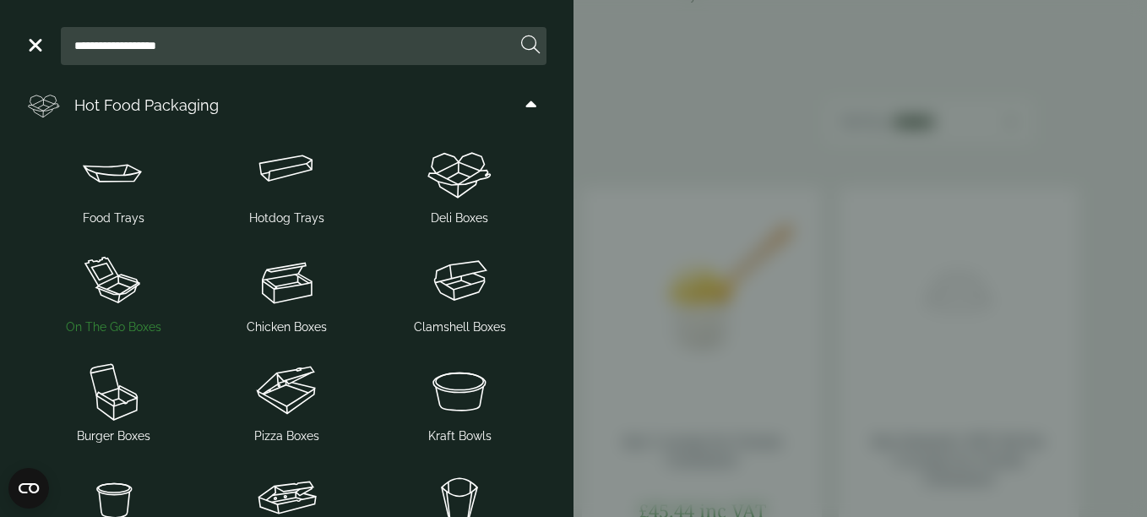
click at [91, 287] on img at bounding box center [114, 282] width 160 height 68
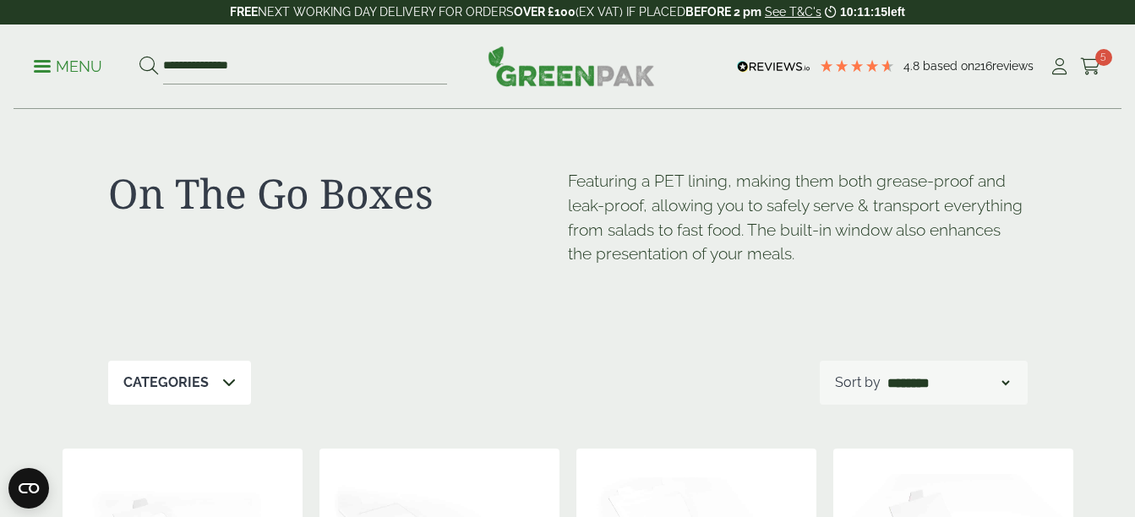
click at [46, 58] on p "Menu" at bounding box center [68, 67] width 68 height 20
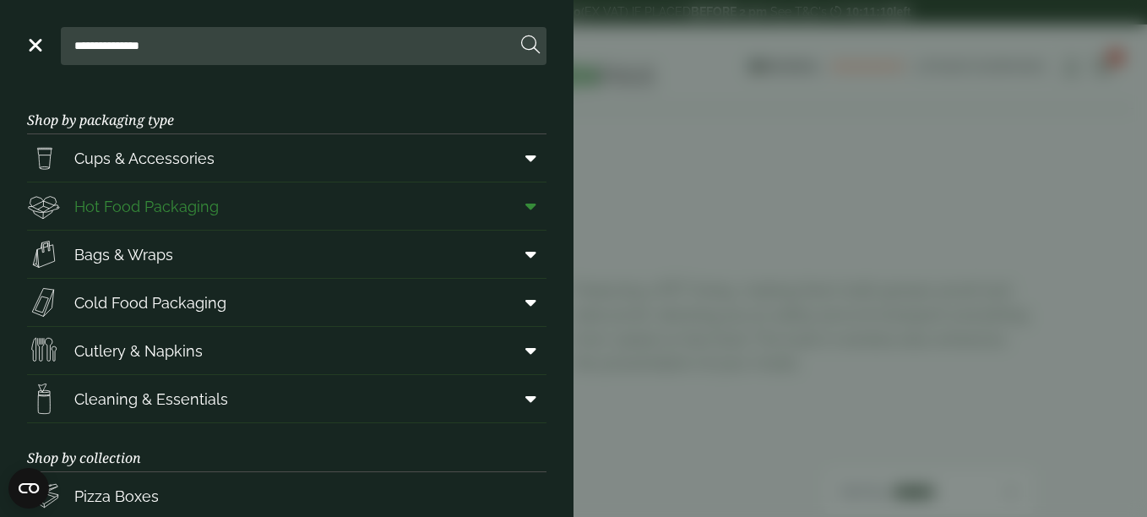
click at [524, 200] on span at bounding box center [528, 206] width 38 height 32
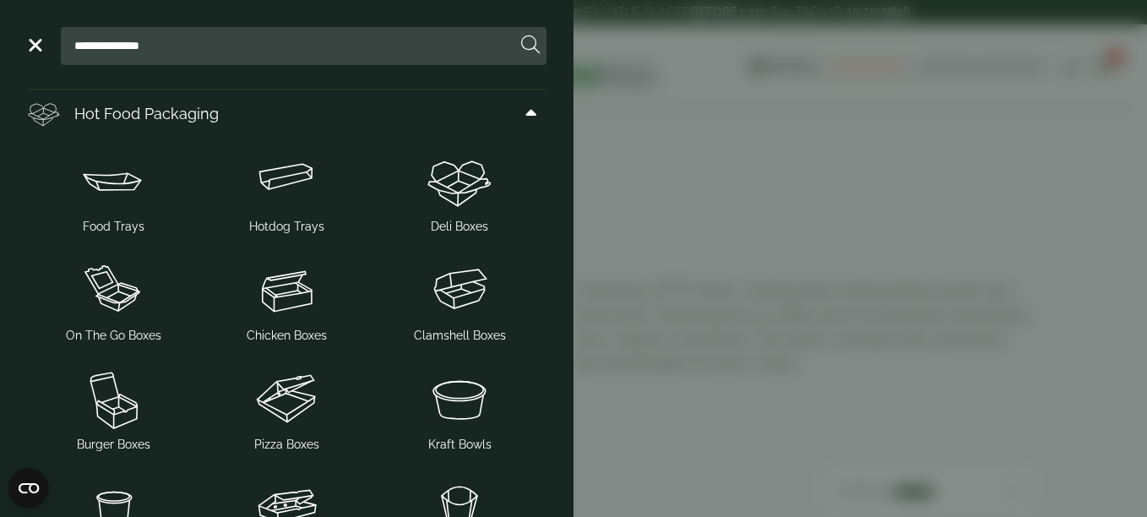
scroll to position [82, 0]
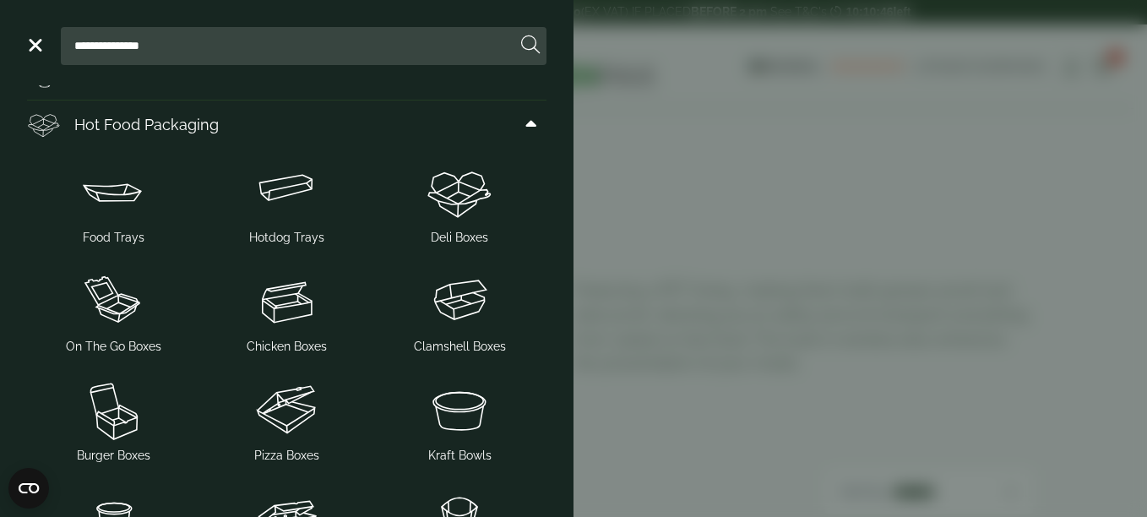
click at [585, 225] on aside "**********" at bounding box center [573, 258] width 1147 height 517
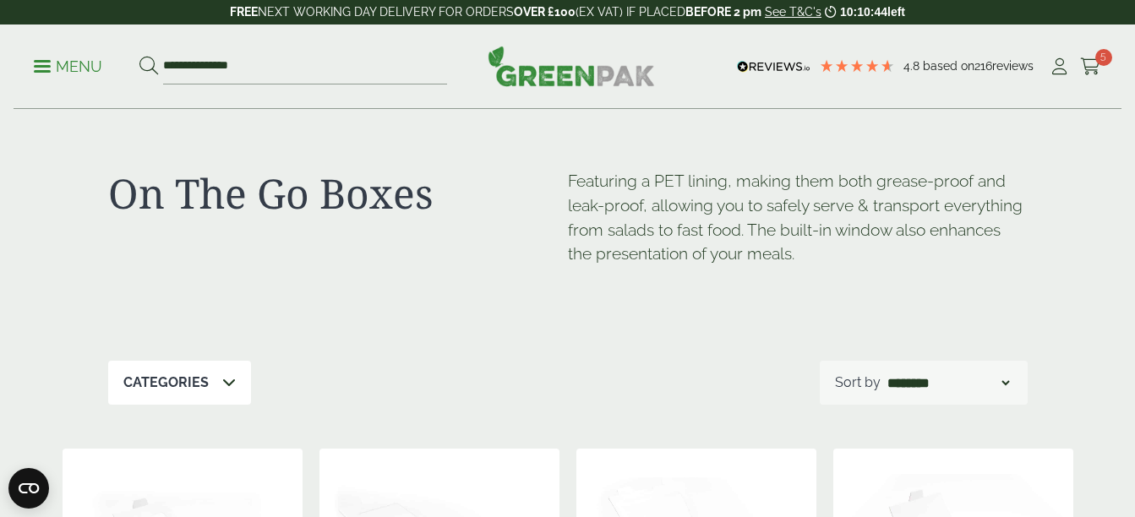
click at [47, 61] on link "Menu" at bounding box center [68, 65] width 68 height 17
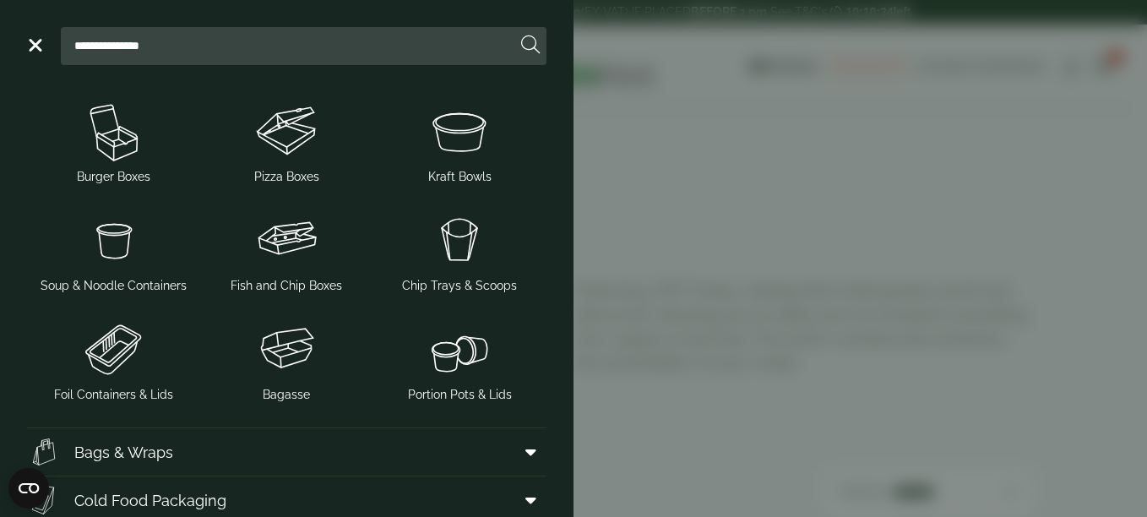
scroll to position [370, 0]
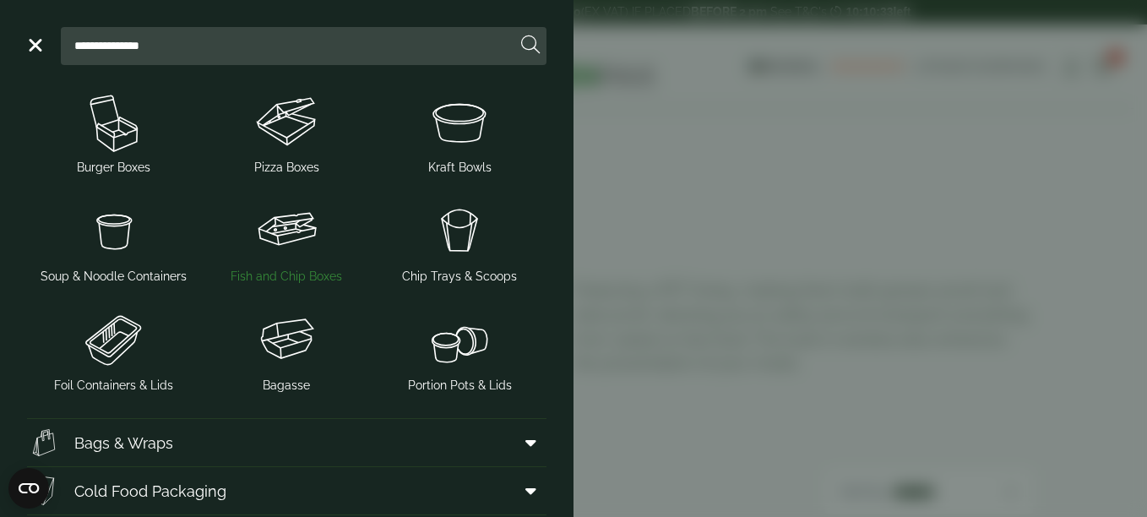
click at [302, 275] on span "Fish and Chip Boxes" at bounding box center [287, 277] width 112 height 18
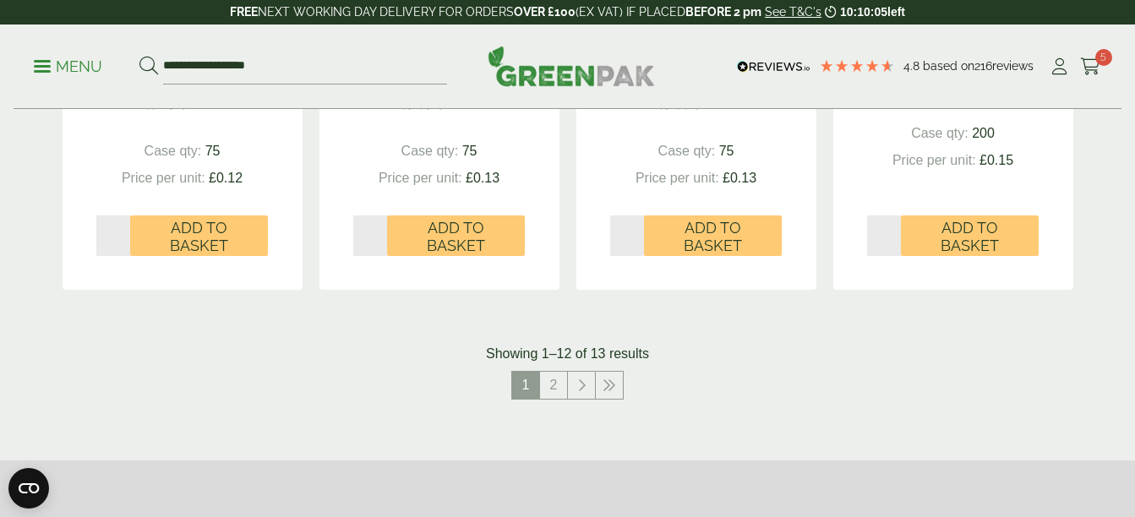
scroll to position [1853, 0]
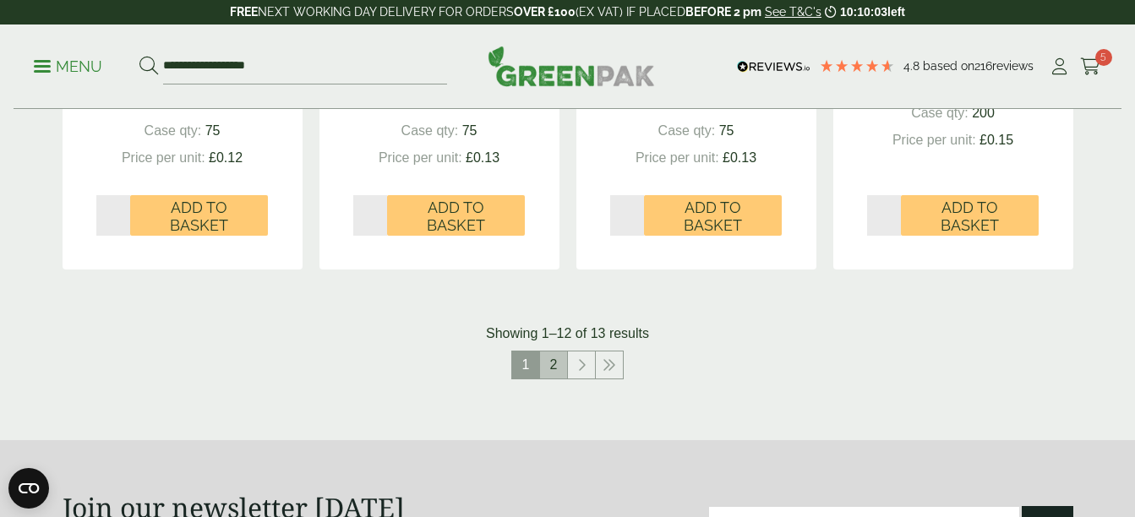
click at [547, 376] on link "2" at bounding box center [553, 364] width 27 height 27
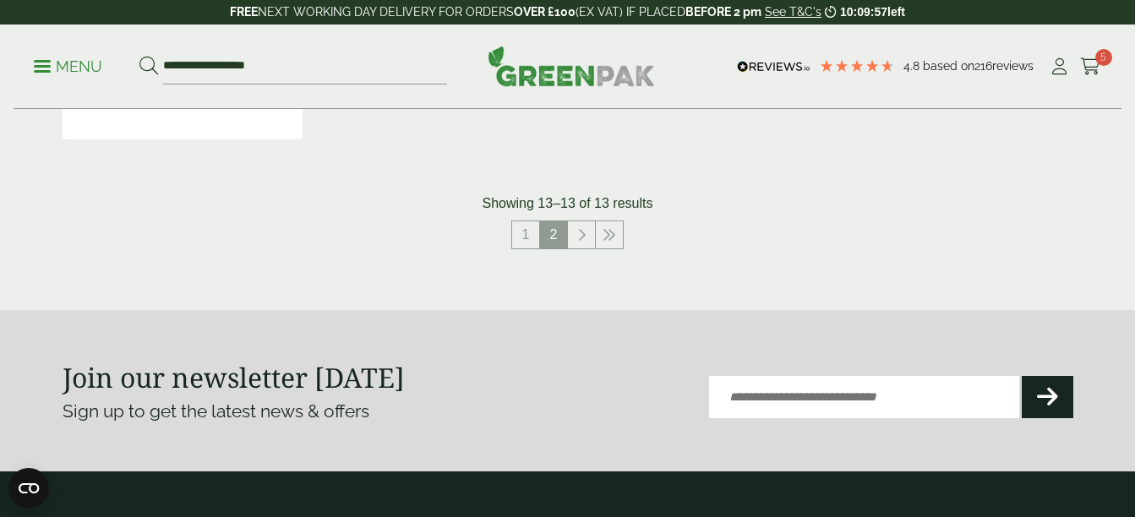
scroll to position [819, 0]
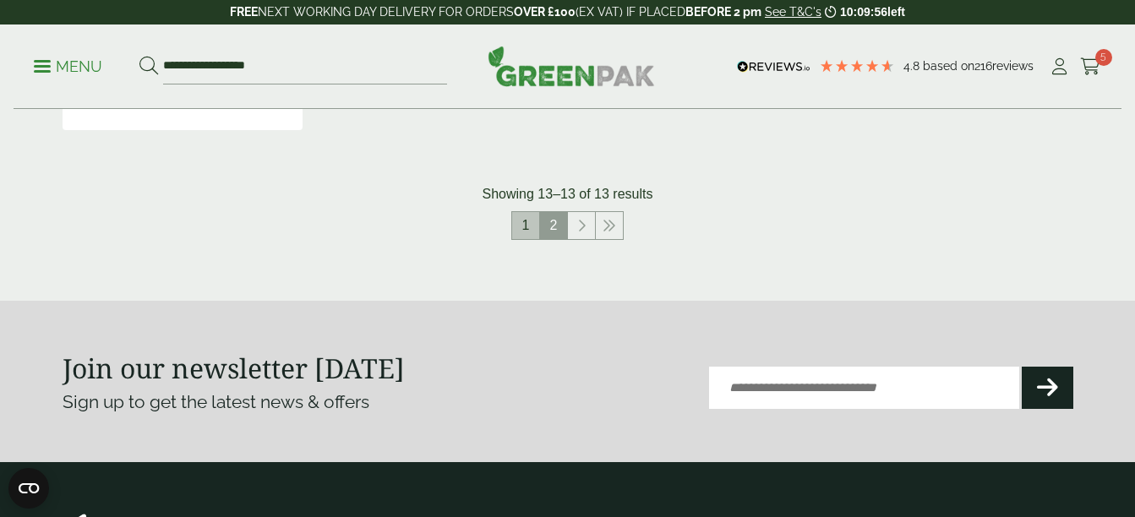
click at [531, 228] on link "1" at bounding box center [525, 225] width 27 height 27
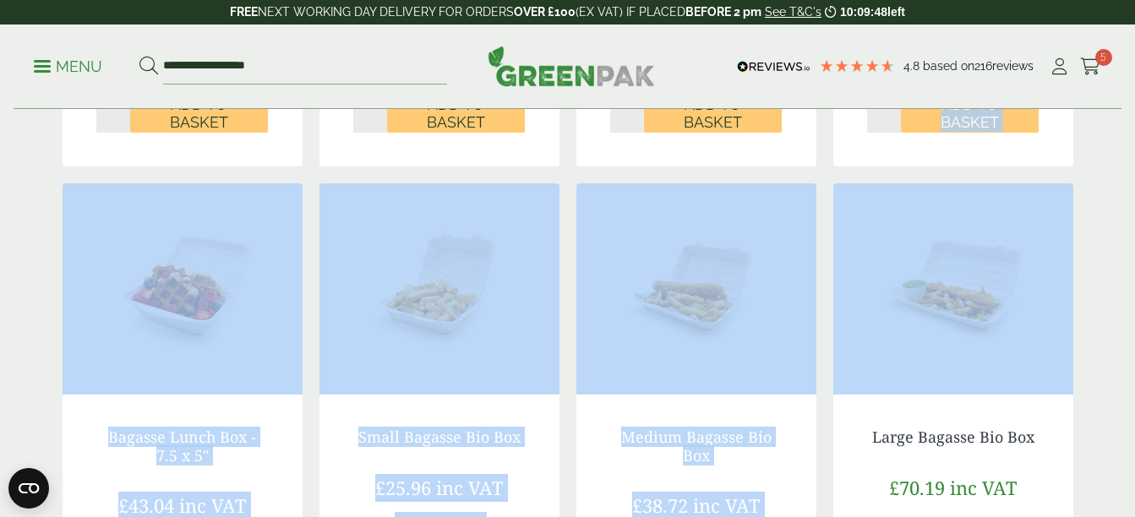
drag, startPoint x: 1132, startPoint y: 168, endPoint x: 1146, endPoint y: 233, distance: 66.6
drag, startPoint x: 1146, startPoint y: 233, endPoint x: 1111, endPoint y: 275, distance: 54.5
click at [1111, 275] on div "Fish and Chip Boxes Fish and Chip boxes at GreenPak. Many coming with newsprint…" at bounding box center [567, 355] width 1135 height 2128
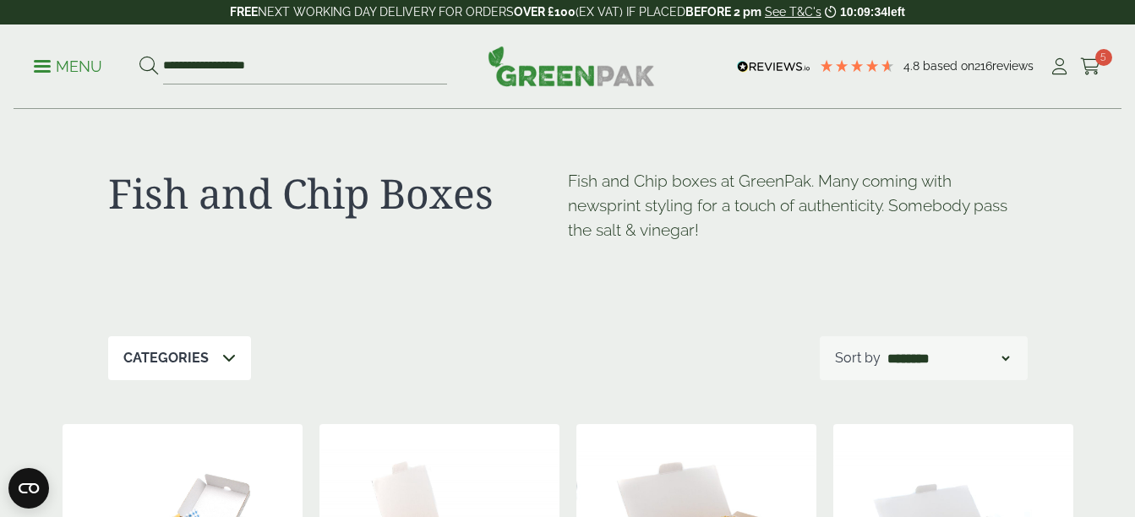
click at [45, 65] on span at bounding box center [42, 66] width 17 height 3
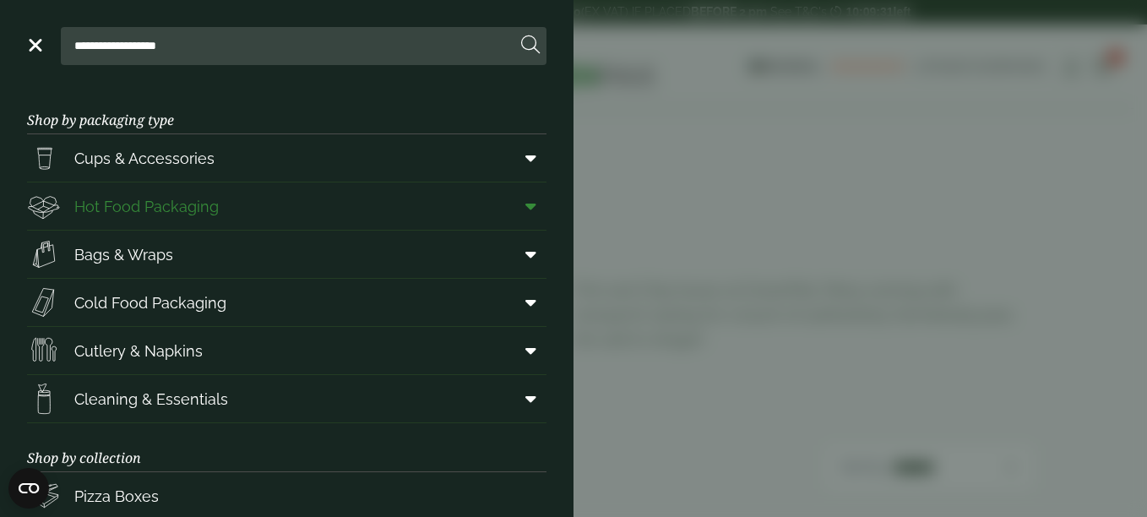
click at [512, 217] on span at bounding box center [528, 206] width 38 height 32
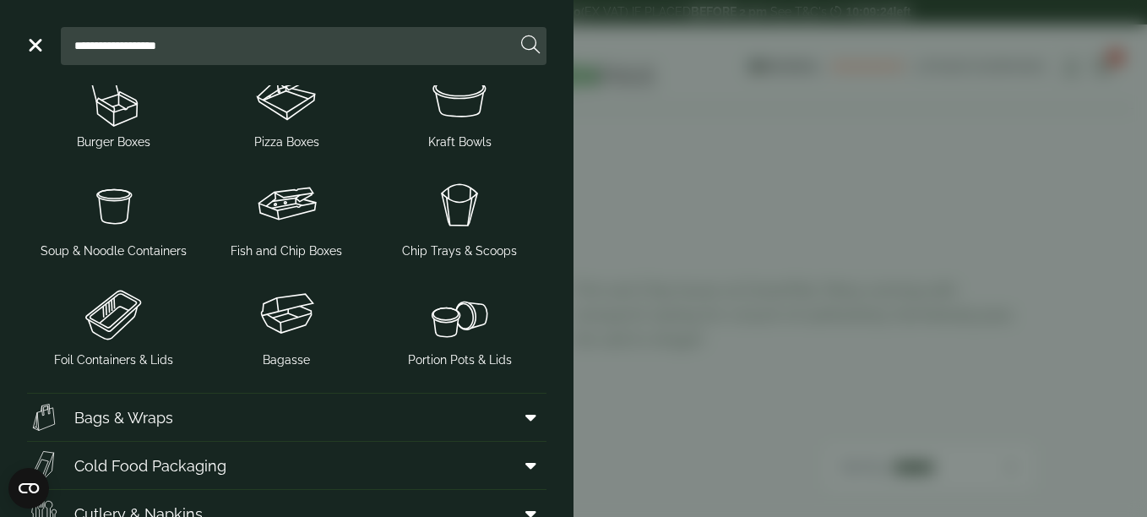
scroll to position [434, 0]
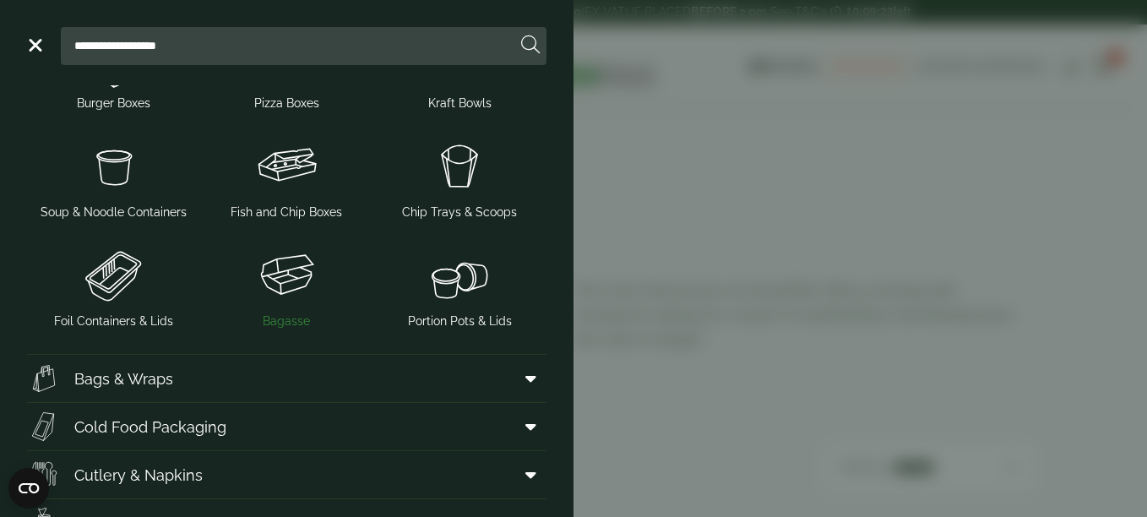
click at [291, 315] on span "Bagasse" at bounding box center [286, 322] width 47 height 18
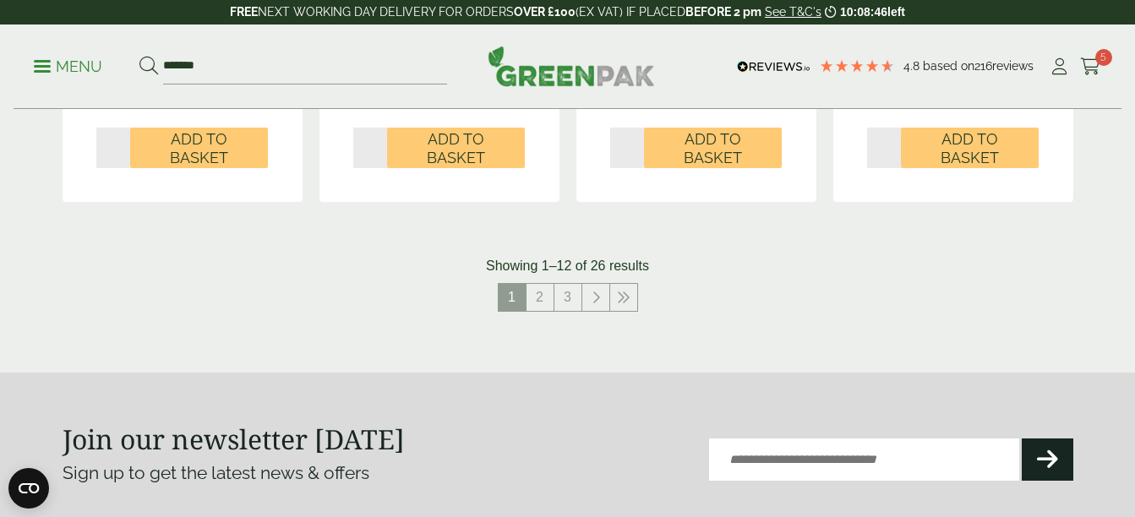
scroll to position [1902, 0]
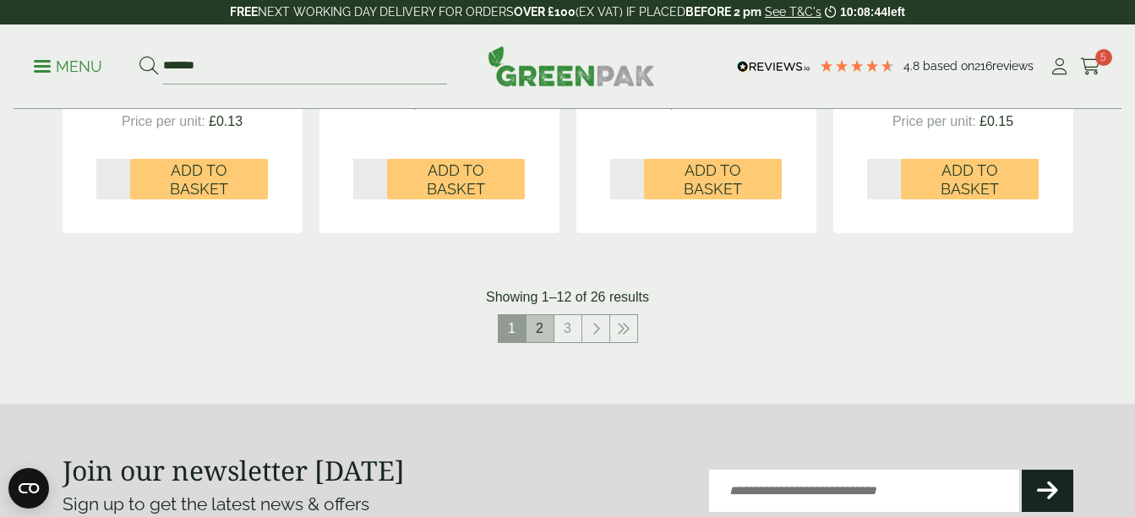
click at [541, 332] on link "2" at bounding box center [539, 328] width 27 height 27
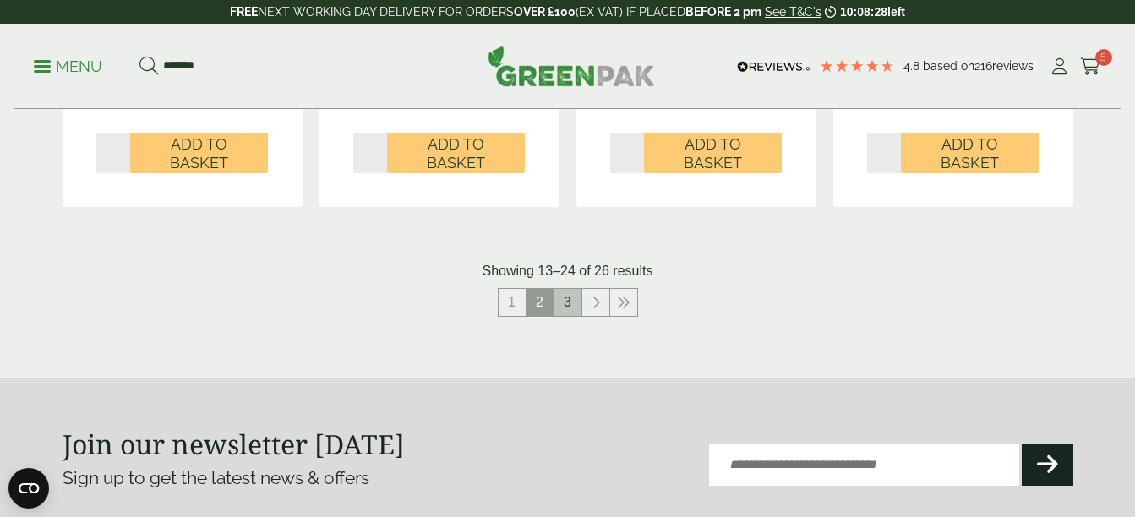
click at [562, 310] on link "3" at bounding box center [567, 302] width 27 height 27
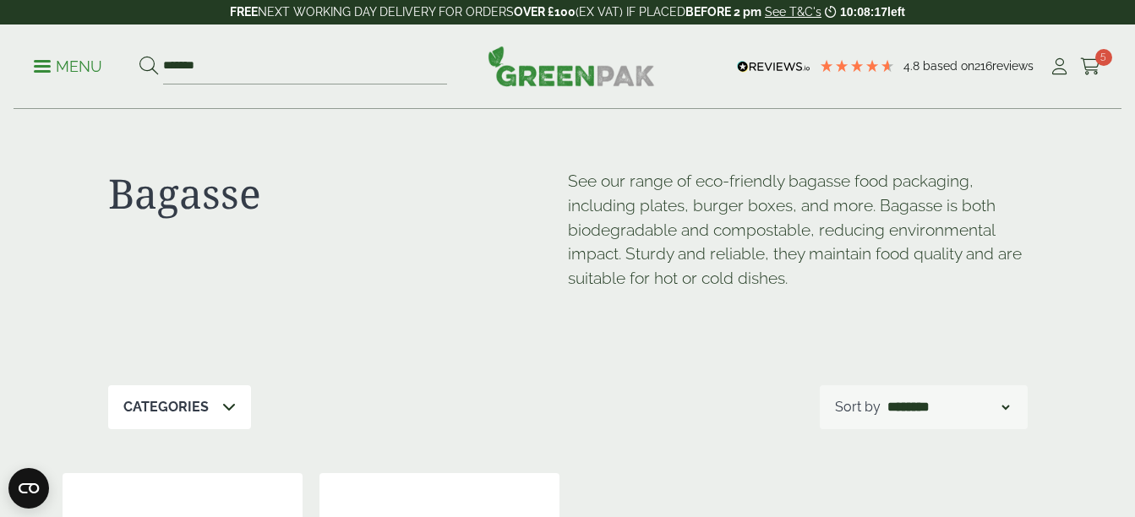
click at [33, 71] on div "Menu ******* 4.8 Based on 216 reviews Cart" at bounding box center [568, 66] width 1108 height 84
click at [42, 70] on link "Menu" at bounding box center [68, 65] width 68 height 17
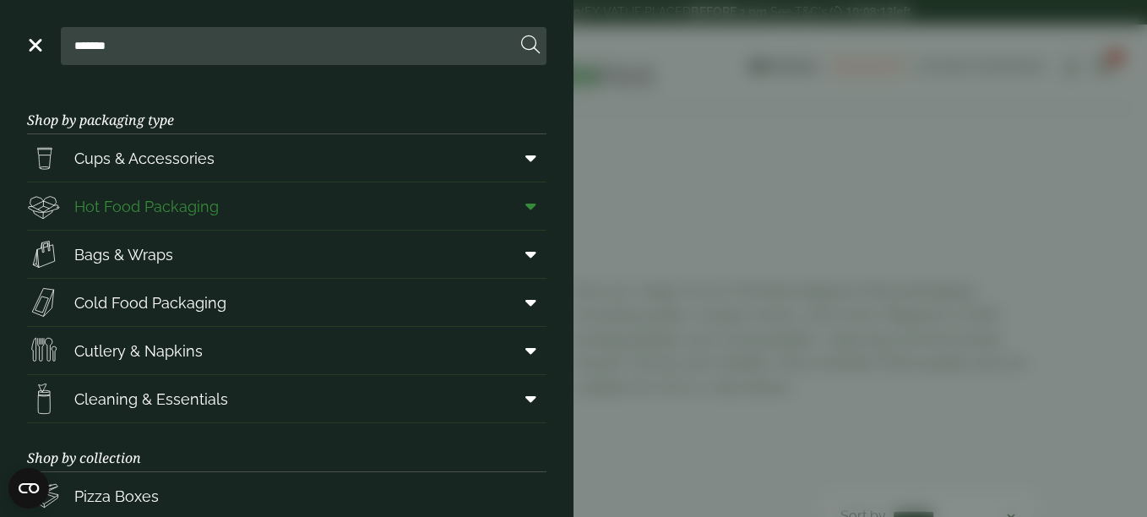
click at [525, 202] on icon at bounding box center [530, 206] width 11 height 17
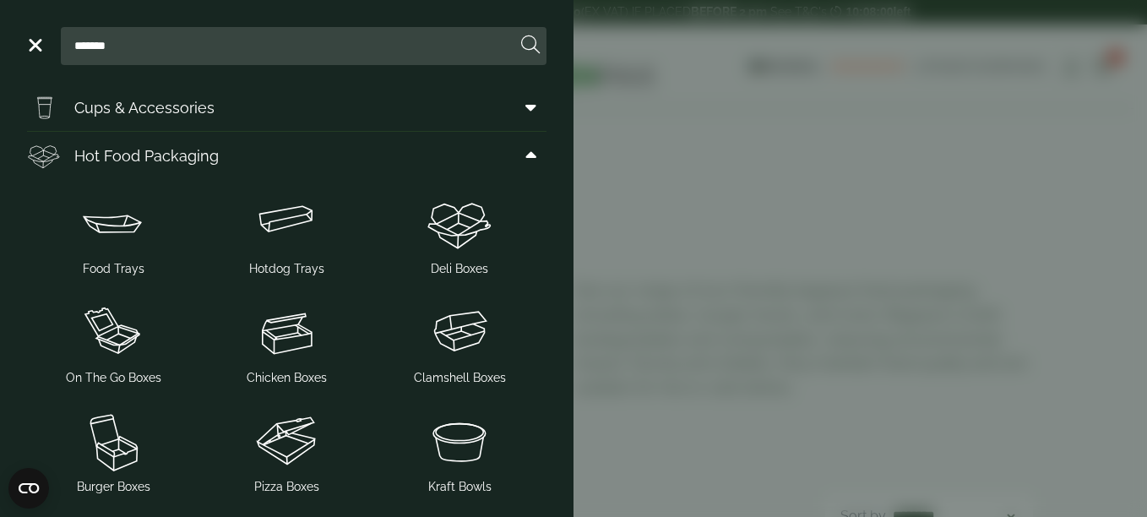
scroll to position [53, 0]
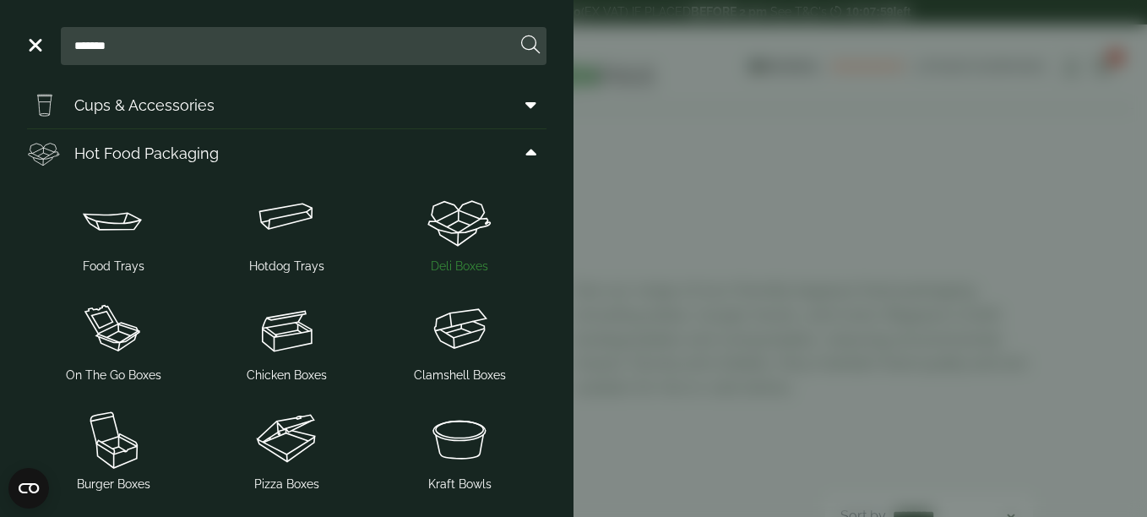
click at [430, 224] on img at bounding box center [460, 221] width 160 height 68
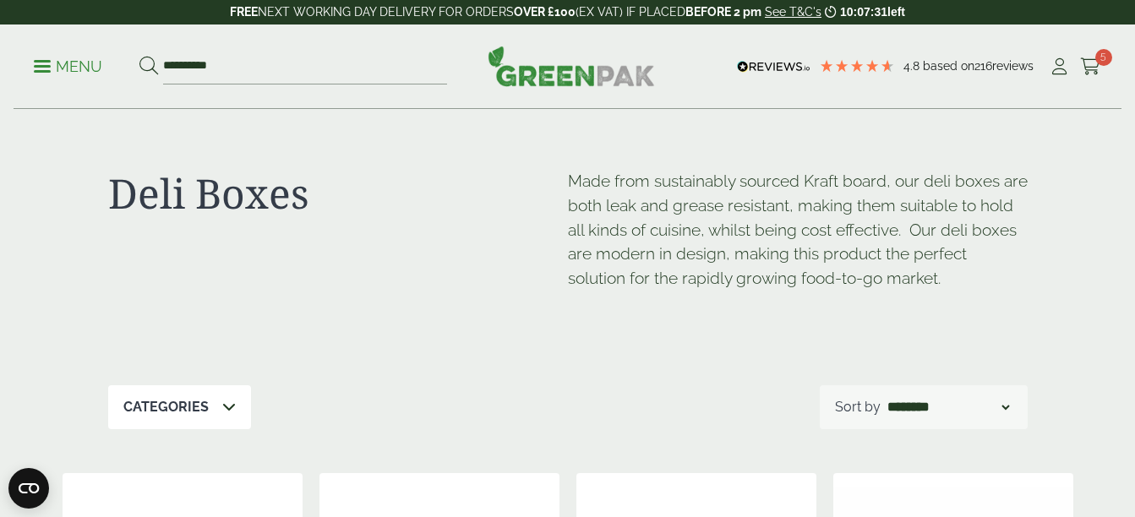
click at [29, 68] on div "**********" at bounding box center [568, 66] width 1108 height 84
click at [44, 65] on span at bounding box center [42, 66] width 17 height 3
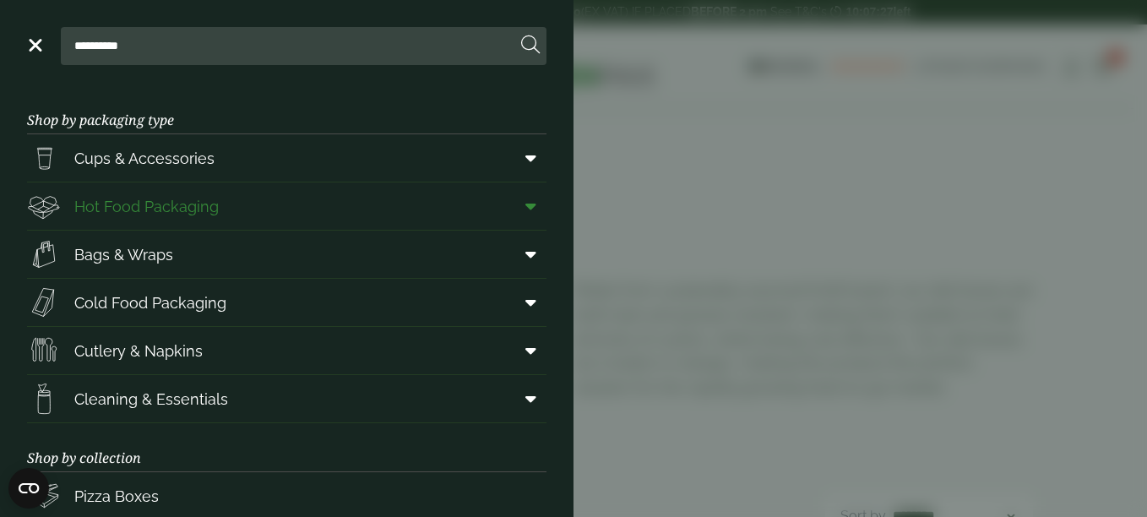
click at [525, 203] on icon at bounding box center [530, 206] width 11 height 17
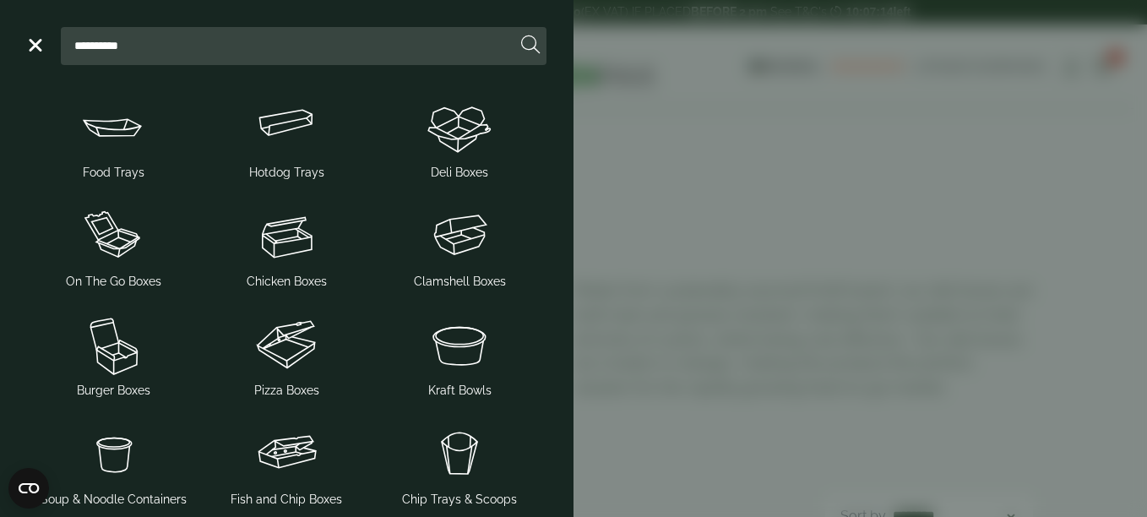
scroll to position [96, 0]
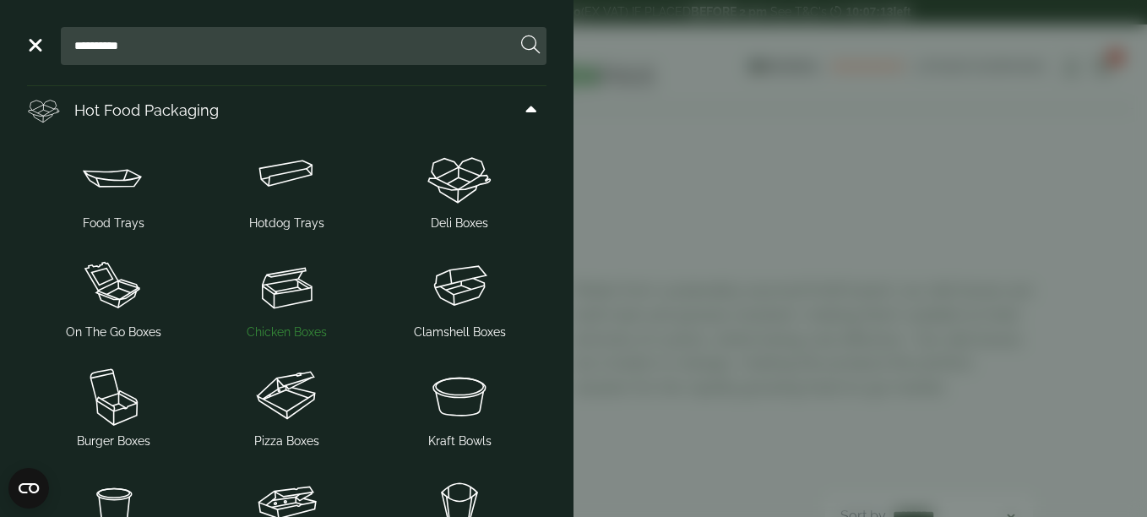
click at [313, 326] on span "Chicken Boxes" at bounding box center [287, 333] width 80 height 18
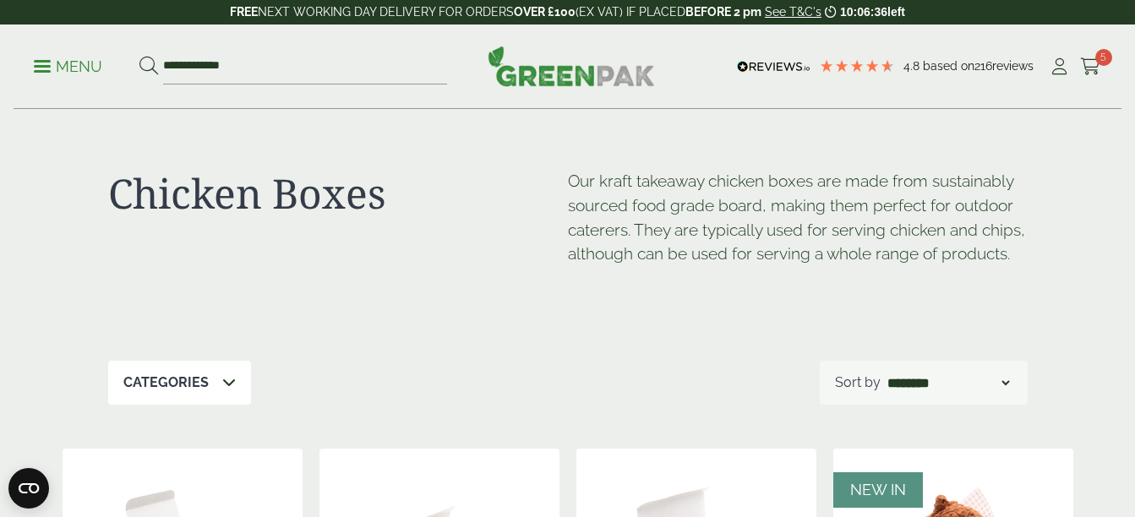
click at [42, 73] on p "Menu" at bounding box center [68, 67] width 68 height 20
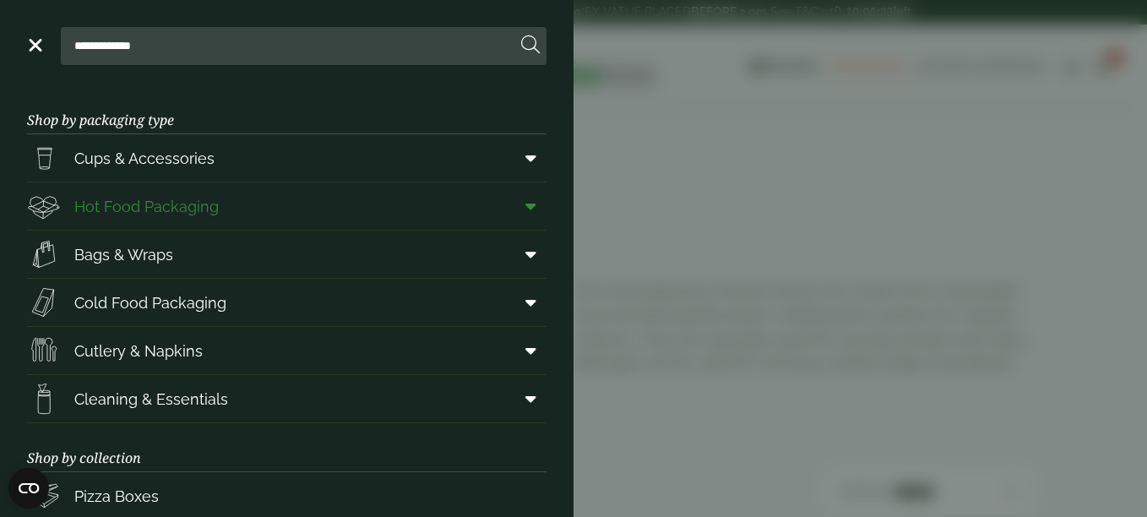
click at [524, 211] on span at bounding box center [528, 206] width 38 height 32
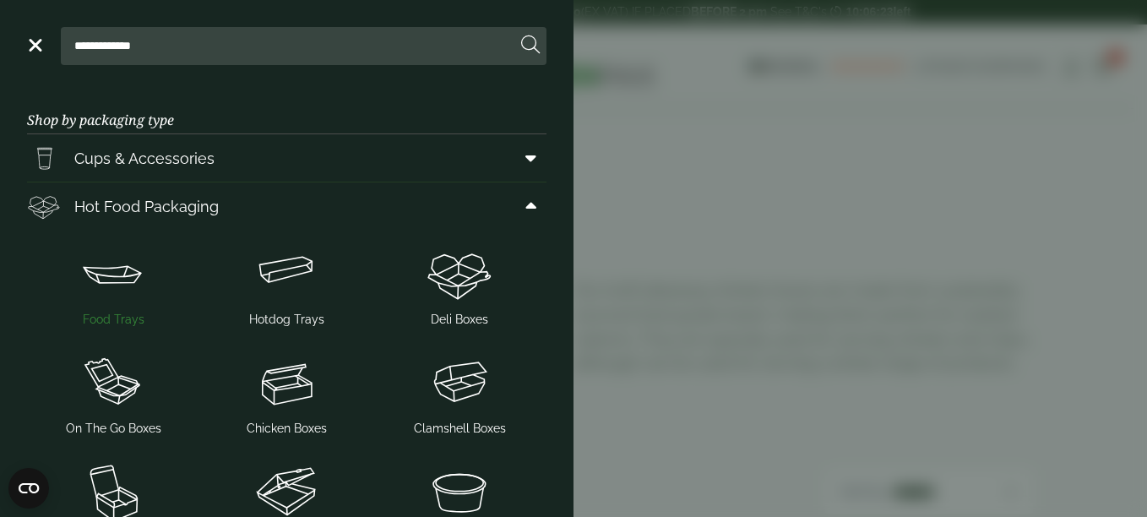
click at [110, 280] on img at bounding box center [114, 274] width 160 height 68
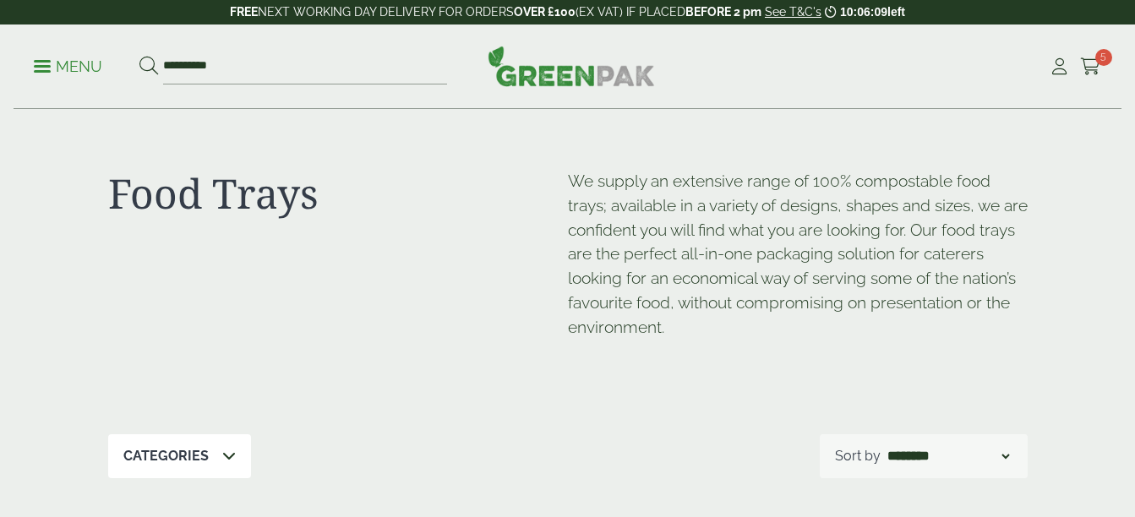
click at [40, 68] on p "Menu" at bounding box center [68, 67] width 68 height 20
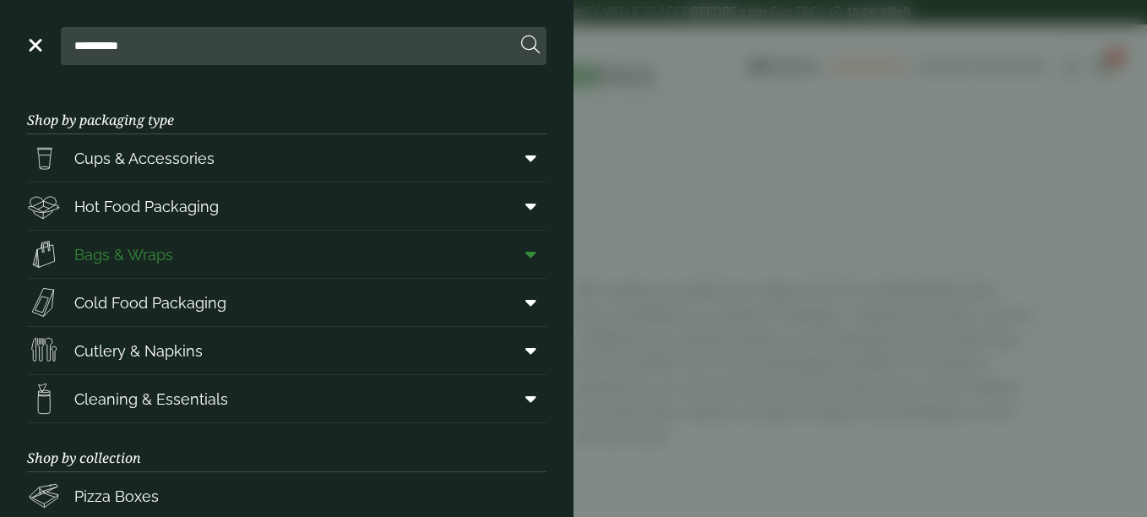
click at [513, 264] on span at bounding box center [528, 254] width 38 height 32
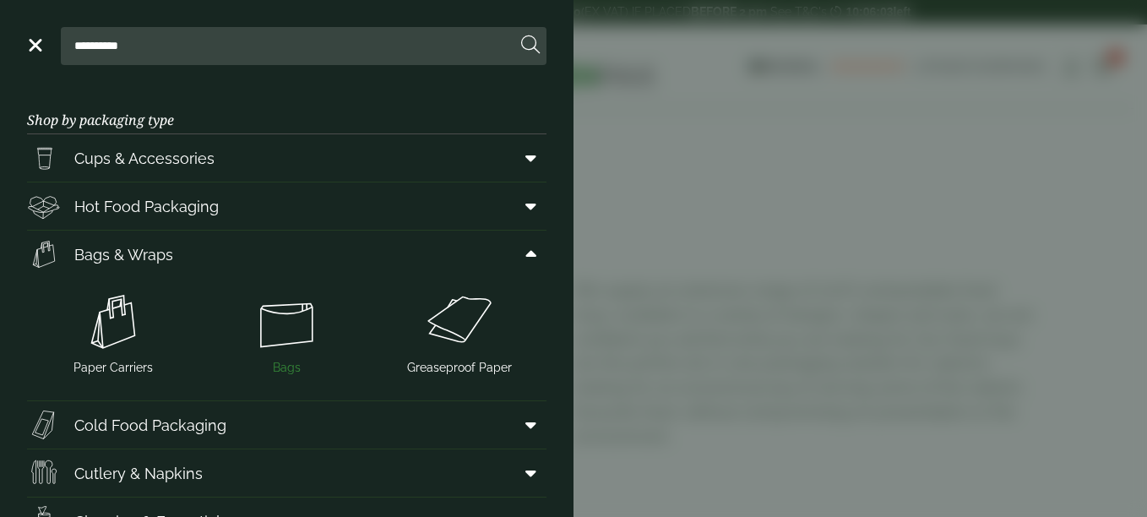
click at [287, 358] on span "Bags" at bounding box center [287, 332] width 160 height 89
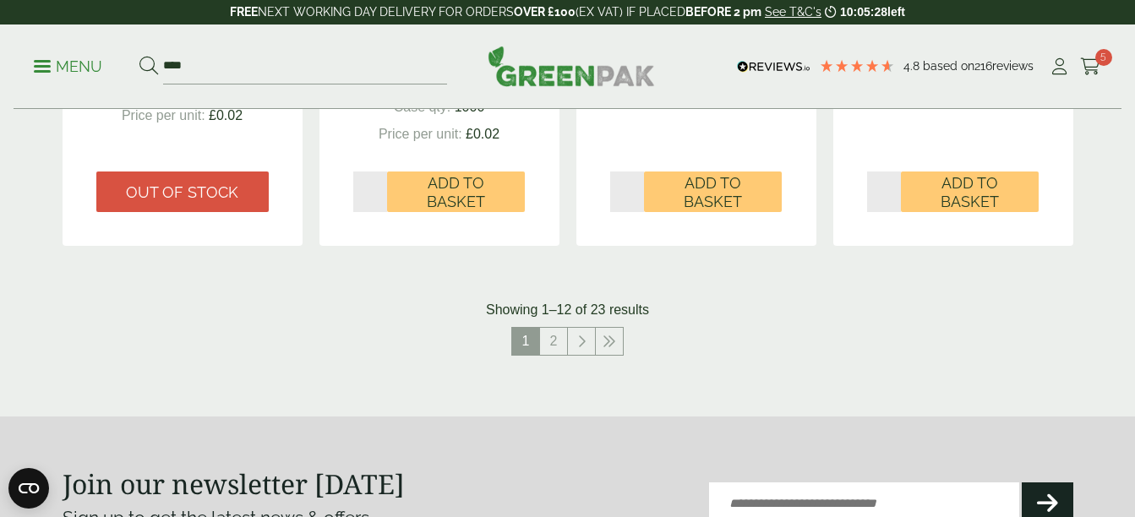
scroll to position [1832, 0]
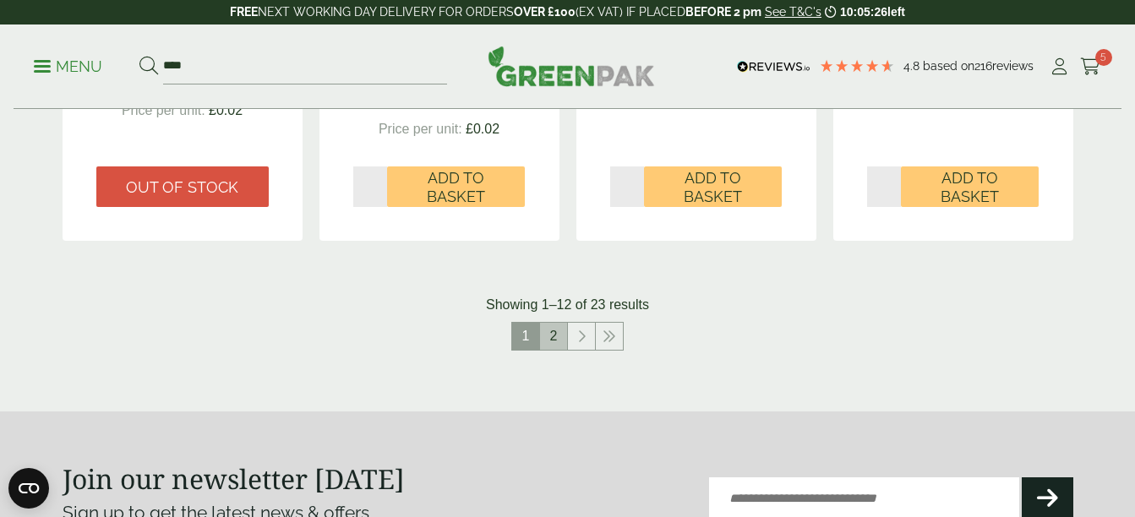
click at [547, 341] on link "2" at bounding box center [553, 336] width 27 height 27
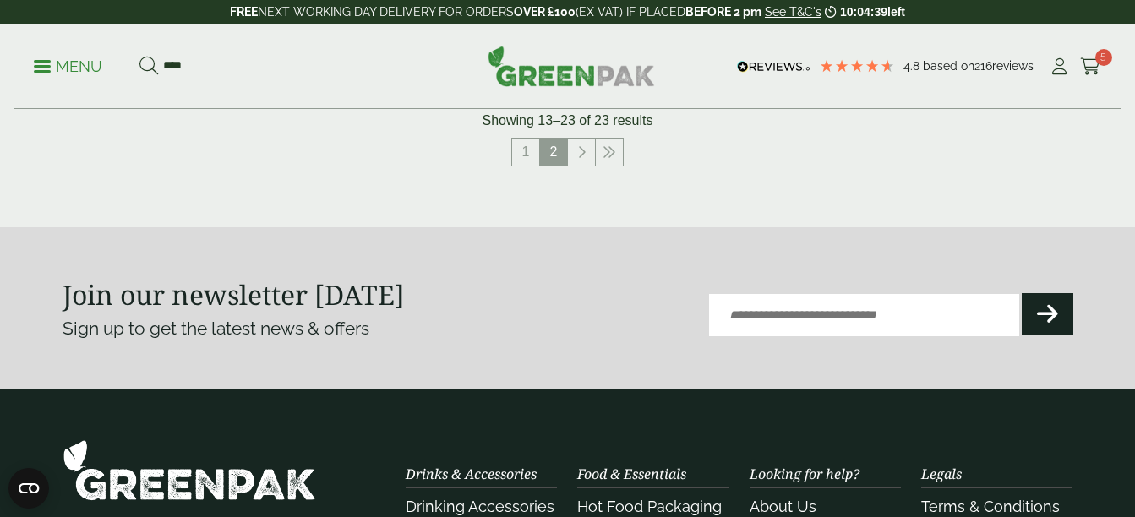
scroll to position [2007, 0]
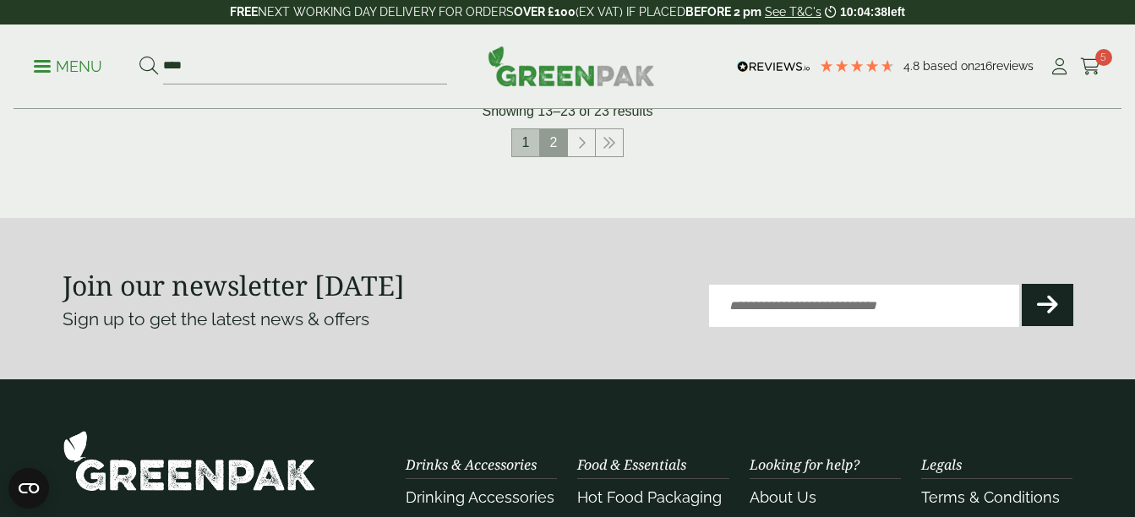
click at [523, 145] on link "1" at bounding box center [525, 142] width 27 height 27
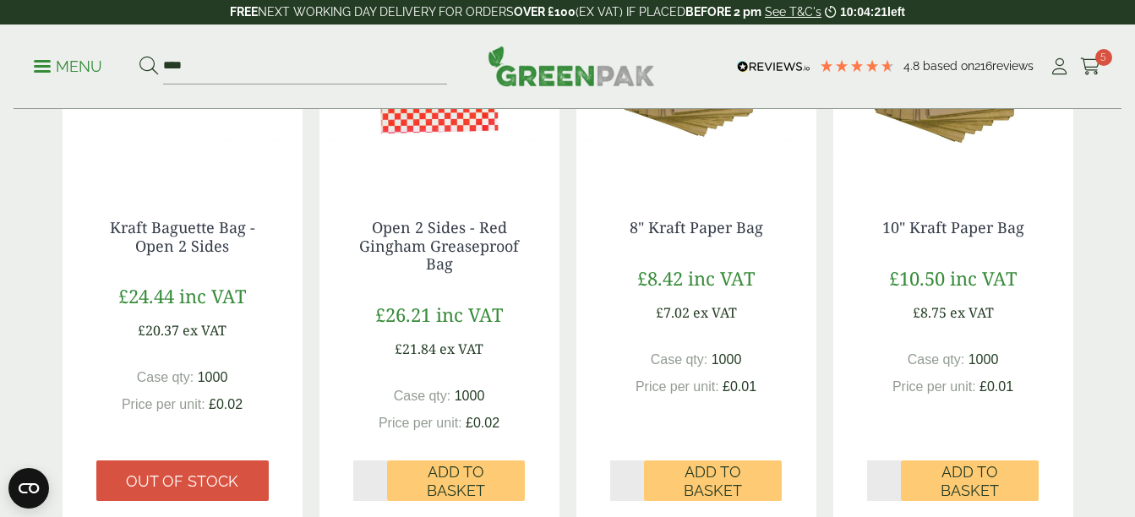
scroll to position [1609, 0]
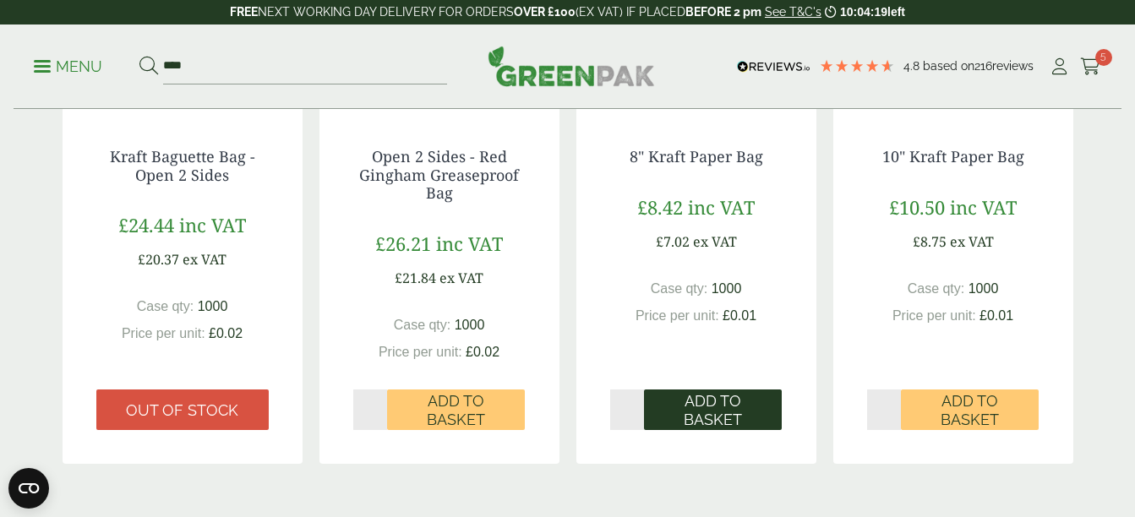
click at [751, 411] on span "Add to Basket" at bounding box center [713, 410] width 114 height 36
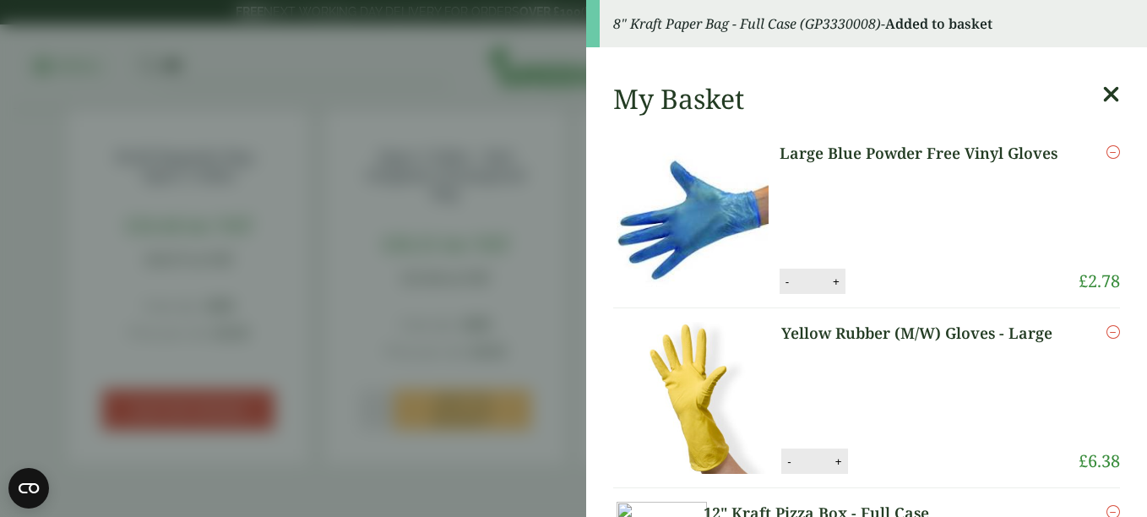
click at [1102, 92] on icon at bounding box center [1111, 95] width 18 height 24
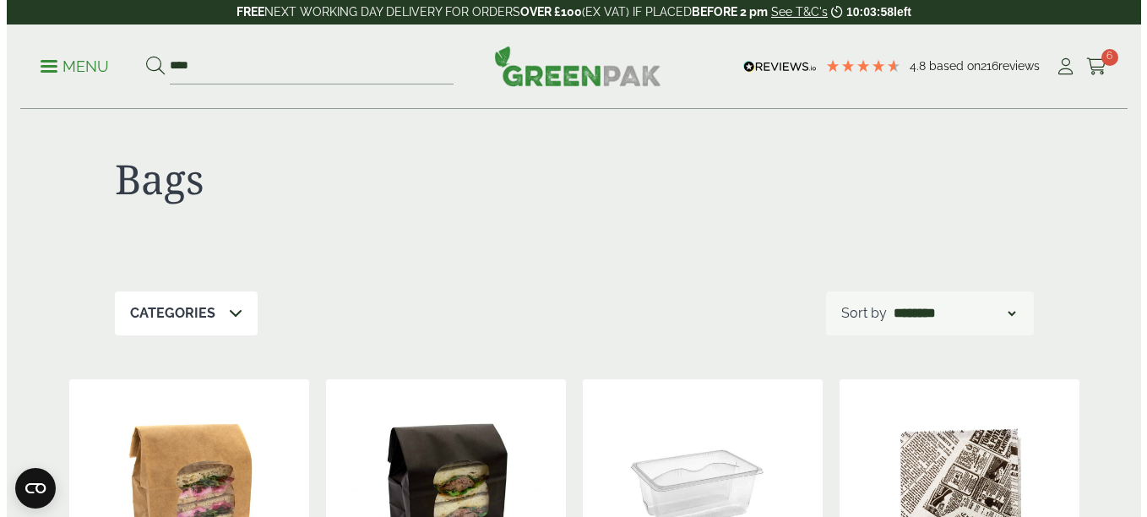
scroll to position [0, 0]
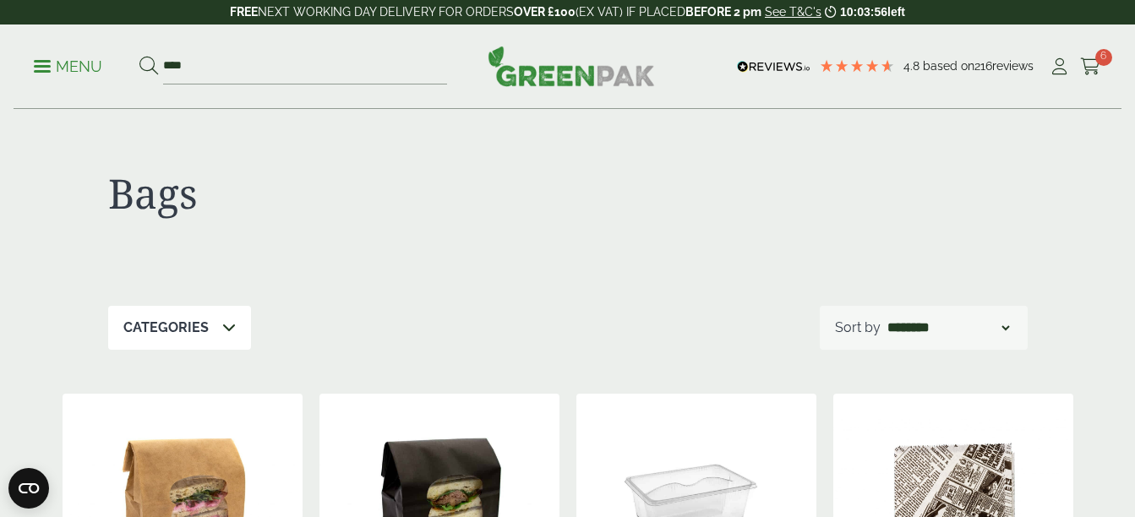
click at [41, 68] on p "Menu" at bounding box center [68, 67] width 68 height 20
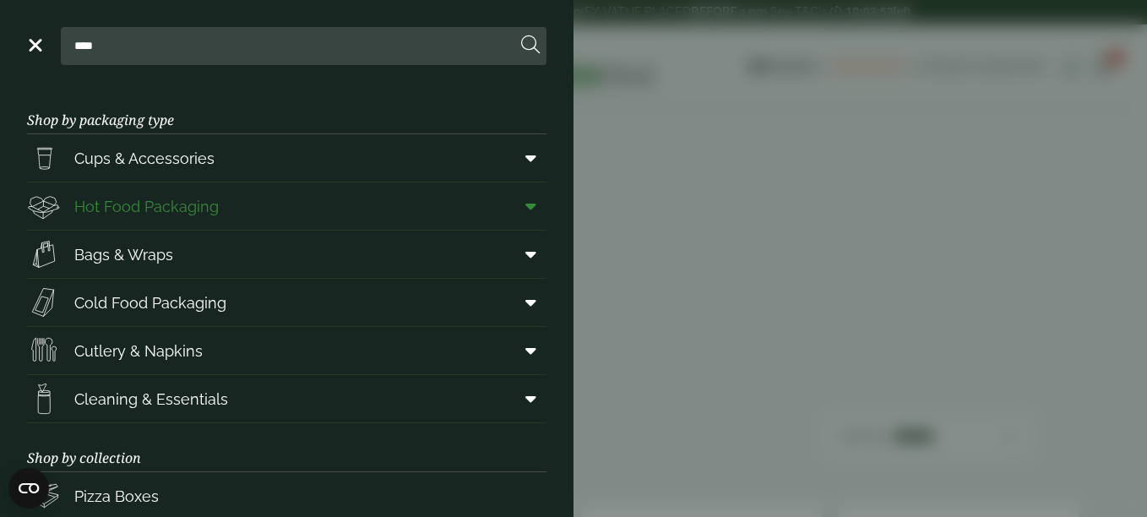
click at [525, 207] on span at bounding box center [528, 206] width 38 height 32
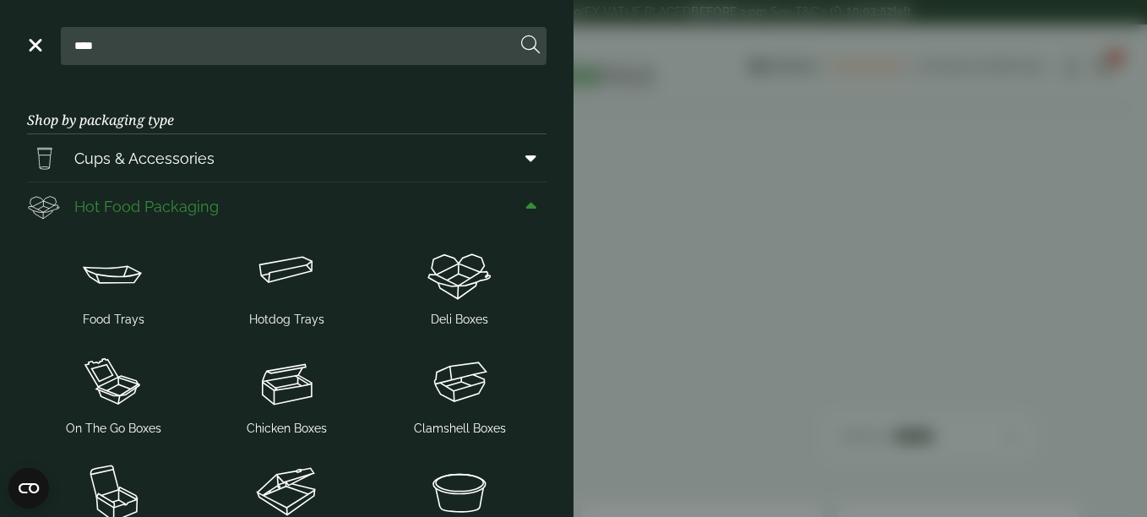
click at [525, 207] on span at bounding box center [528, 206] width 38 height 32
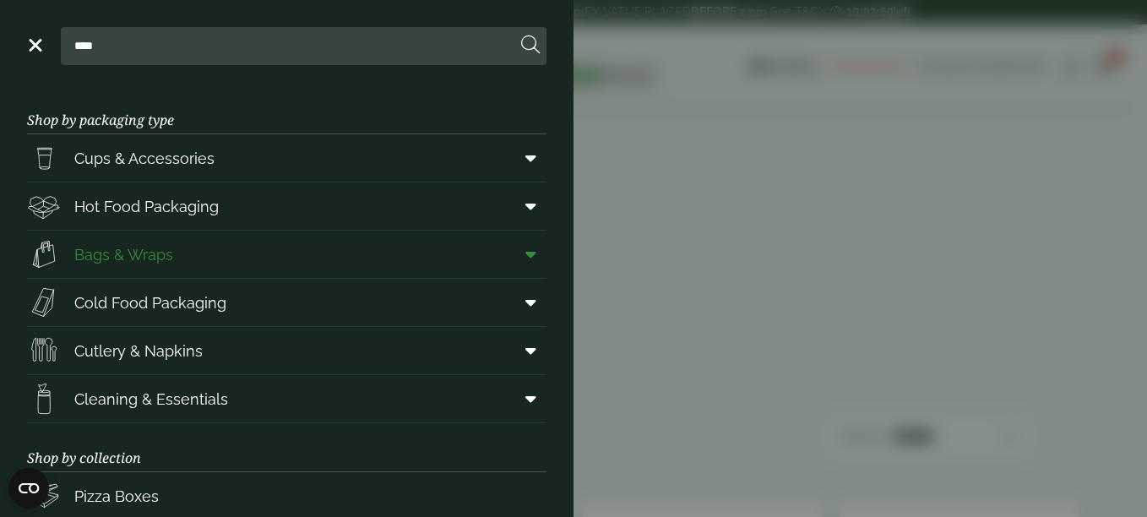
click at [520, 244] on span at bounding box center [528, 254] width 38 height 32
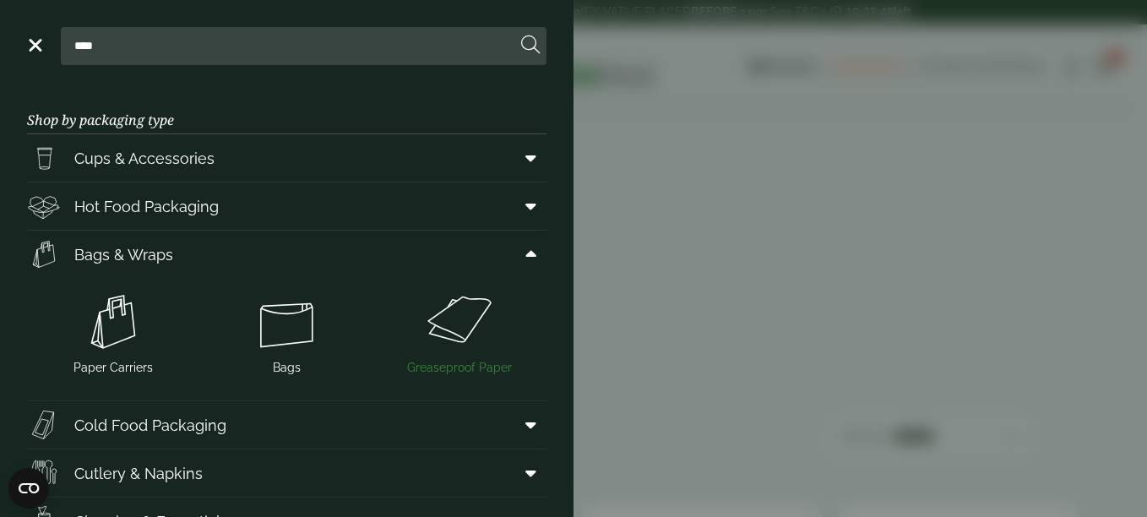
click at [446, 316] on img at bounding box center [460, 322] width 160 height 68
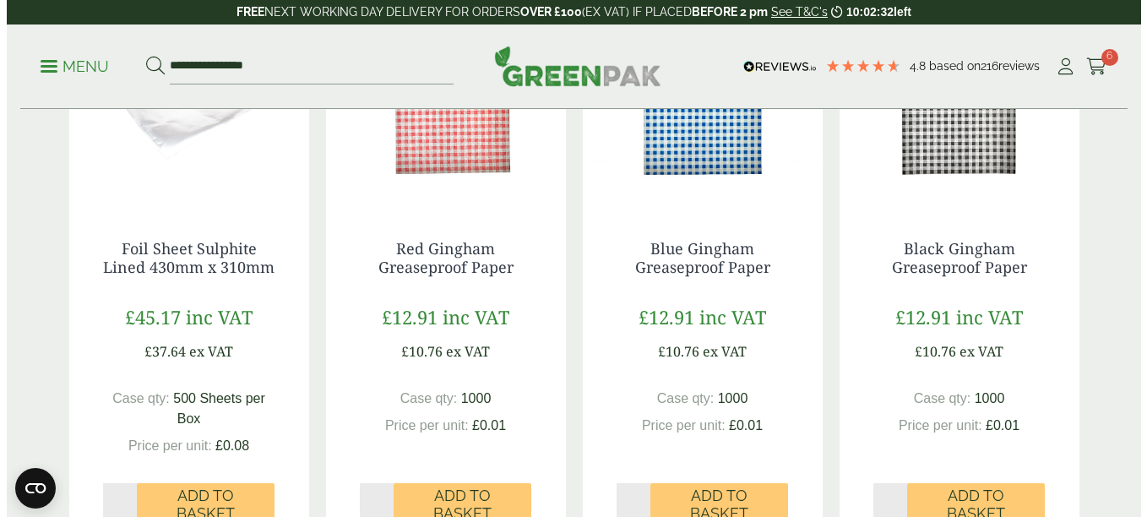
scroll to position [485, 0]
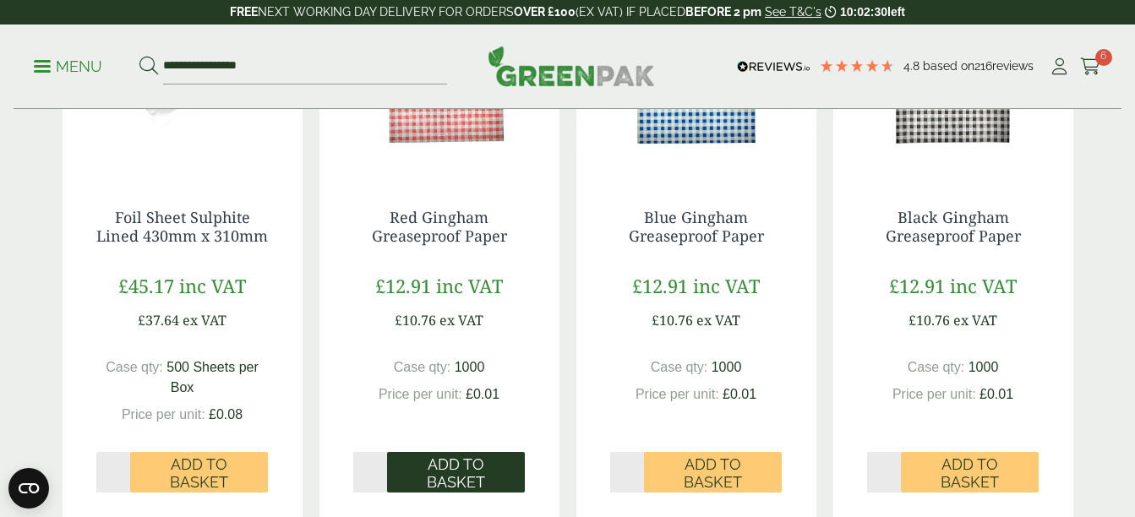
click at [467, 486] on span "Add to Basket" at bounding box center [456, 473] width 114 height 36
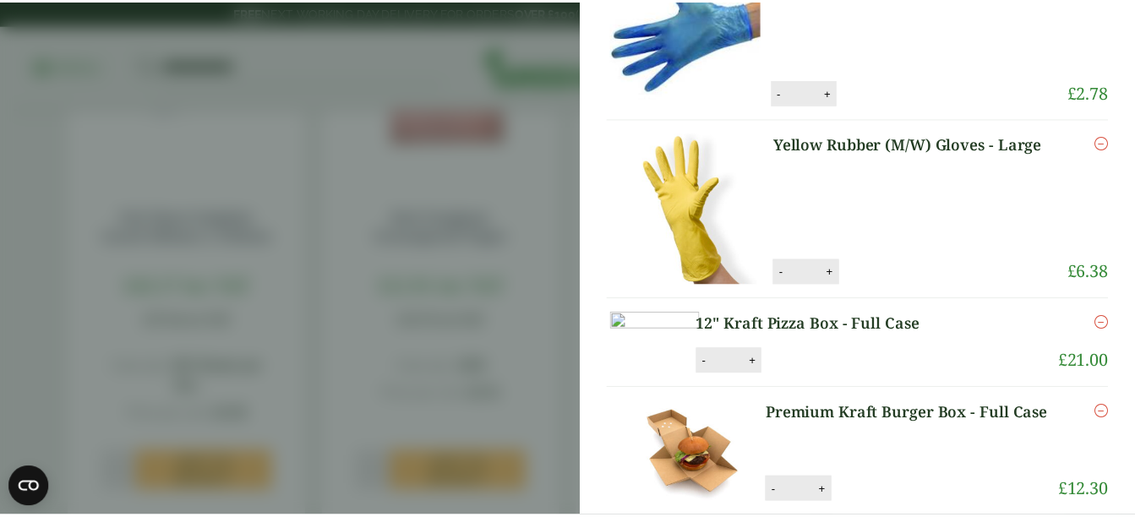
scroll to position [0, 0]
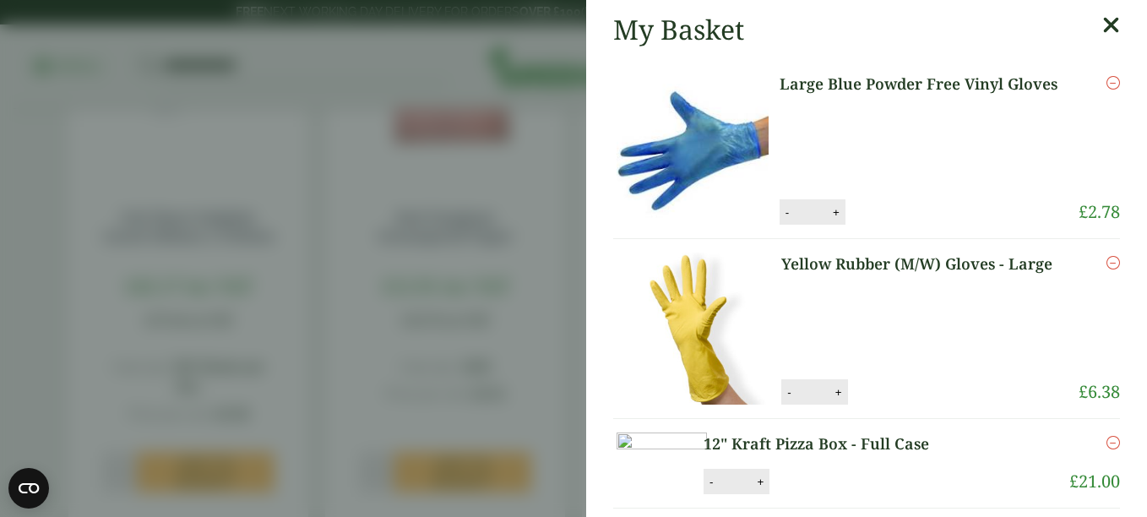
click at [1102, 19] on icon at bounding box center [1111, 26] width 18 height 24
